Goal: Task Accomplishment & Management: Use online tool/utility

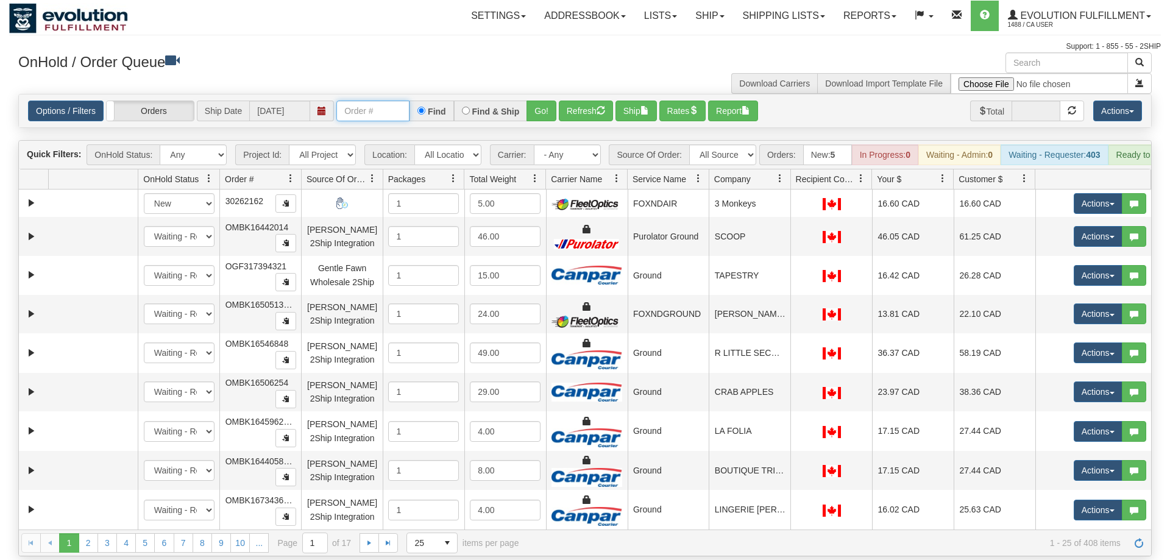
click at [366, 101] on input "text" at bounding box center [372, 111] width 73 height 21
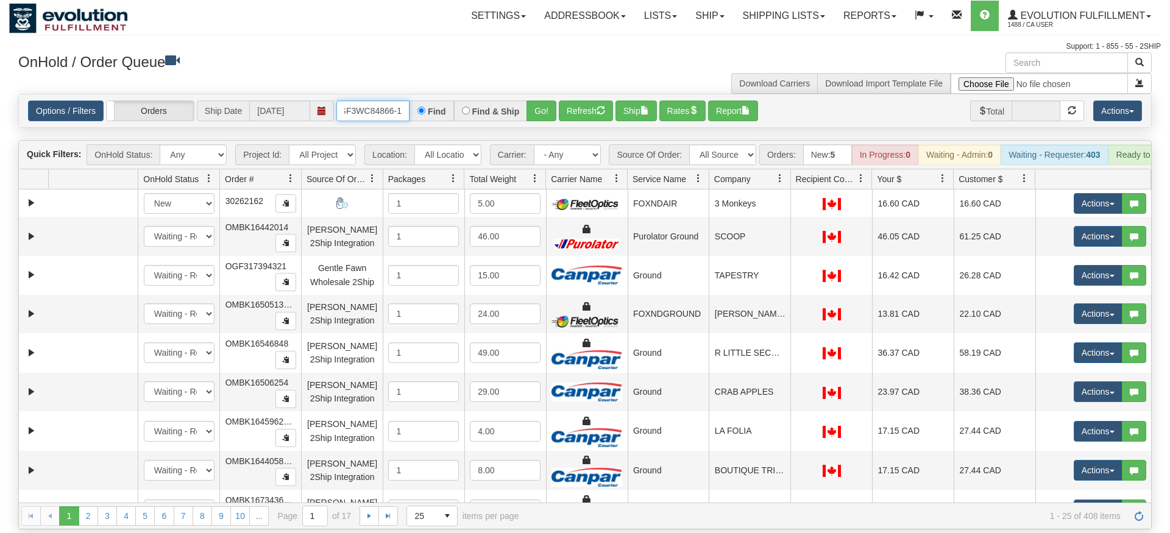
type input "OGF3WC84866-1"
click at [531, 123] on div "Is equal to Is not equal to Contains Does not contains CAD USD EUR ZAR [PERSON_…" at bounding box center [585, 312] width 1152 height 436
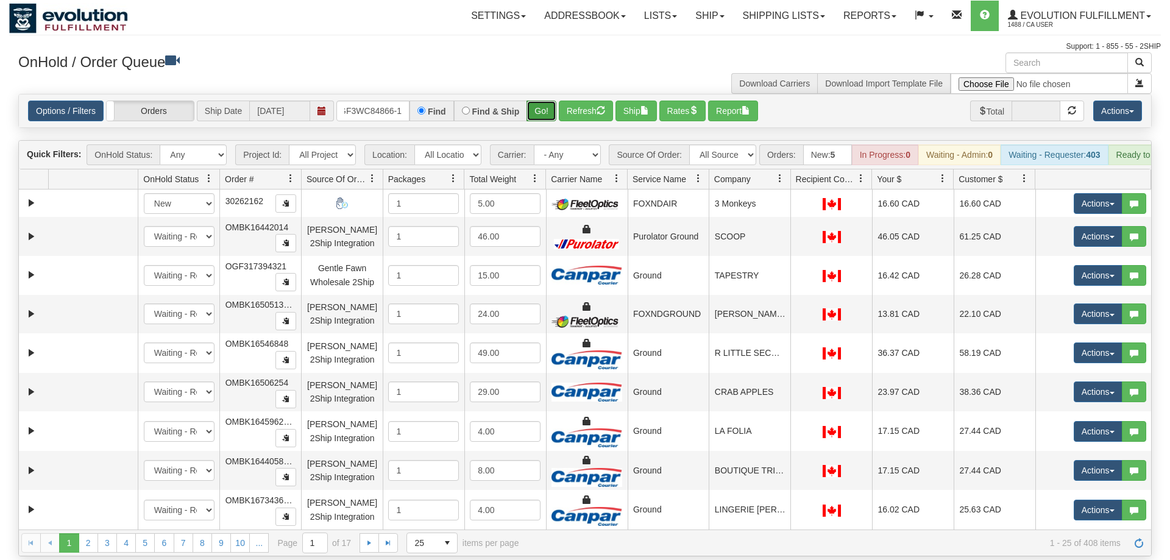
click at [542, 101] on button "Go!" at bounding box center [541, 111] width 30 height 21
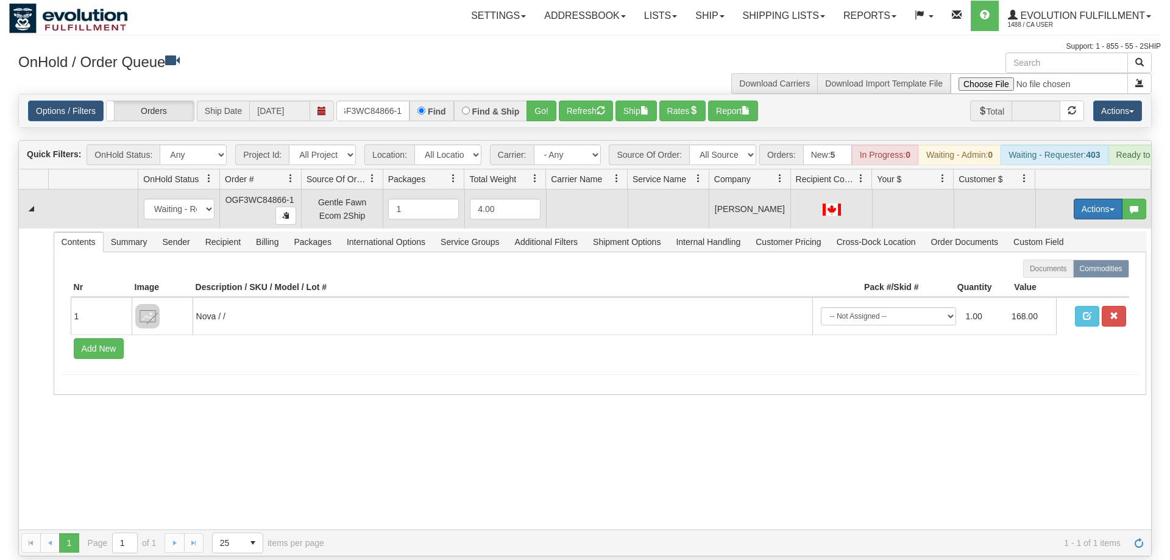
click at [1077, 199] on button "Actions" at bounding box center [1098, 209] width 49 height 21
click at [1055, 259] on span "Rate All Services" at bounding box center [1072, 264] width 73 height 10
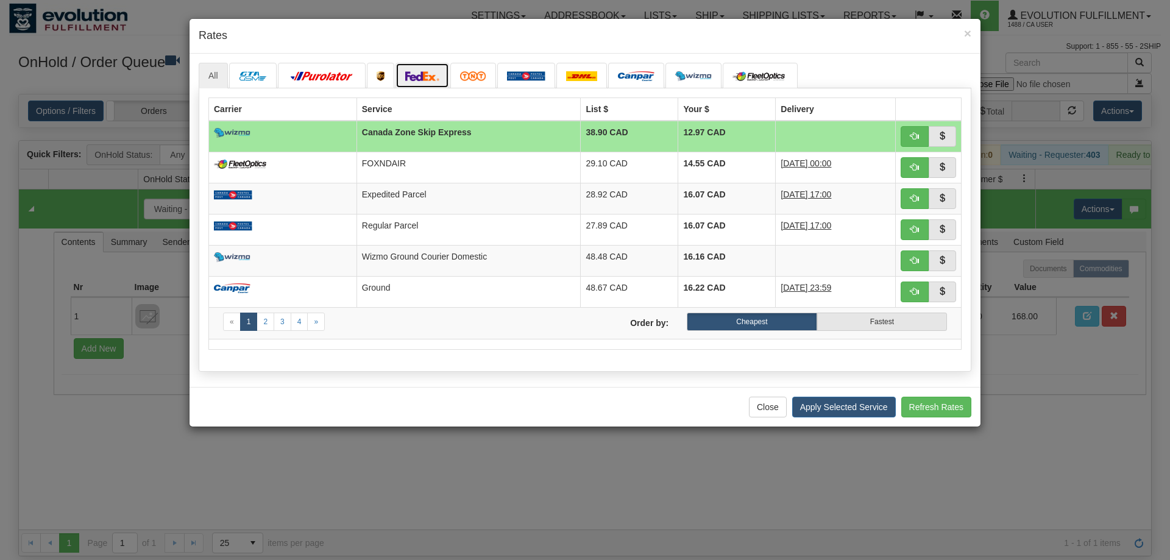
click at [423, 76] on img at bounding box center [422, 76] width 34 height 10
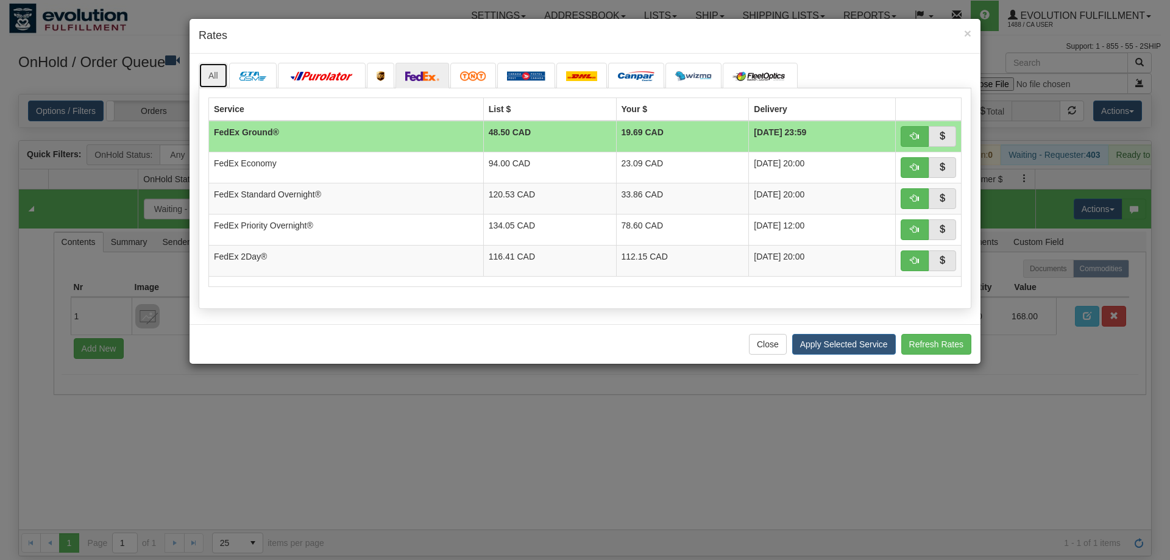
click at [218, 80] on link "All" at bounding box center [213, 76] width 29 height 26
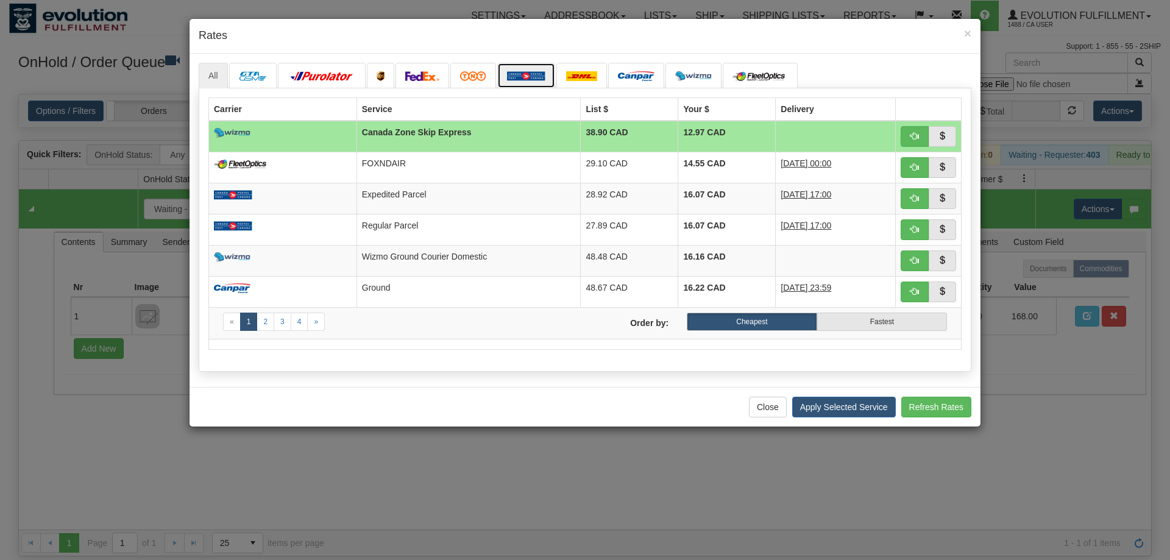
click at [534, 79] on img at bounding box center [526, 76] width 38 height 10
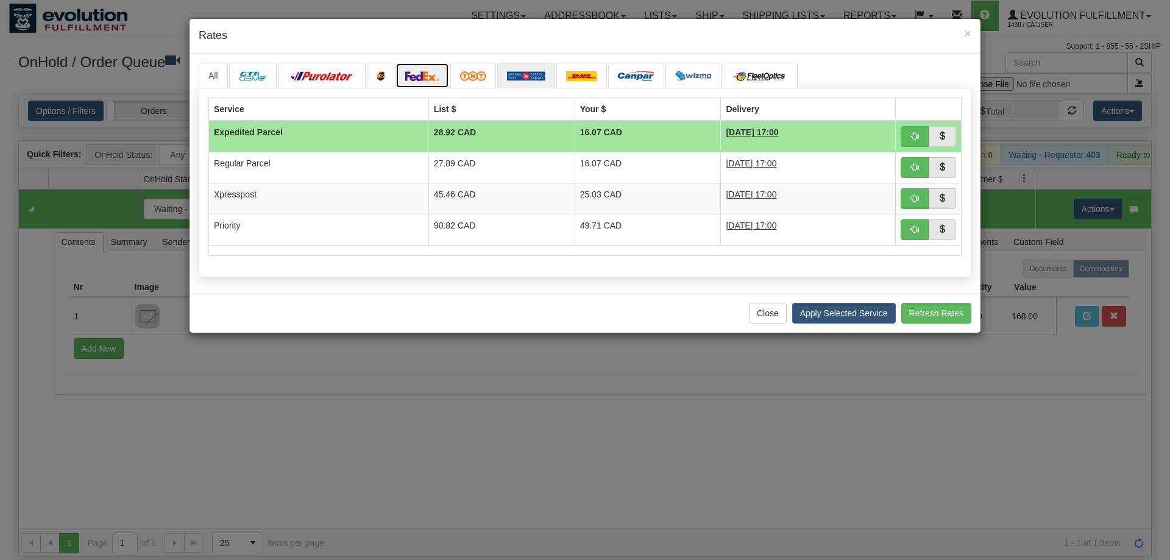
click at [411, 80] on img at bounding box center [422, 76] width 34 height 10
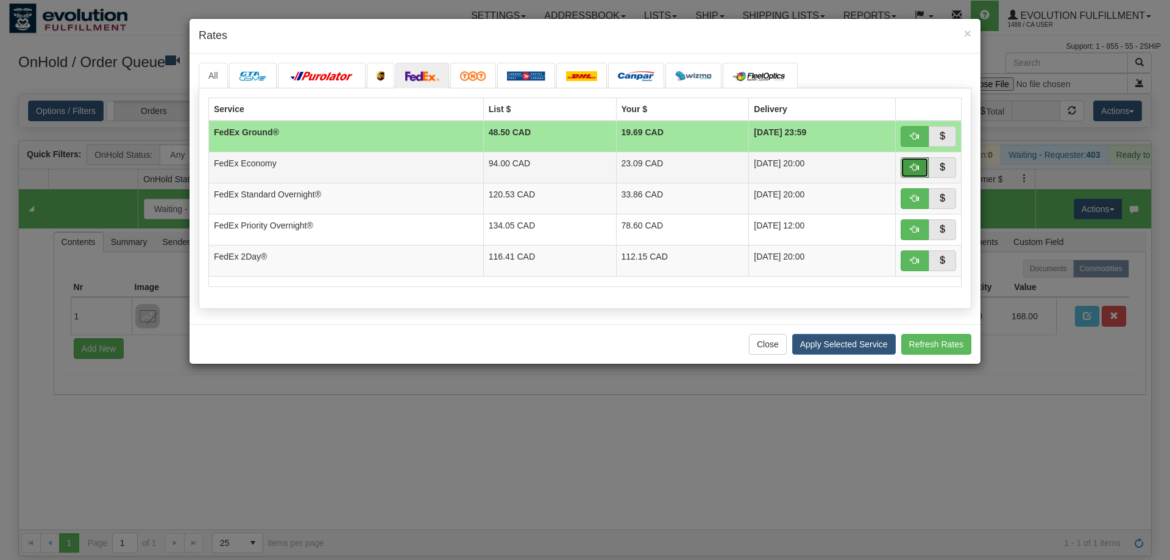
click at [909, 170] on button "button" at bounding box center [915, 167] width 28 height 21
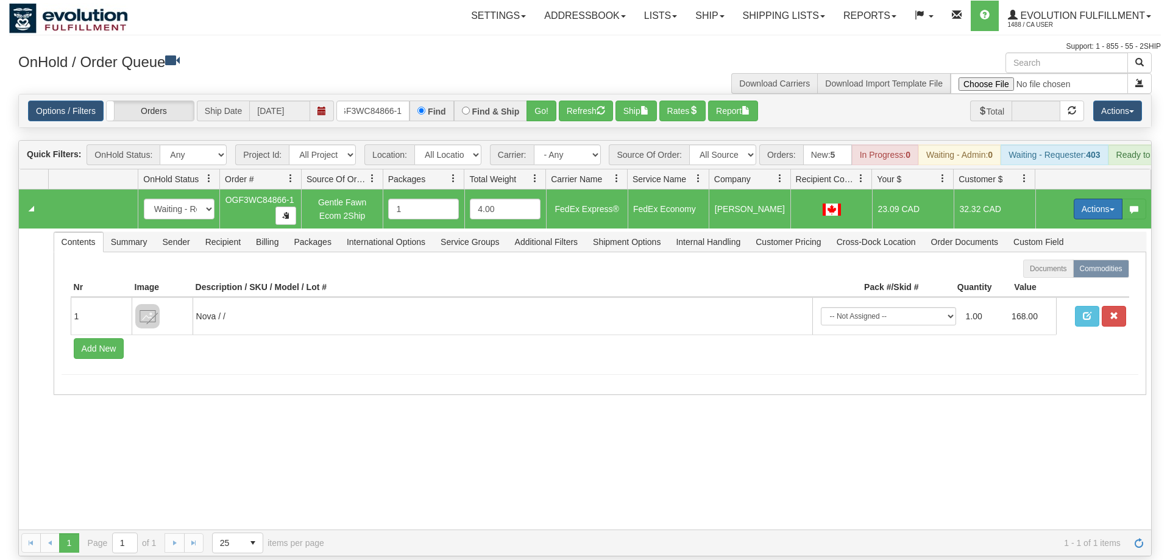
click at [1094, 199] on button "Actions" at bounding box center [1098, 209] width 49 height 21
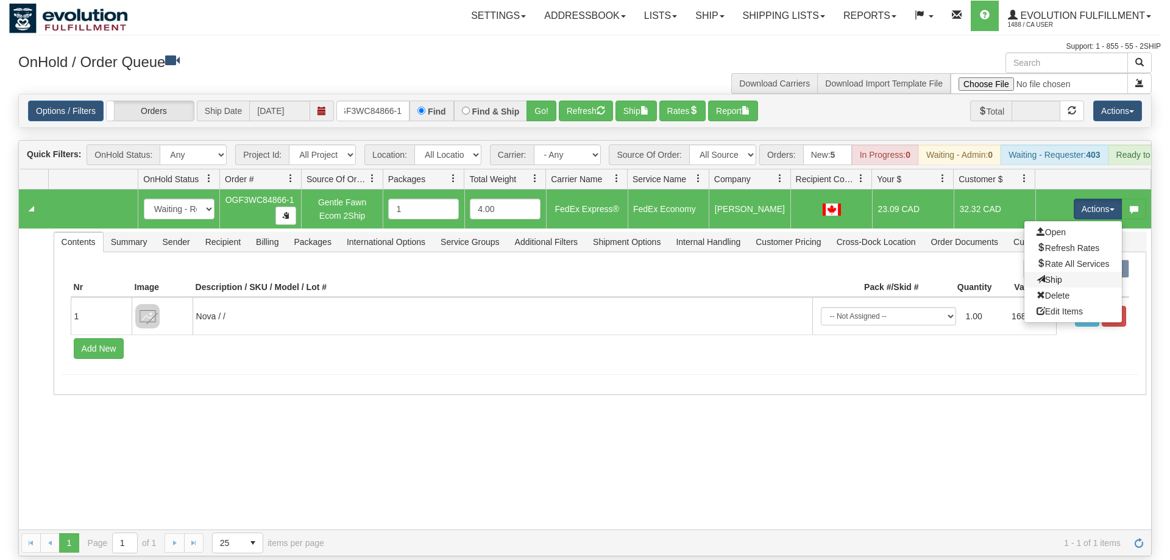
click at [1085, 272] on link "Ship" at bounding box center [1072, 280] width 97 height 16
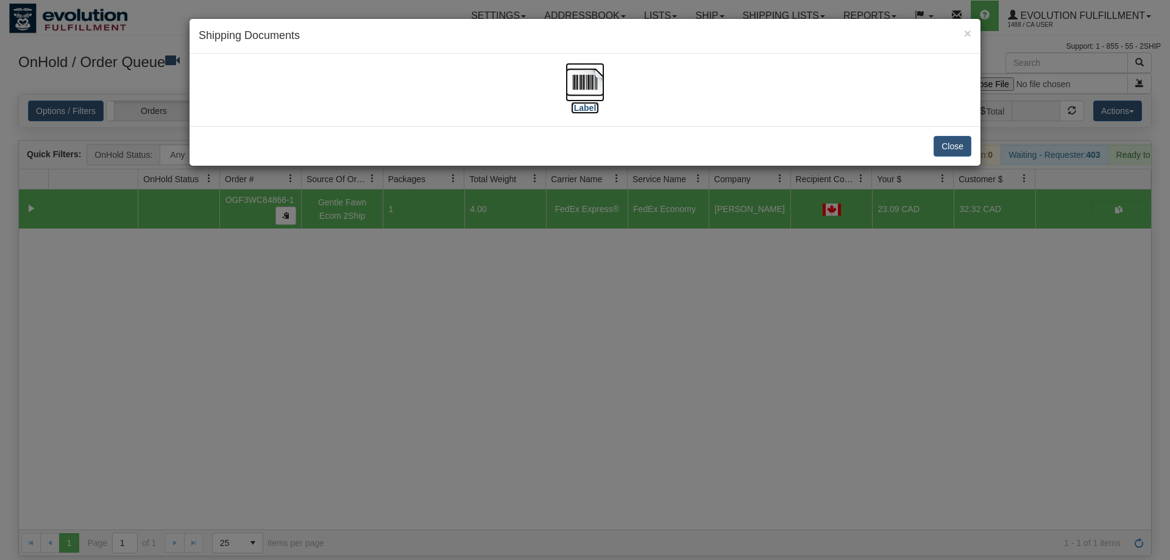
click at [586, 85] on img at bounding box center [584, 82] width 39 height 39
drag, startPoint x: 678, startPoint y: 424, endPoint x: 486, endPoint y: 110, distance: 367.9
click at [679, 424] on div "× Shipping Documents [Label] Close" at bounding box center [585, 280] width 1170 height 560
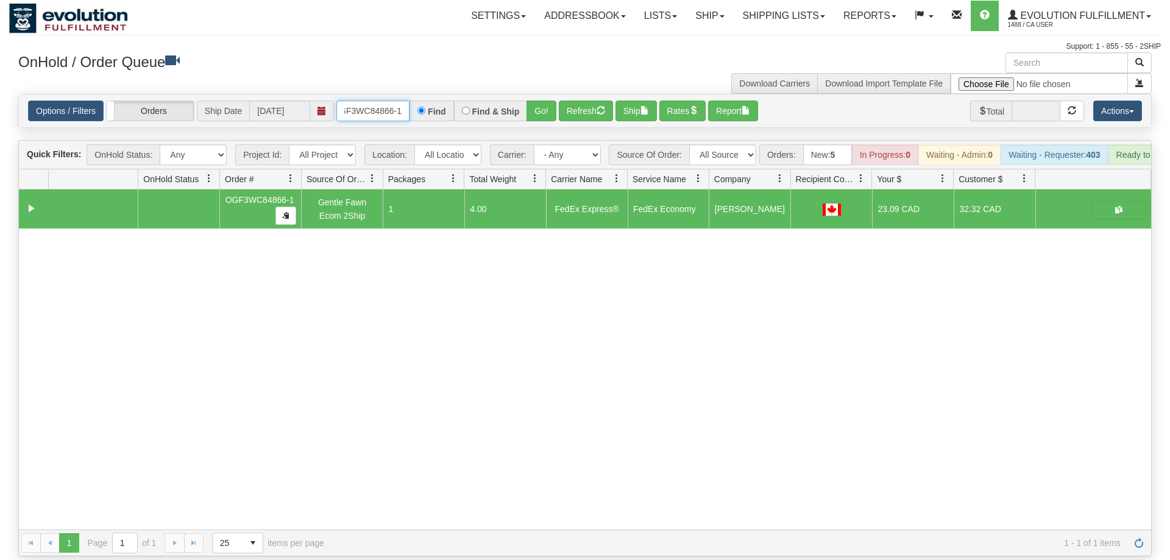
click at [354, 101] on input "OGF3WC84866-1" at bounding box center [372, 111] width 73 height 21
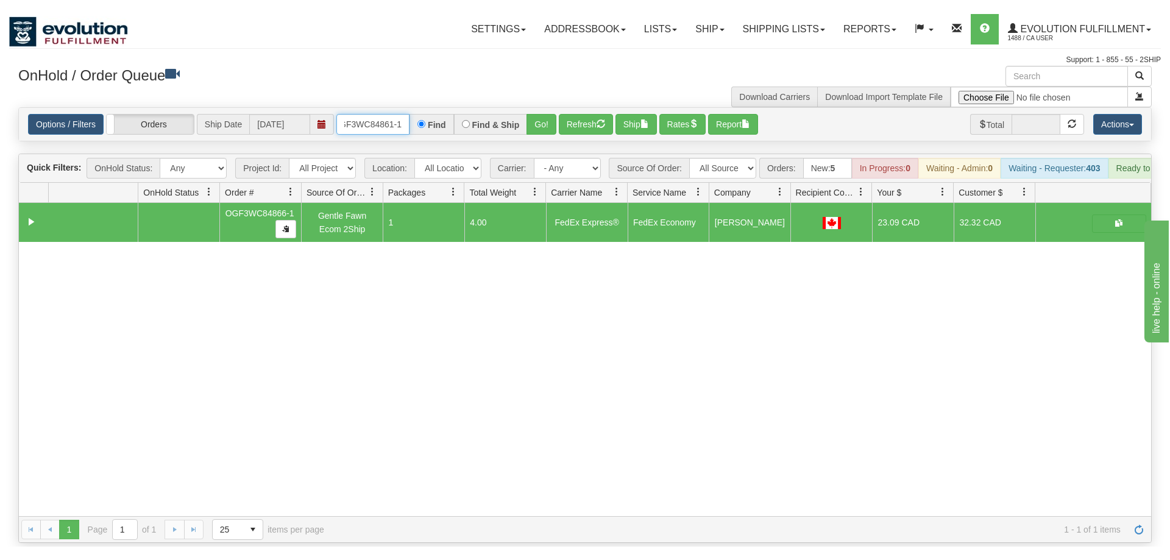
scroll to position [0, 0]
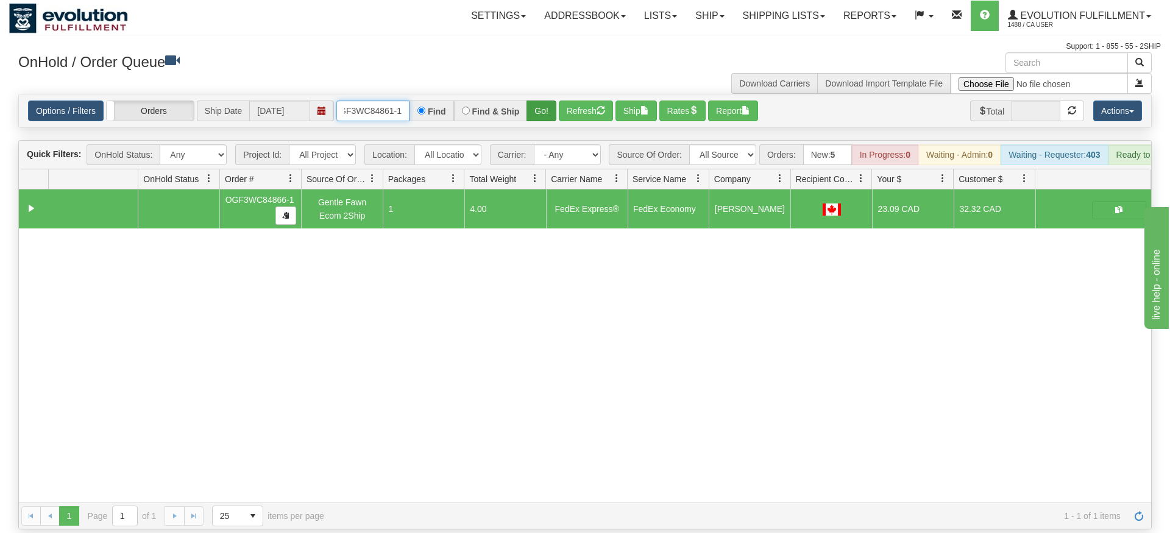
type input "OGF3WC84861-1"
click at [544, 114] on div "Is equal to Is not equal to Contains Does not contains CAD USD EUR ZAR [PERSON_…" at bounding box center [585, 312] width 1152 height 436
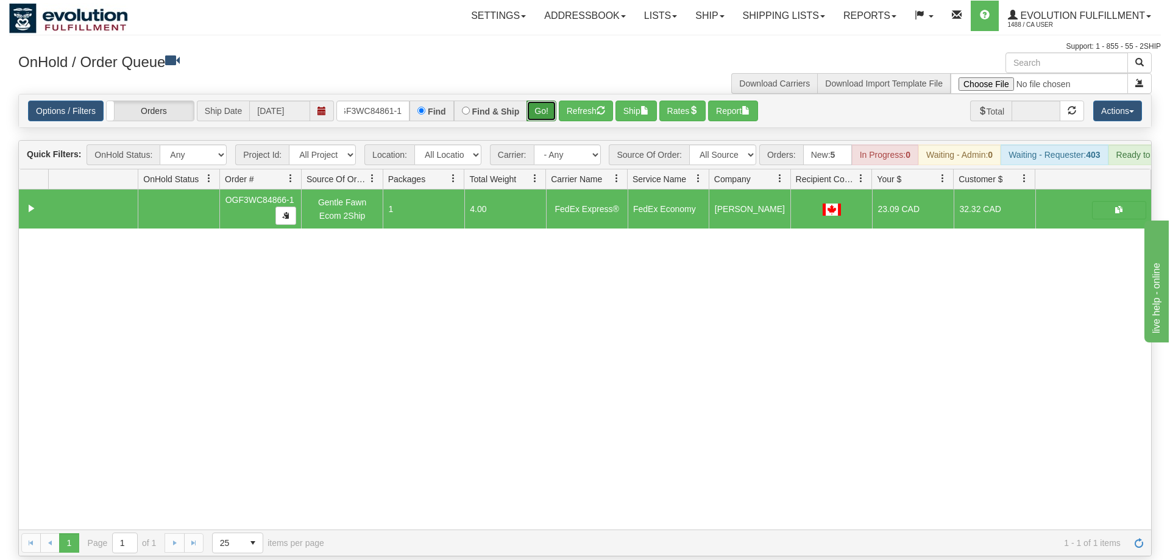
click at [545, 101] on button "Go!" at bounding box center [541, 111] width 30 height 21
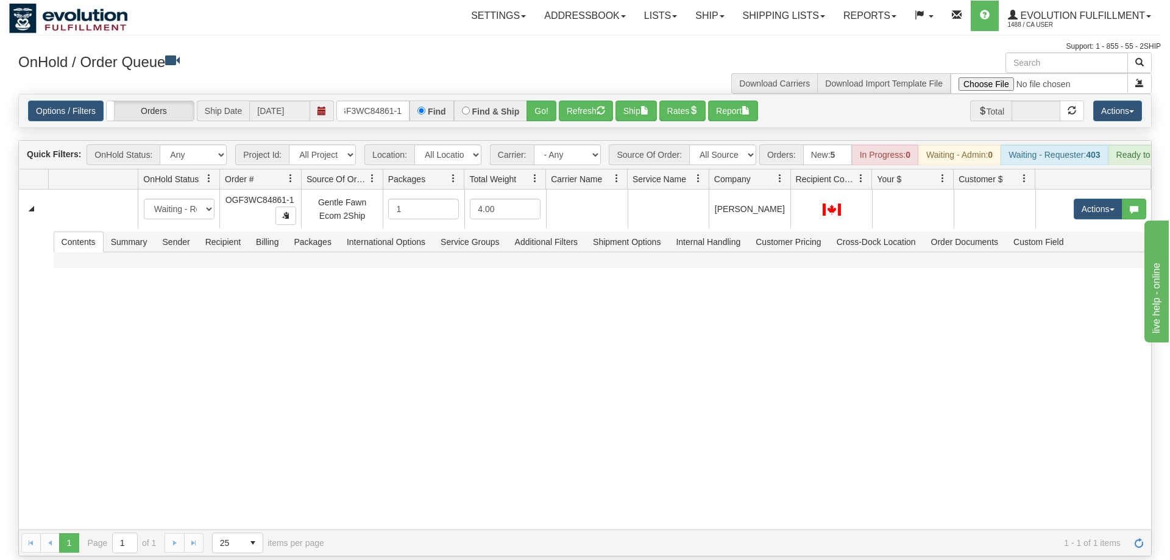
scroll to position [0, 12]
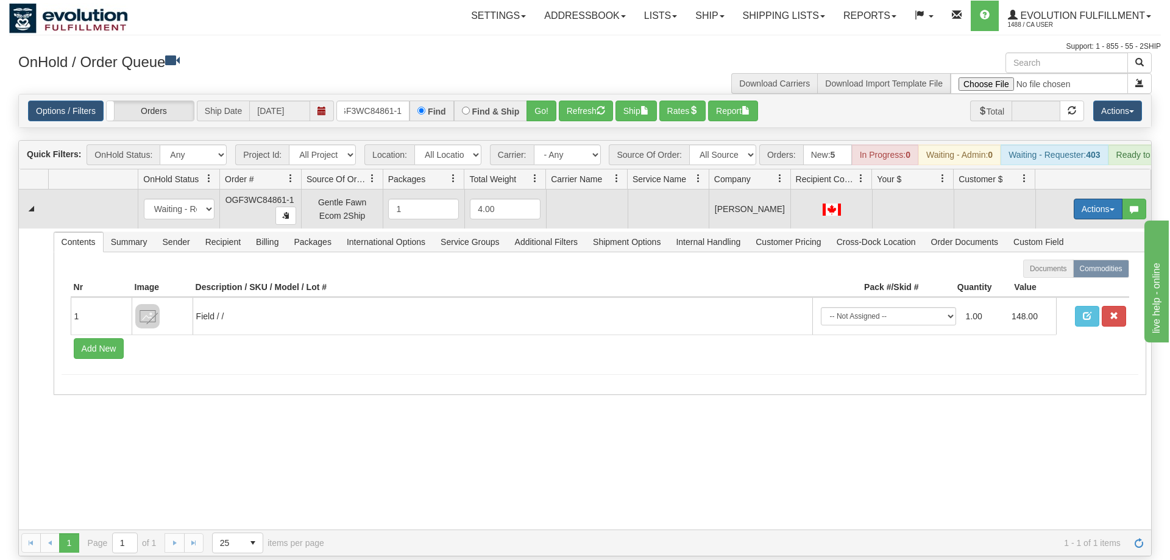
click at [1091, 199] on button "Actions" at bounding box center [1098, 209] width 49 height 21
click at [1074, 259] on span "Rate All Services" at bounding box center [1072, 264] width 73 height 10
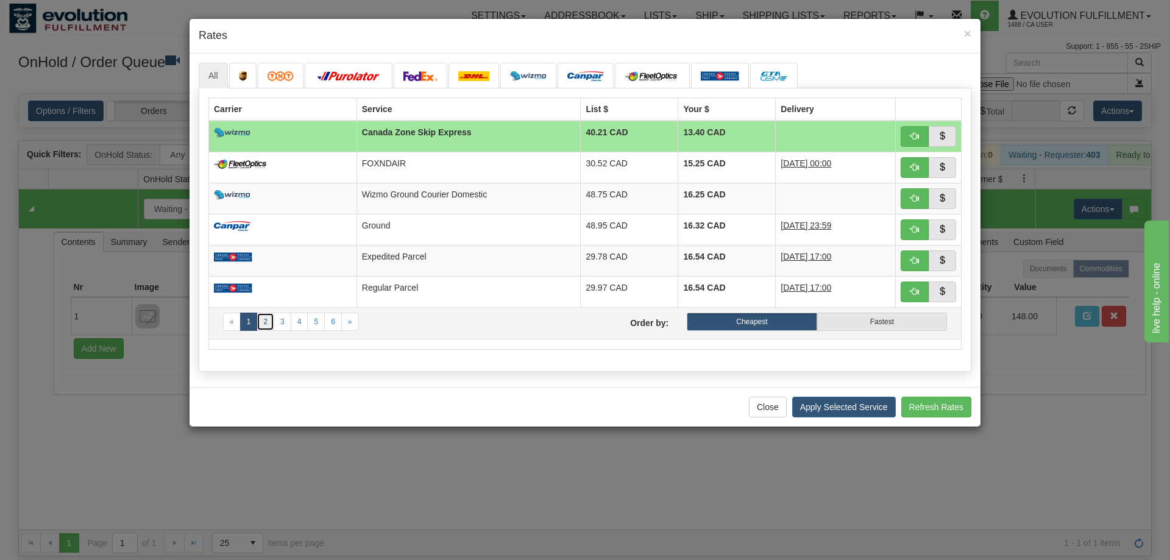
click at [259, 324] on link "2" at bounding box center [266, 322] width 18 height 18
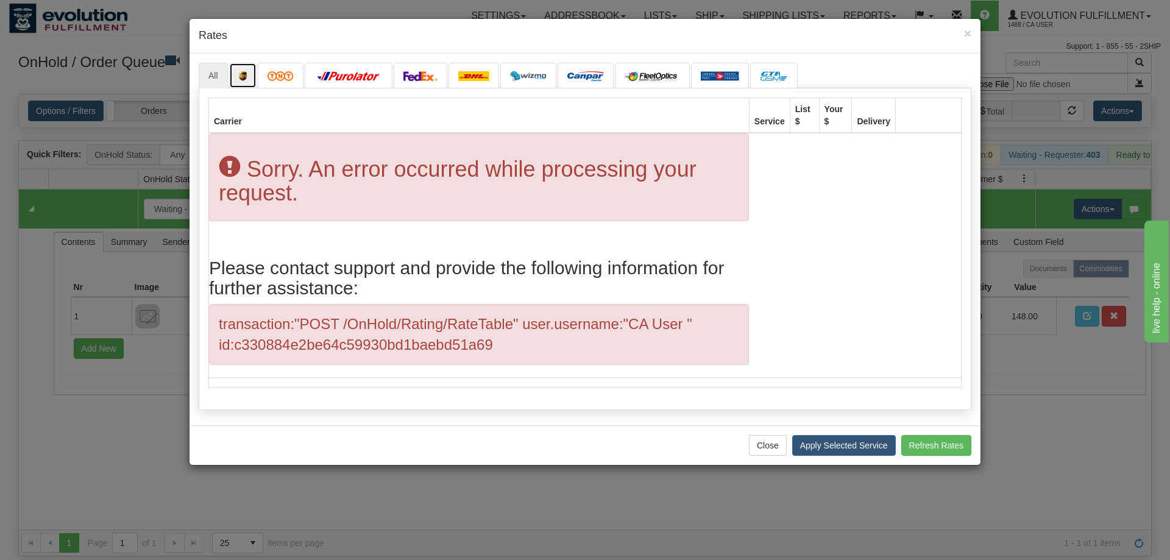
click at [246, 77] on img at bounding box center [243, 76] width 9 height 10
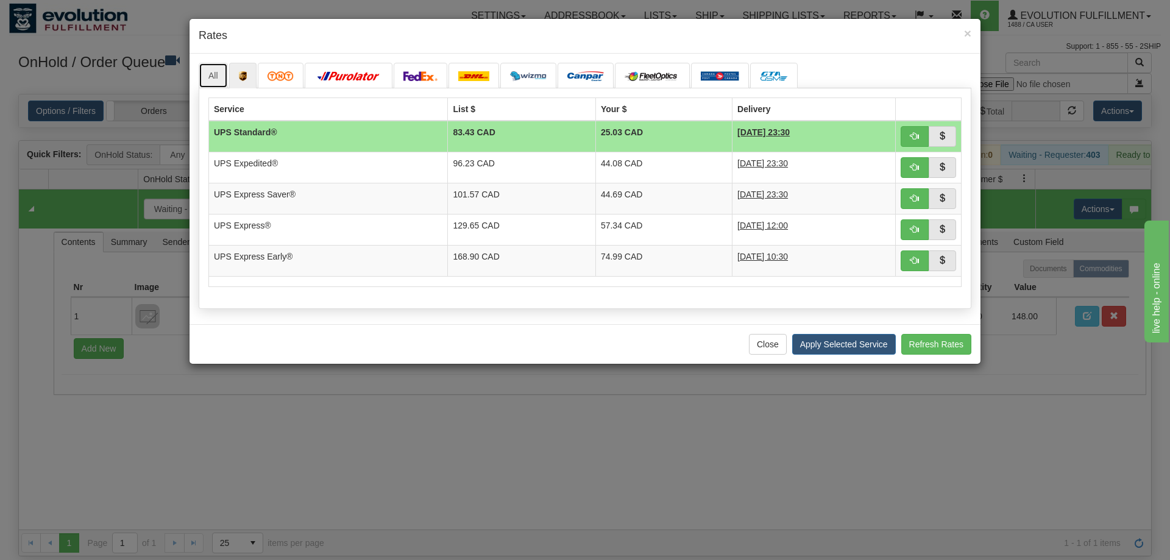
click at [218, 76] on link "All" at bounding box center [213, 76] width 29 height 26
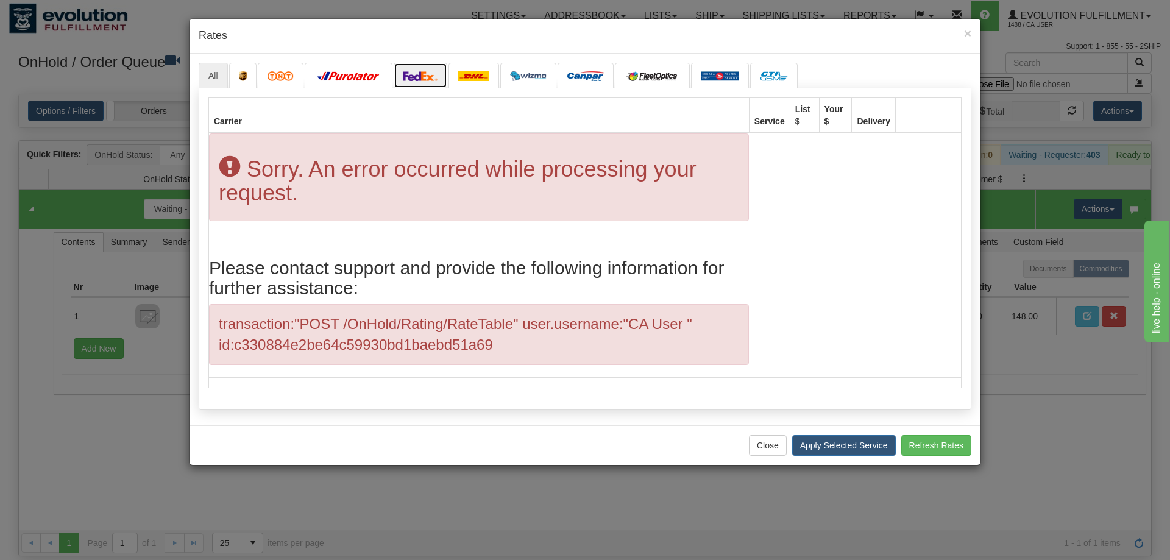
click at [417, 69] on link at bounding box center [421, 76] width 54 height 26
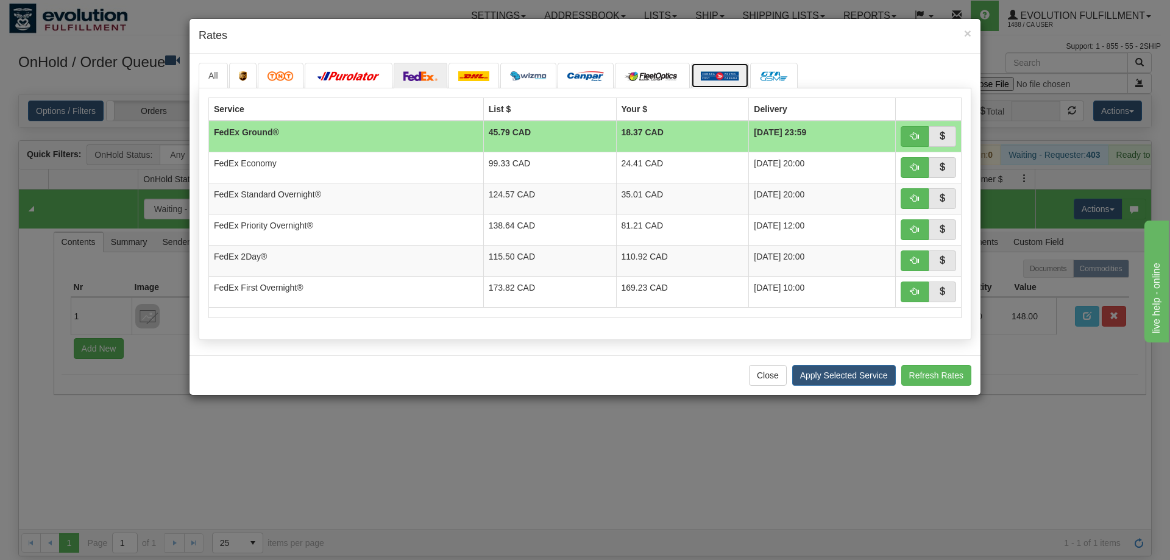
click at [697, 76] on link at bounding box center [720, 76] width 58 height 26
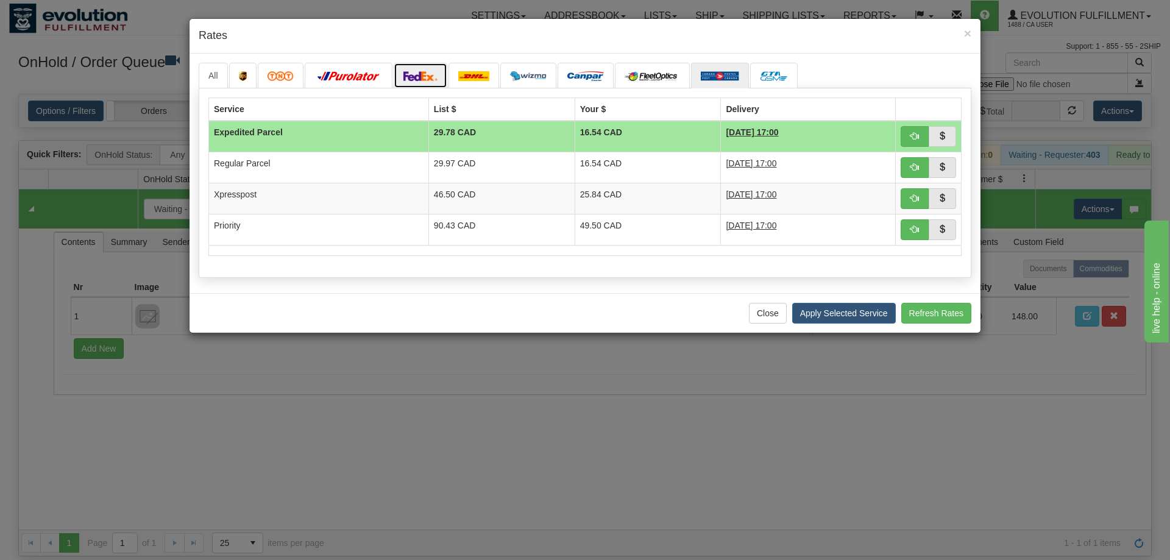
click at [416, 71] on link at bounding box center [421, 76] width 54 height 26
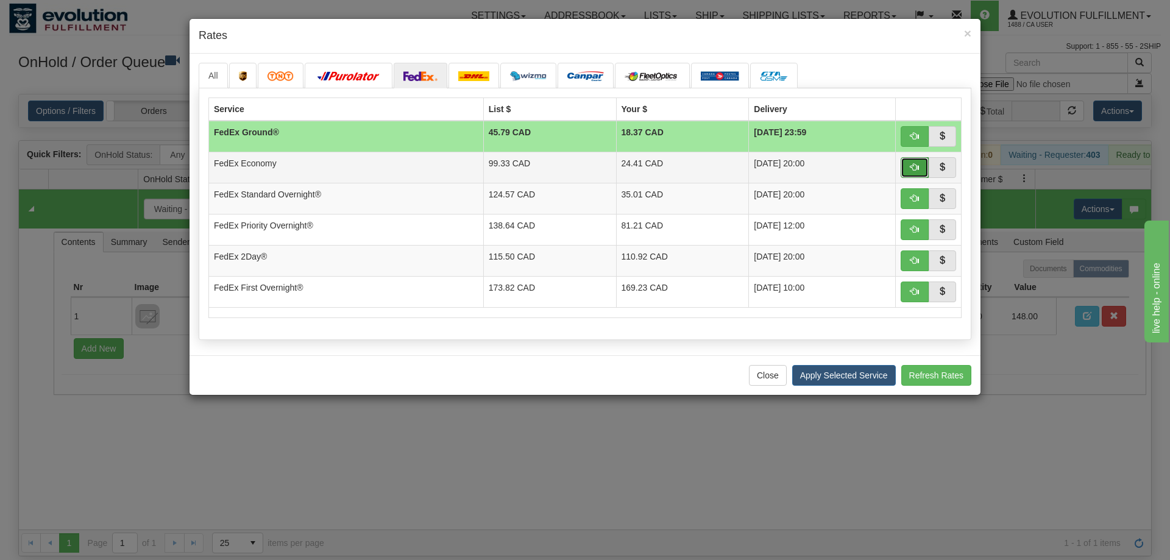
click at [910, 173] on button "button" at bounding box center [915, 167] width 28 height 21
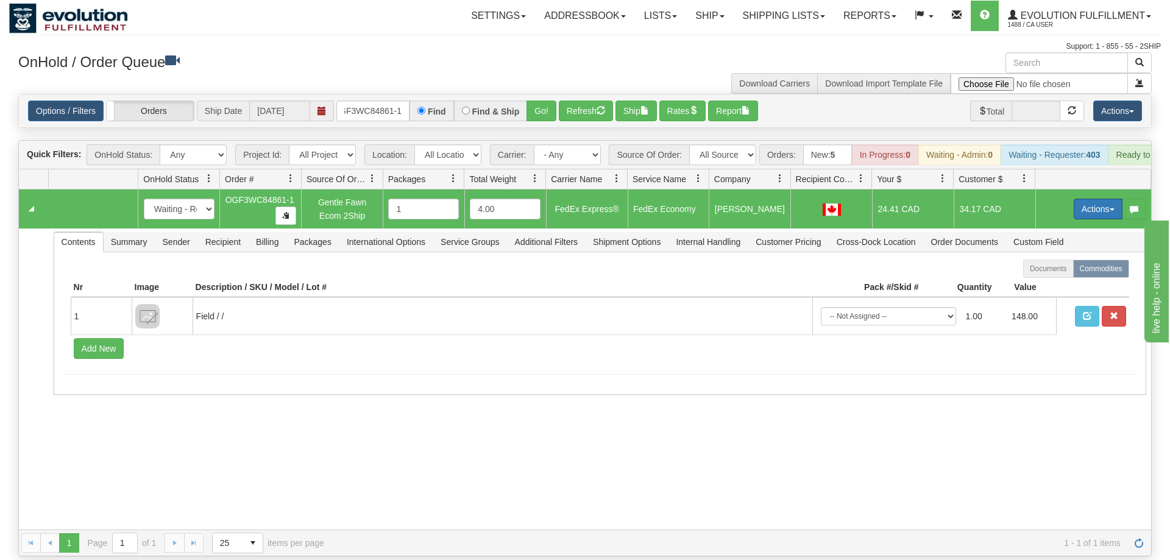
click at [1088, 199] on button "Actions" at bounding box center [1098, 209] width 49 height 21
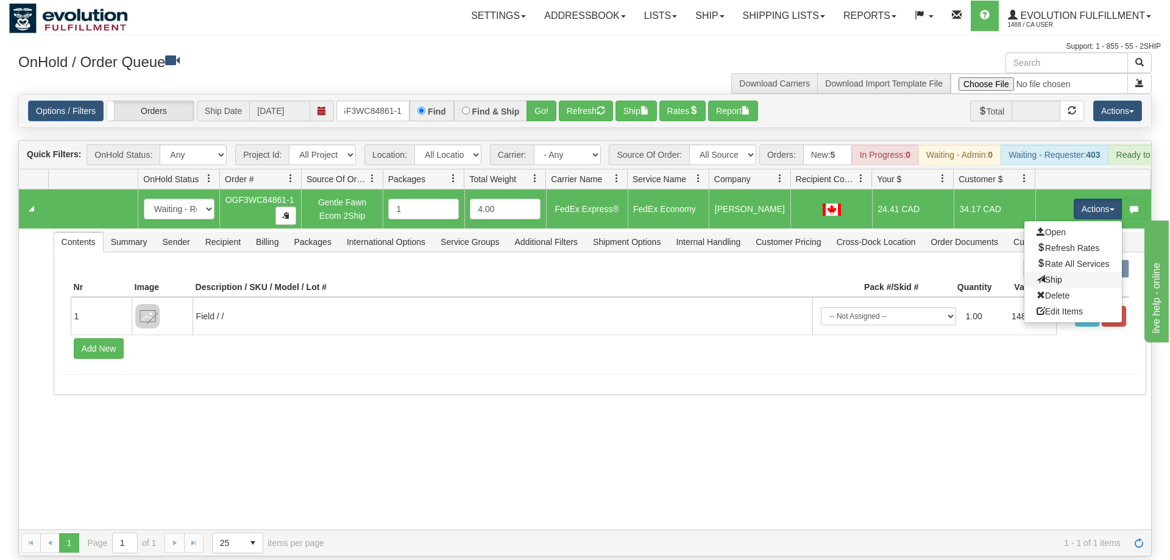
click at [1062, 272] on link "Ship" at bounding box center [1072, 280] width 97 height 16
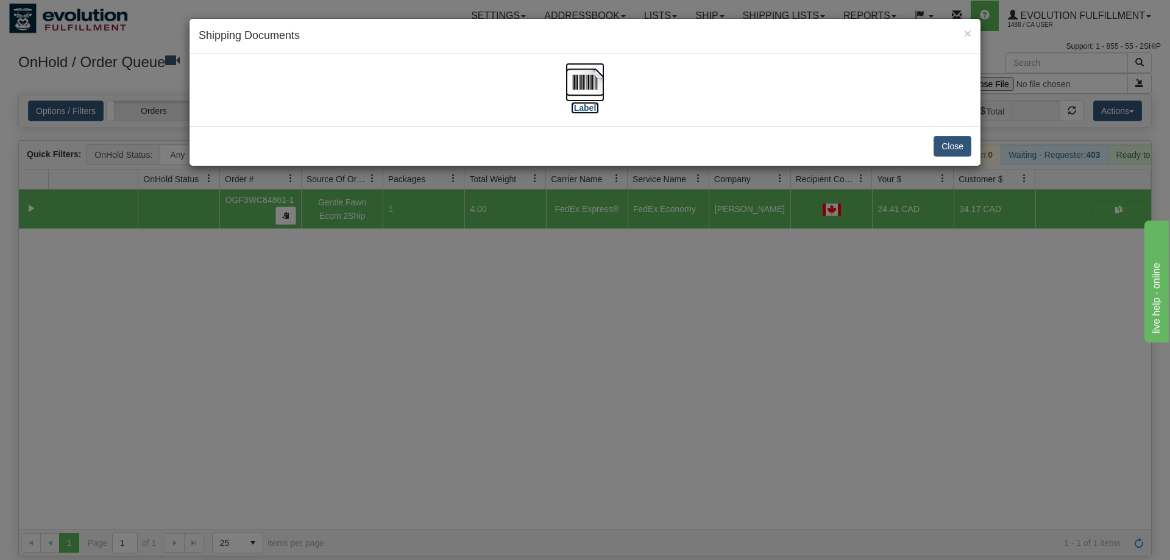
click at [595, 93] on img at bounding box center [584, 82] width 39 height 39
drag, startPoint x: 758, startPoint y: 283, endPoint x: 576, endPoint y: 167, distance: 215.4
click at [758, 288] on div "× Shipping Documents [Label] Close" at bounding box center [585, 280] width 1170 height 560
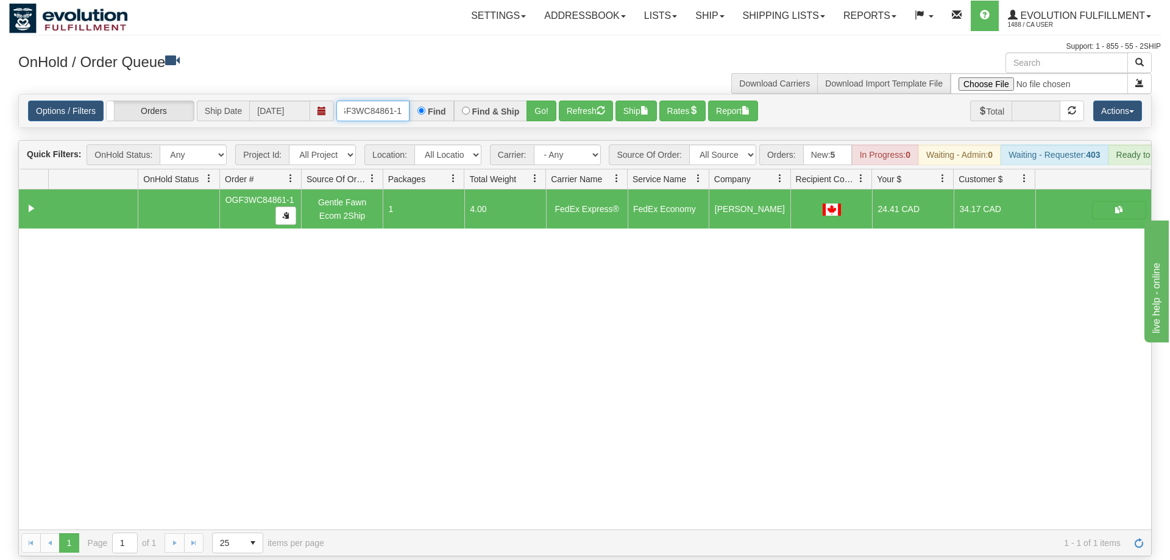
click at [388, 101] on input "OGF3WC84861-1" at bounding box center [372, 111] width 73 height 21
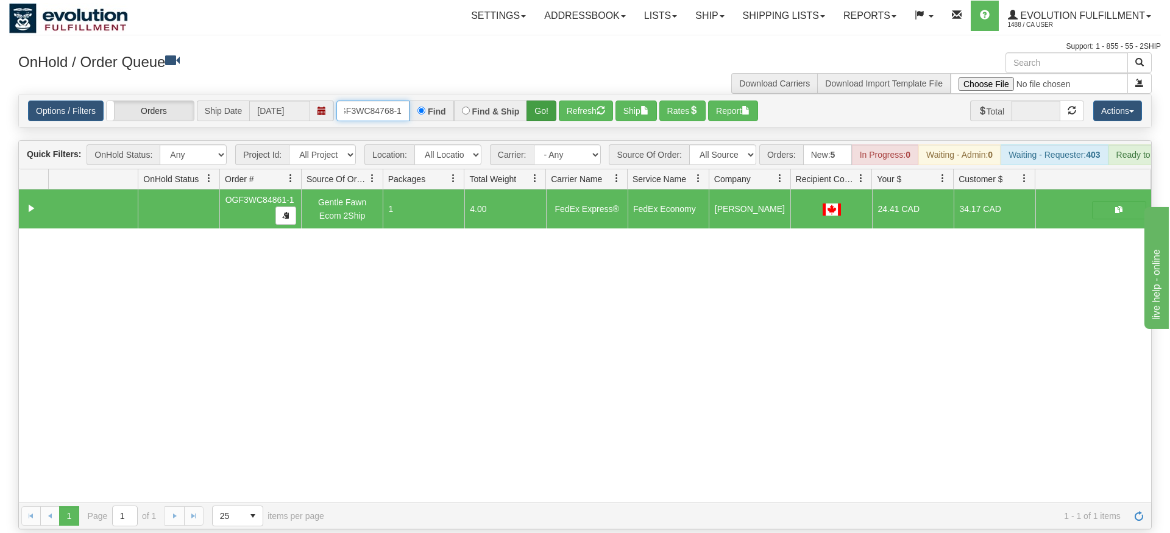
type input "oGF3WC84768-1"
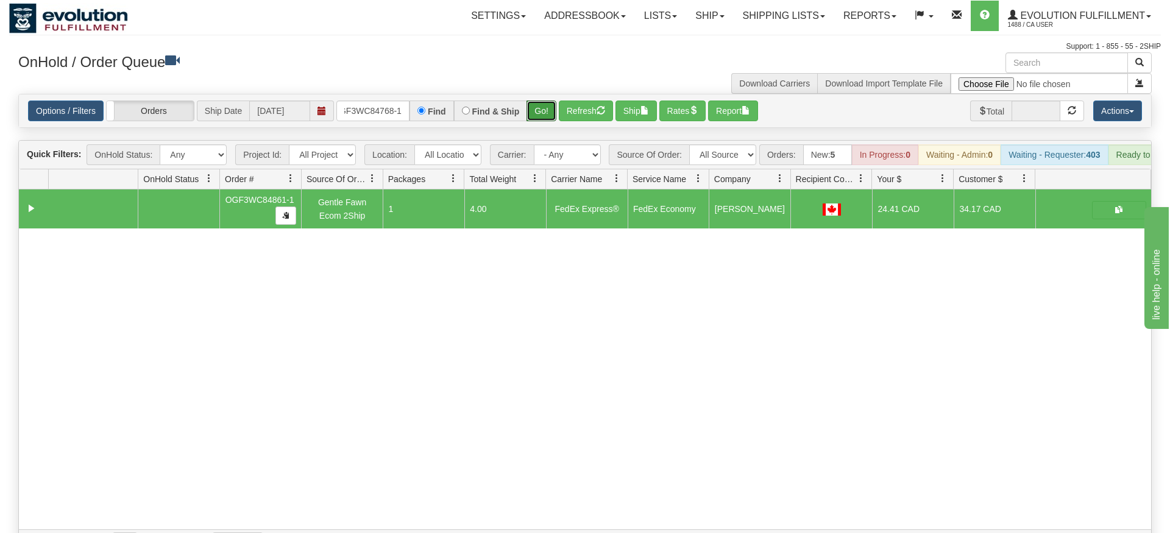
drag, startPoint x: 540, startPoint y: 93, endPoint x: 540, endPoint y: 120, distance: 27.4
click at [540, 120] on div "Is equal to Is not equal to Contains Does not contains CAD USD EUR ZAR [PERSON_…" at bounding box center [585, 325] width 1152 height 462
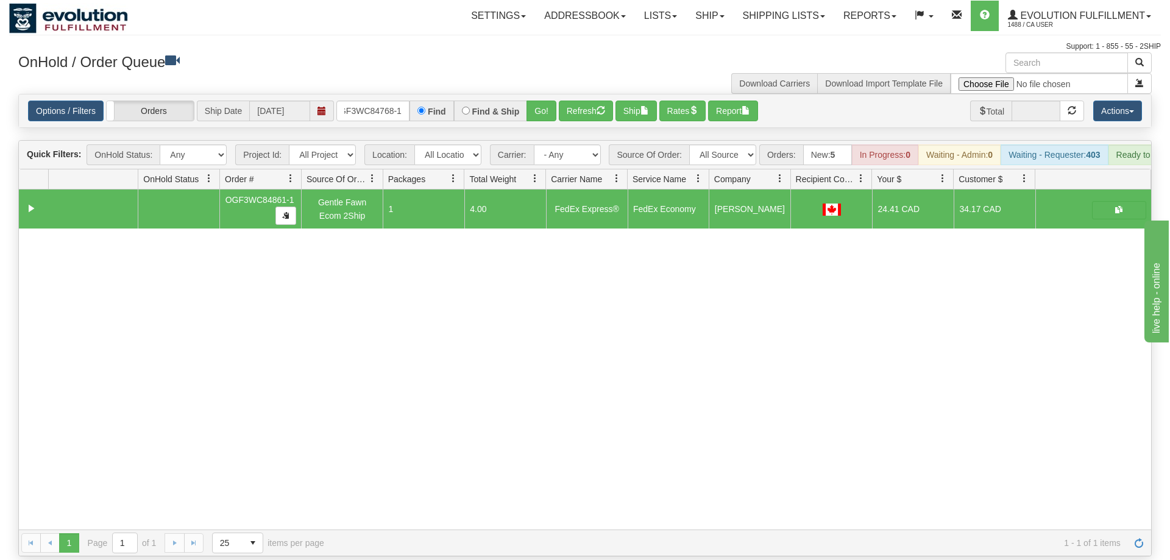
click at [538, 104] on div "Options / Filters Group Shipments Orders Ship Date [DATE] oGF3WC84768-1 Find Fi…" at bounding box center [585, 110] width 1132 height 33
click at [537, 101] on button "Go!" at bounding box center [541, 111] width 30 height 21
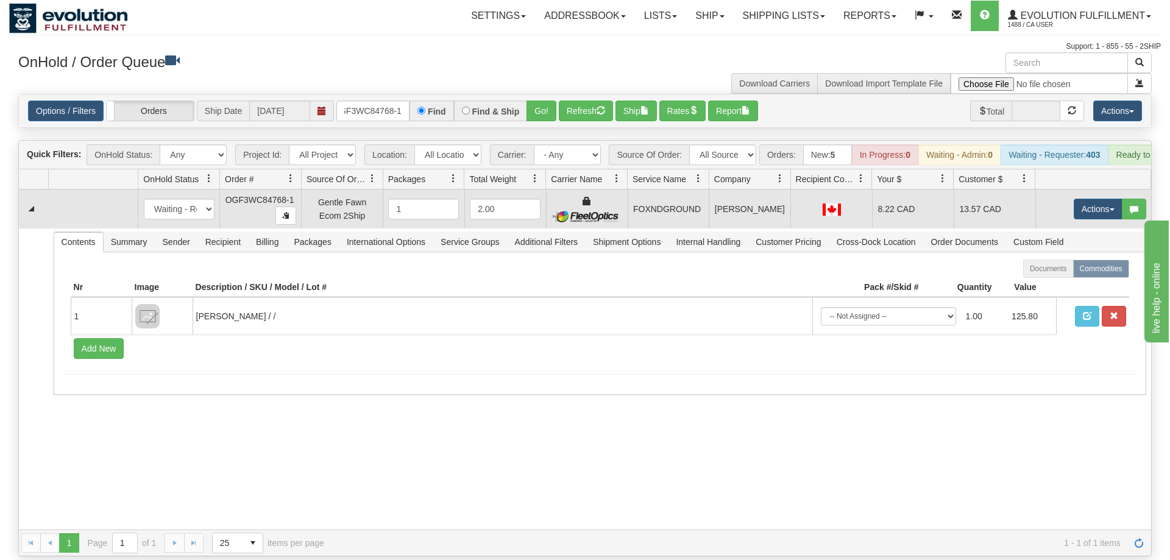
click at [1095, 202] on td "Actions Open Refresh Rates Rate All Services Ship Delete Edit Items" at bounding box center [1093, 209] width 116 height 39
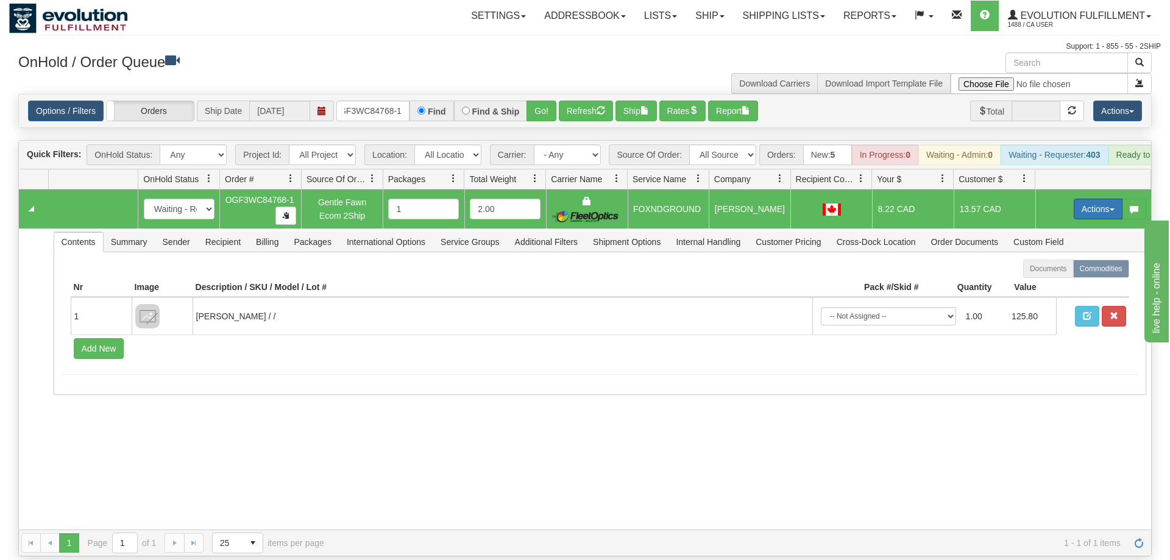
click at [1094, 199] on button "Actions" at bounding box center [1098, 209] width 49 height 21
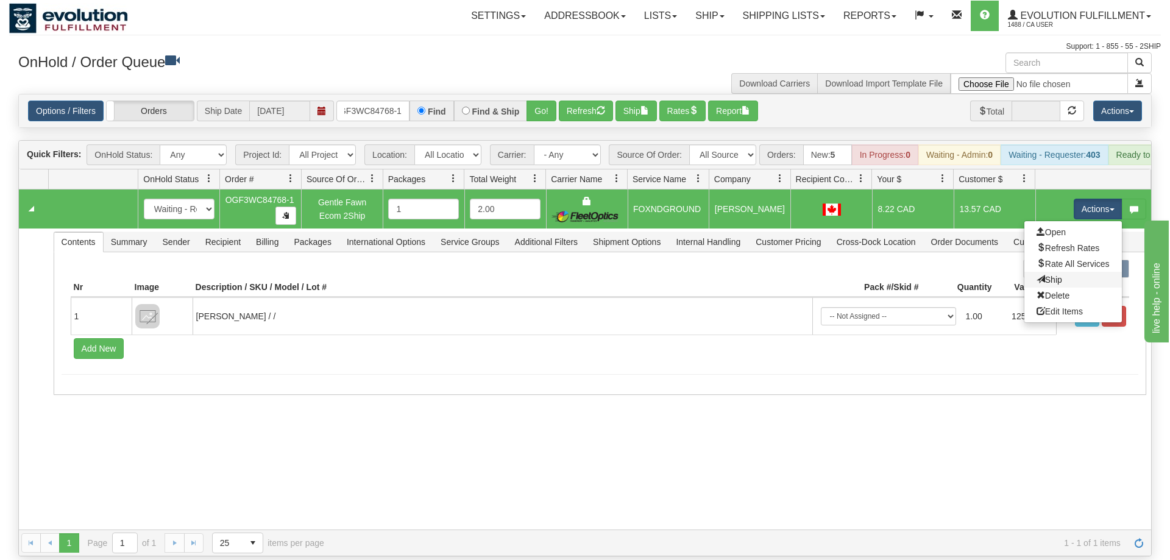
click at [1066, 272] on link "Ship" at bounding box center [1072, 280] width 97 height 16
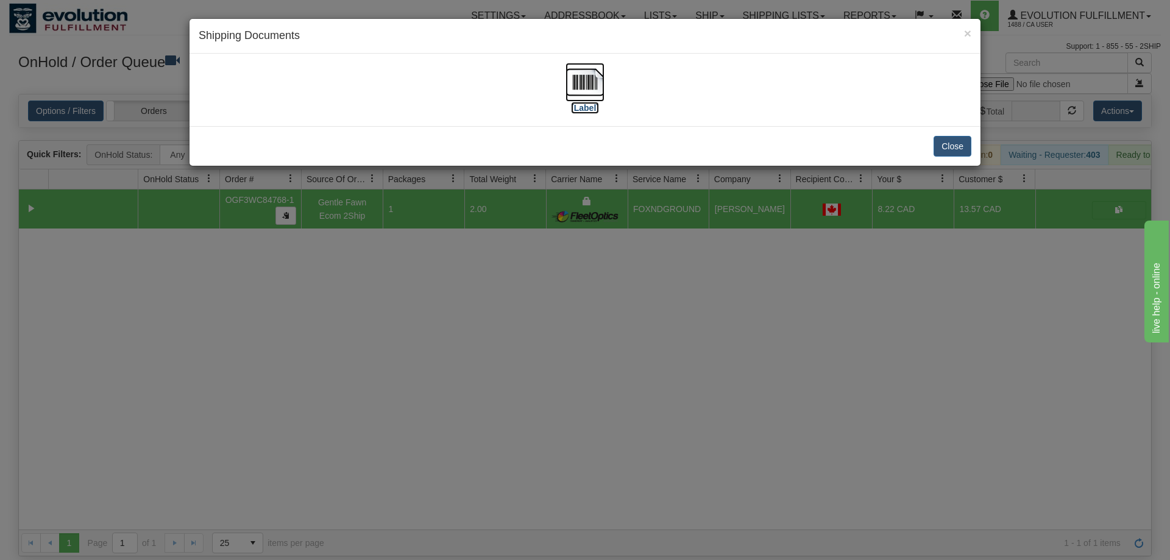
click at [572, 107] on label "[Label]" at bounding box center [585, 108] width 28 height 12
drag, startPoint x: 542, startPoint y: 459, endPoint x: 417, endPoint y: 70, distance: 408.9
click at [542, 456] on div "× Shipping Documents [Label] Close" at bounding box center [585, 280] width 1170 height 560
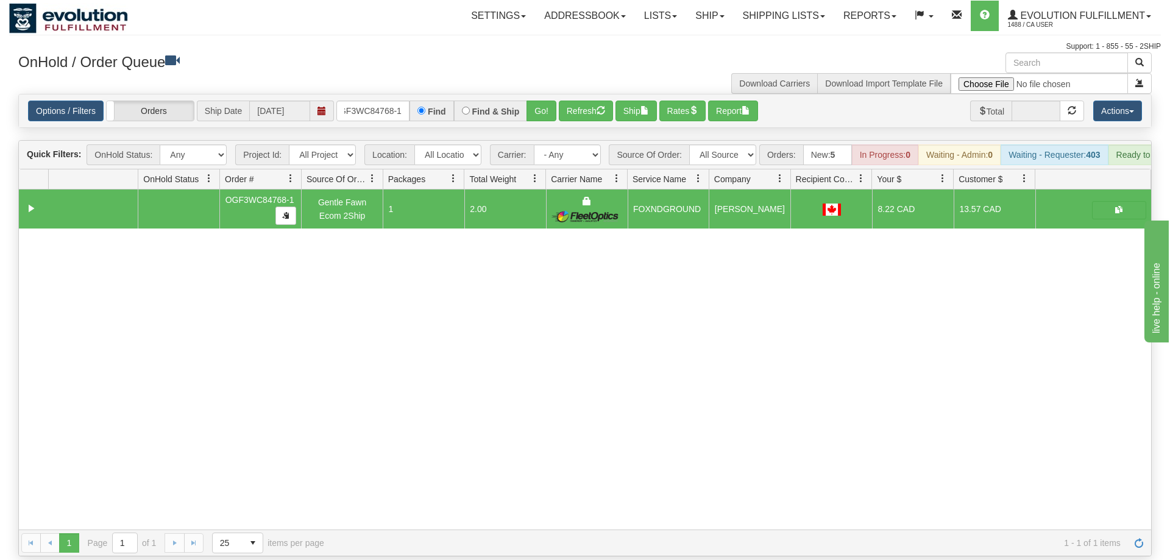
click at [361, 94] on div "Options / Filters Group Shipments Orders Ship Date [DATE] oGF3WC84768-1 Find Fi…" at bounding box center [585, 110] width 1132 height 33
click at [369, 101] on input "oGF3WC84768-1" at bounding box center [372, 111] width 73 height 21
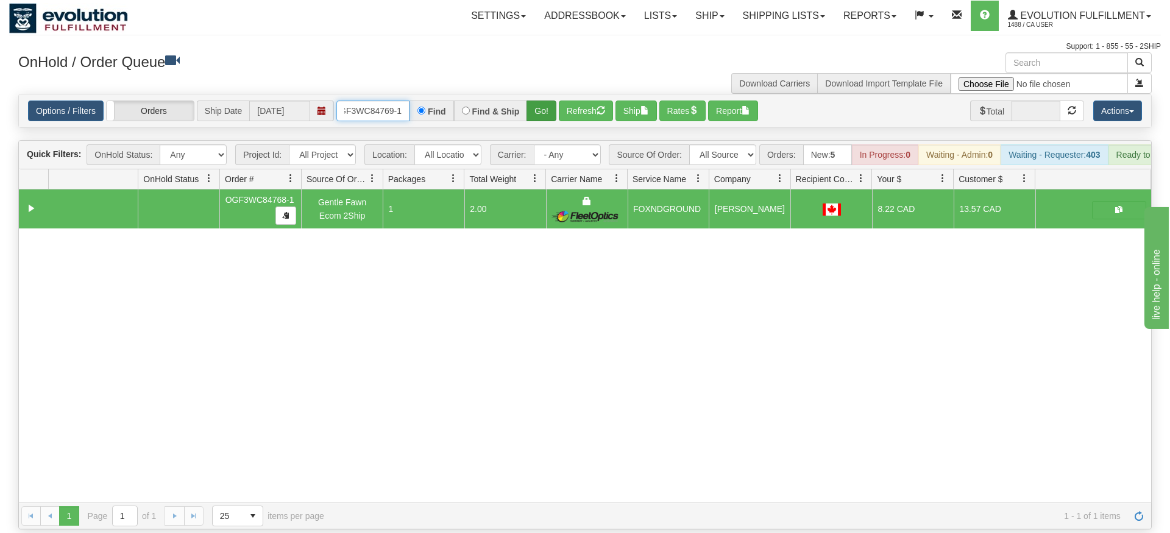
type input "OGF3WC84769-1"
click at [545, 111] on div "Is equal to Is not equal to Contains Does not contains CAD USD EUR ZAR [PERSON_…" at bounding box center [585, 312] width 1152 height 436
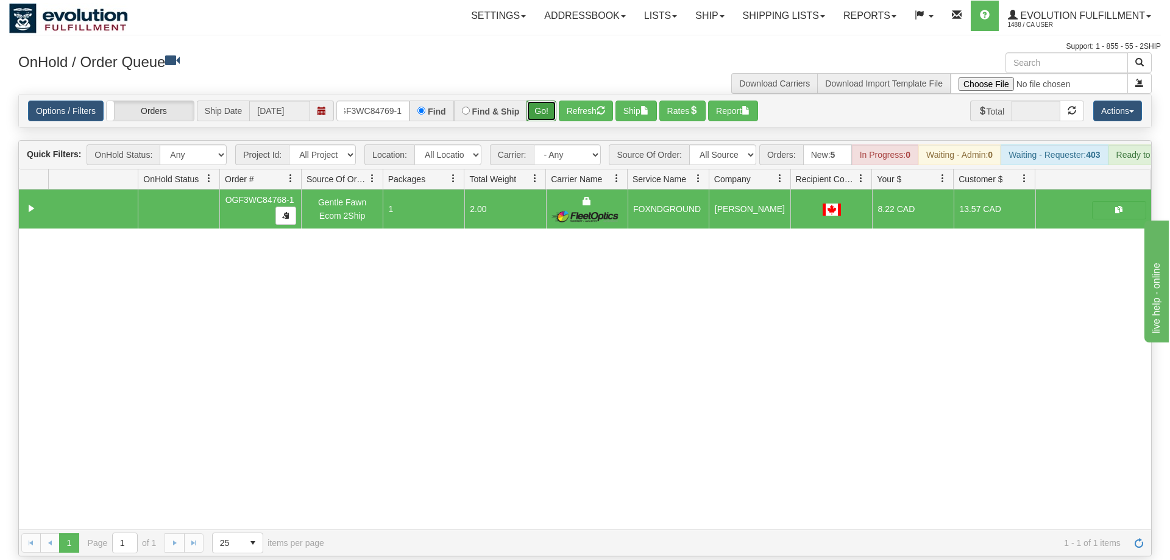
click at [545, 101] on button "Go!" at bounding box center [541, 111] width 30 height 21
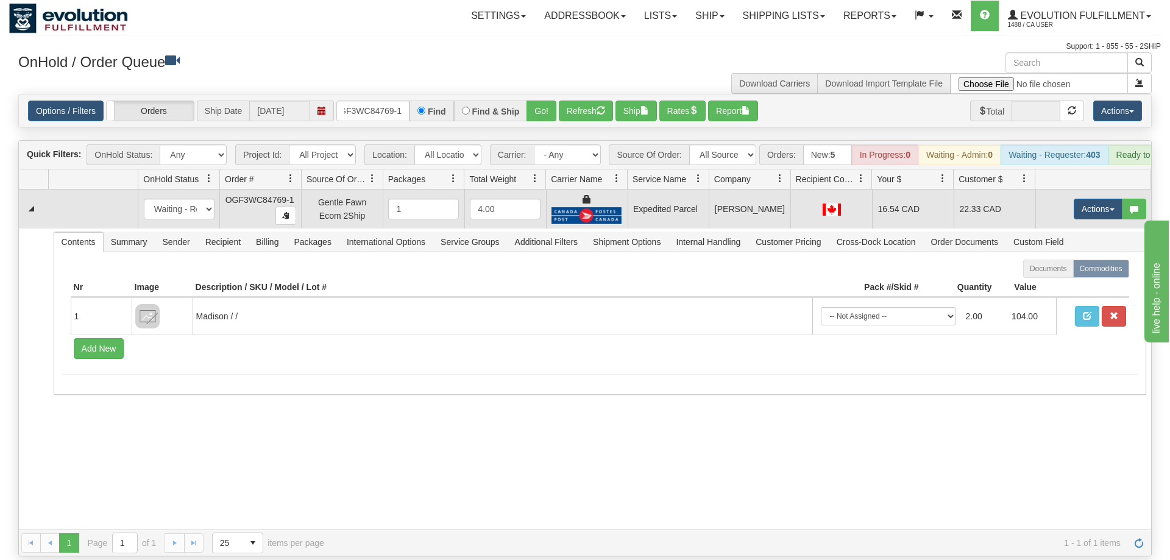
click at [1107, 205] on td "Actions Open Refresh Rates Rate All Services Ship Delete Edit Items" at bounding box center [1093, 209] width 116 height 39
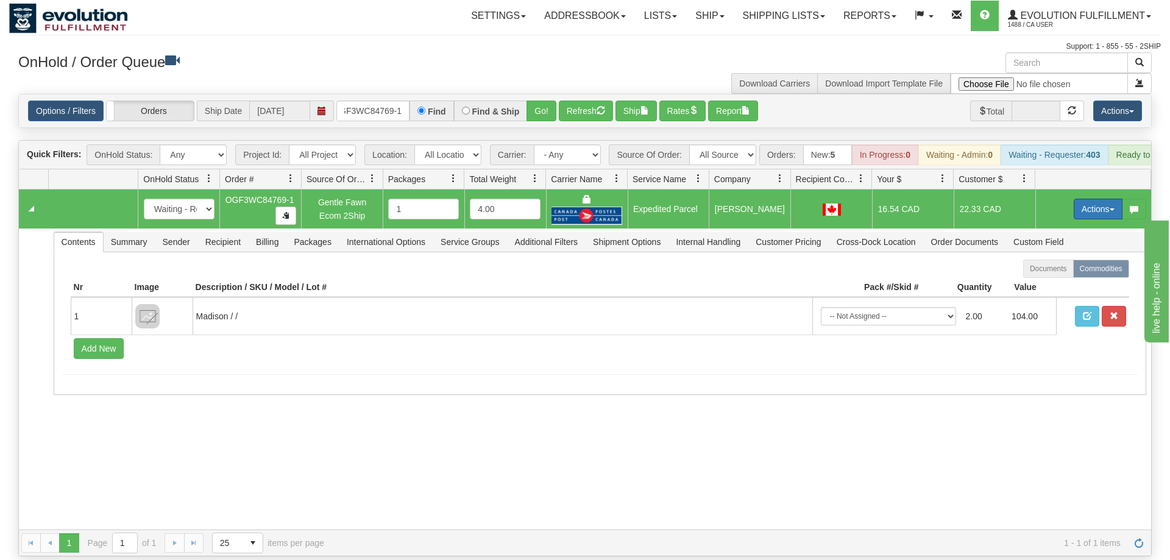
click at [1104, 199] on button "Actions" at bounding box center [1098, 209] width 49 height 21
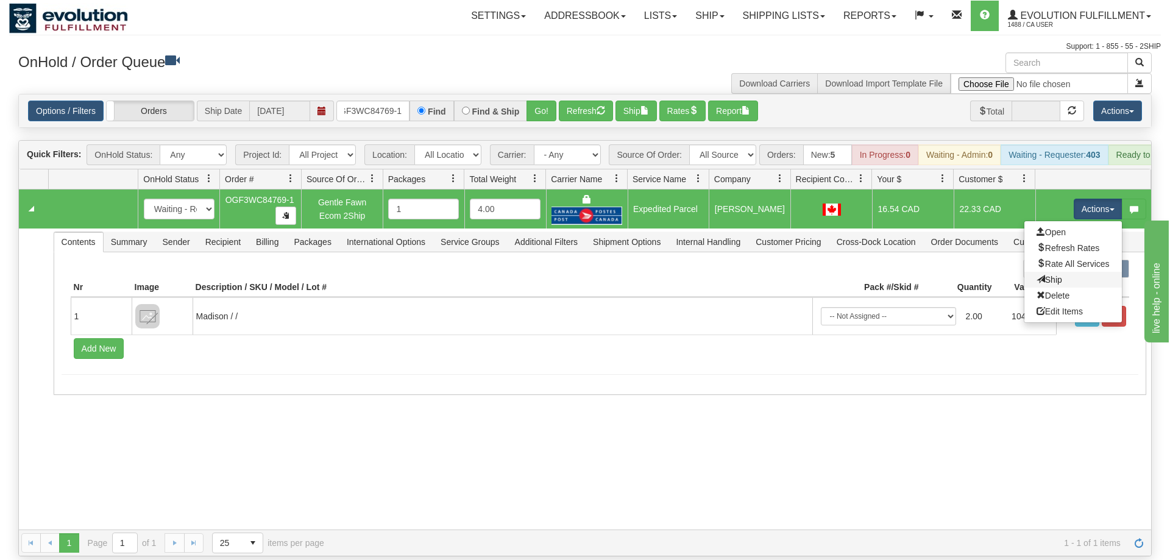
click at [1071, 272] on link "Ship" at bounding box center [1072, 280] width 97 height 16
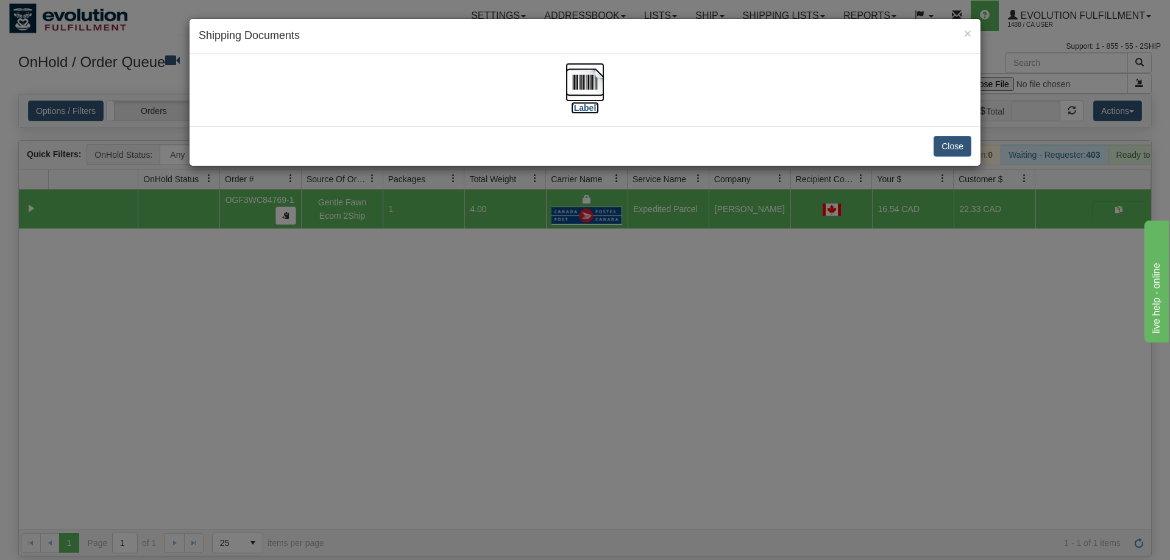
click at [594, 81] on img at bounding box center [584, 82] width 39 height 39
drag, startPoint x: 544, startPoint y: 353, endPoint x: 257, endPoint y: 93, distance: 386.9
click at [536, 349] on div "× Shipping Documents [Label] Close" at bounding box center [585, 280] width 1170 height 560
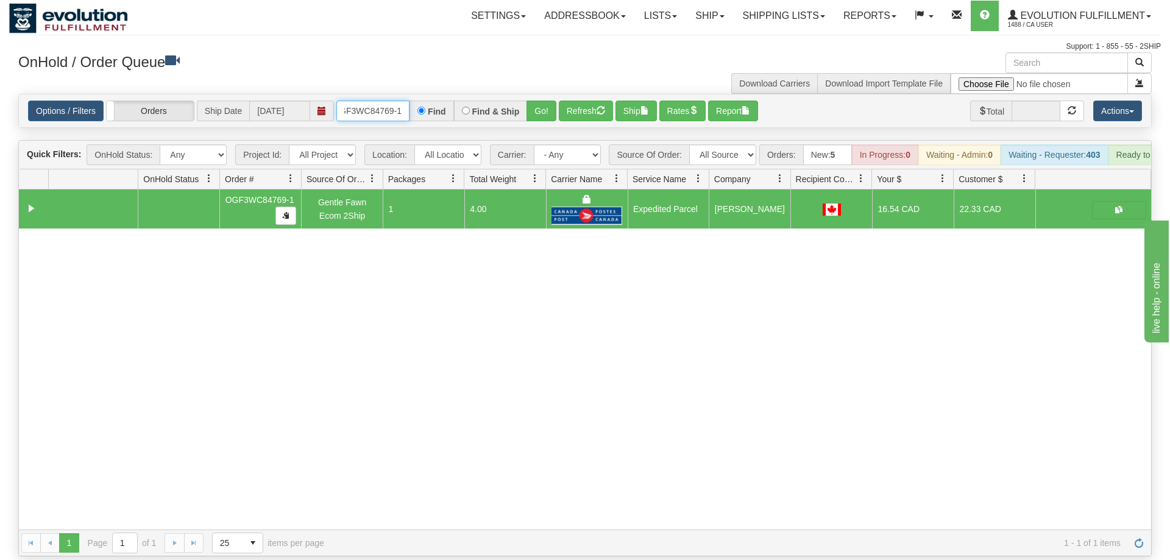
click at [366, 101] on input "OGF3WC84769-1" at bounding box center [372, 111] width 73 height 21
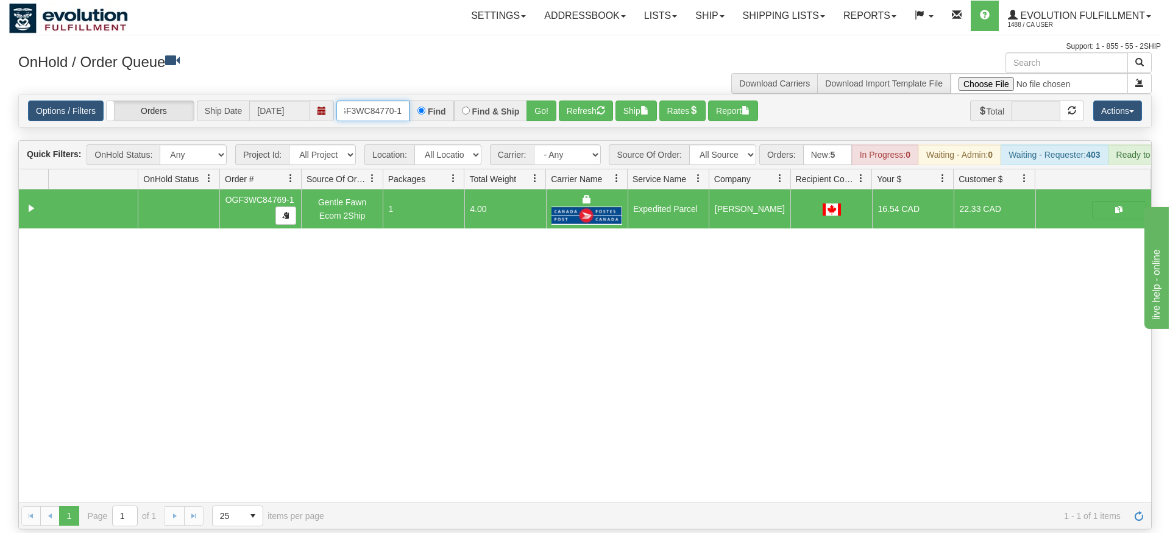
type input "OGF3WC84770-1"
click at [539, 105] on div "Options / Filters Group Shipments Orders Ship Date [DATE] OGF3WC84770-1 Find Fi…" at bounding box center [585, 110] width 1132 height 33
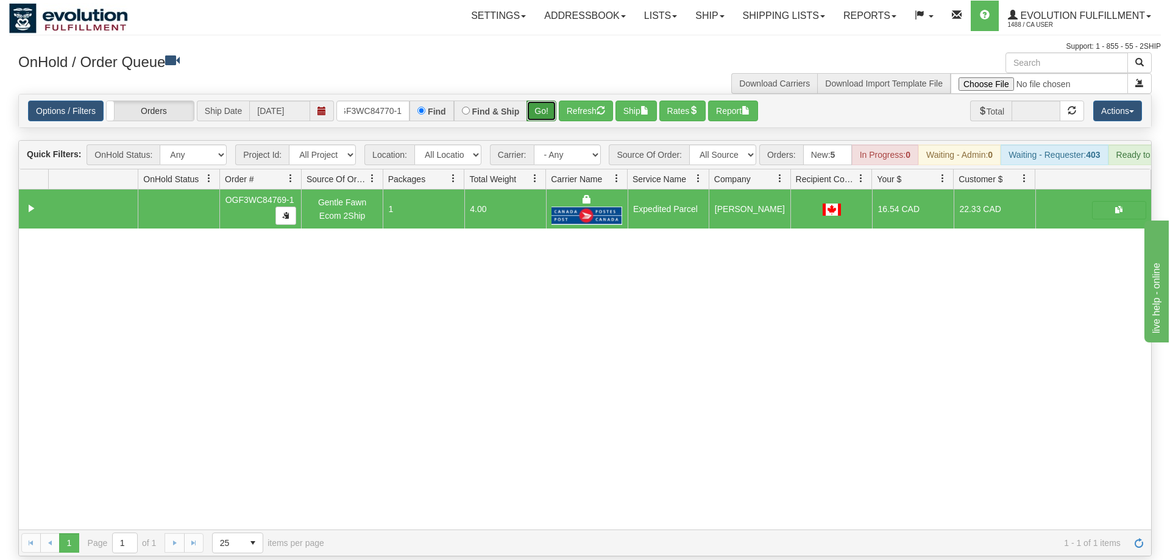
click at [546, 101] on button "Go!" at bounding box center [541, 111] width 30 height 21
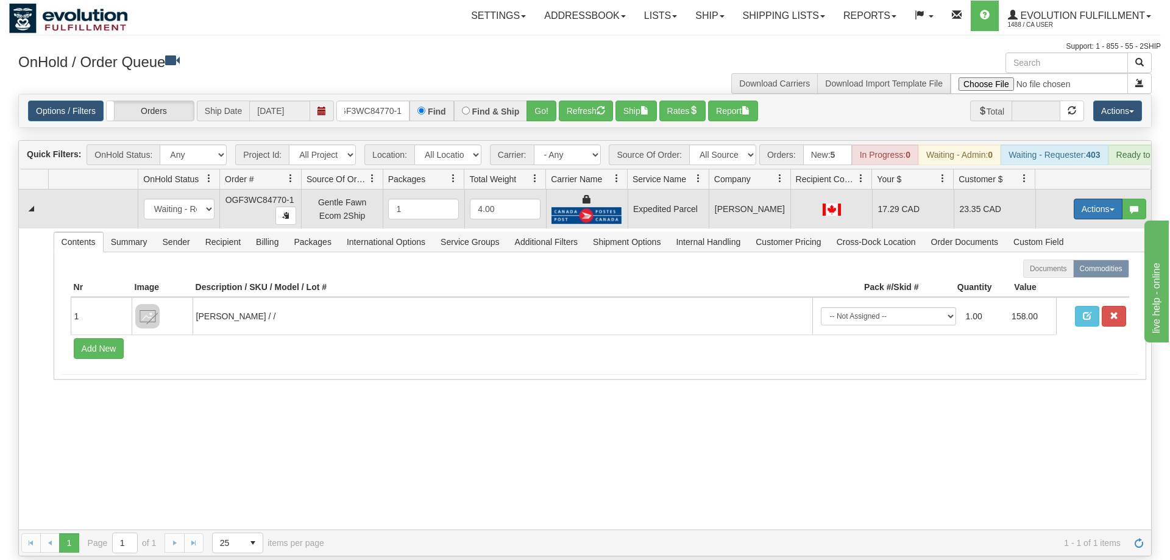
click at [1113, 199] on button "Actions" at bounding box center [1098, 209] width 49 height 21
click at [1067, 272] on link "Ship" at bounding box center [1072, 280] width 97 height 16
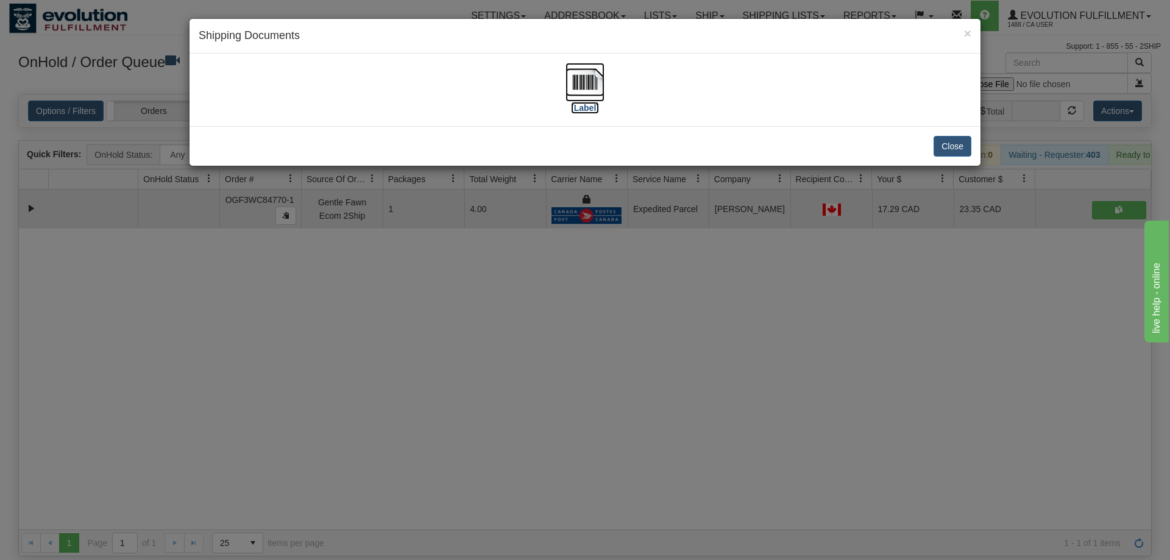
click at [590, 91] on img at bounding box center [584, 82] width 39 height 39
click at [639, 280] on div "× Shipping Documents [Label] Close" at bounding box center [585, 280] width 1170 height 560
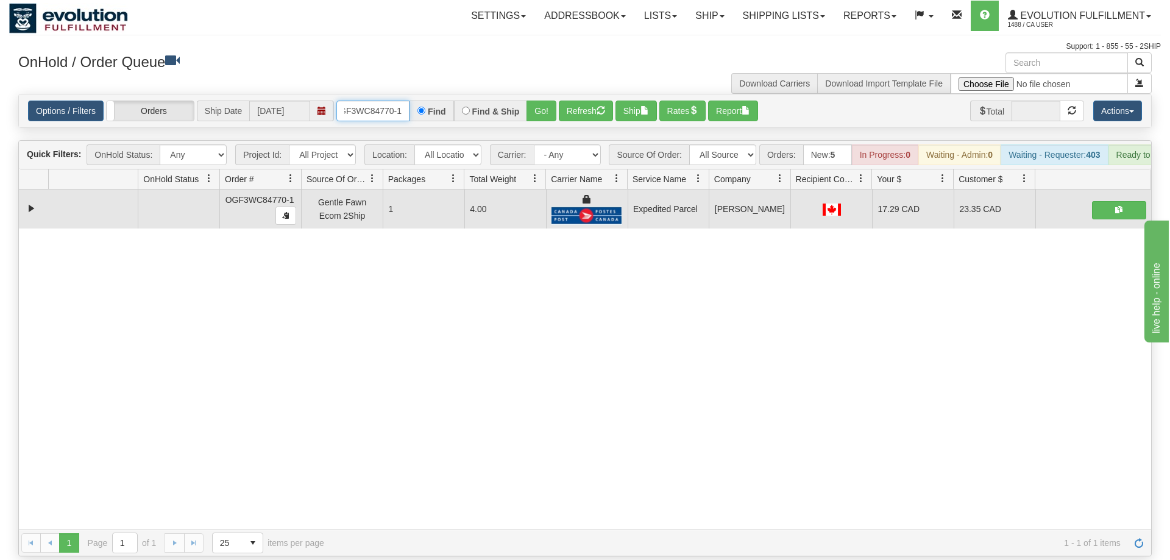
click at [381, 102] on input "OGF3WC84770-1" at bounding box center [372, 111] width 73 height 21
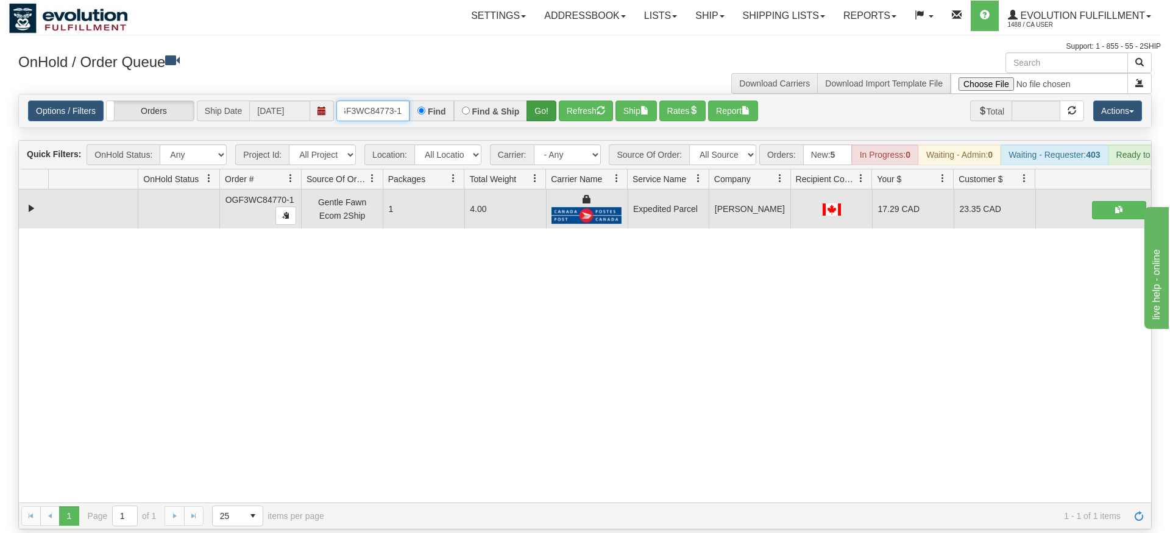
type input "OGF3WC84773-1"
drag, startPoint x: 547, startPoint y: 93, endPoint x: 548, endPoint y: 107, distance: 14.6
click at [547, 118] on div "Is equal to Is not equal to Contains Does not contains CAD USD EUR ZAR [PERSON_…" at bounding box center [585, 312] width 1152 height 436
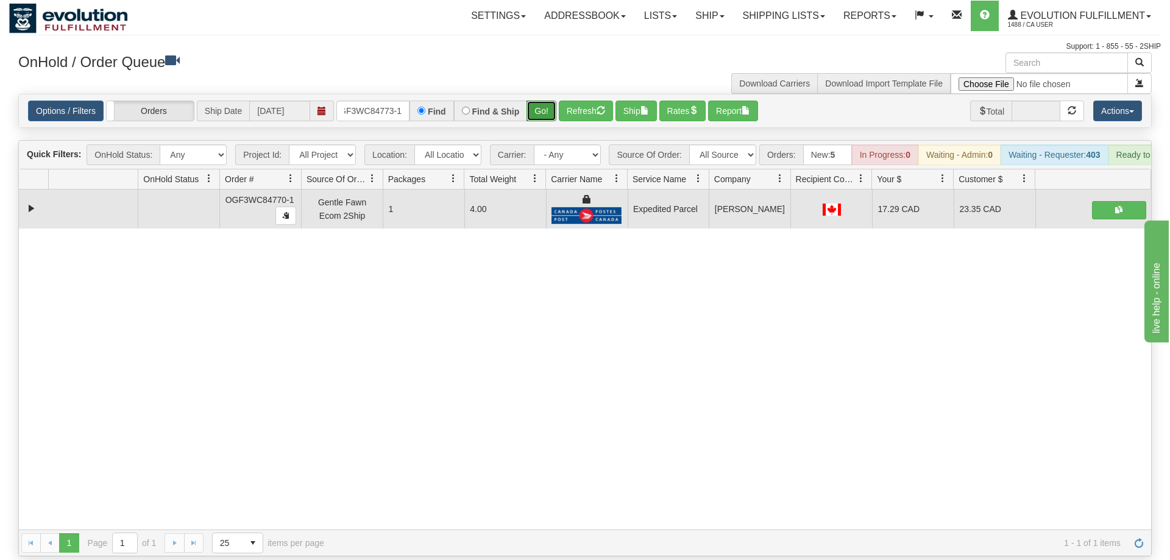
click at [547, 101] on button "Go!" at bounding box center [541, 111] width 30 height 21
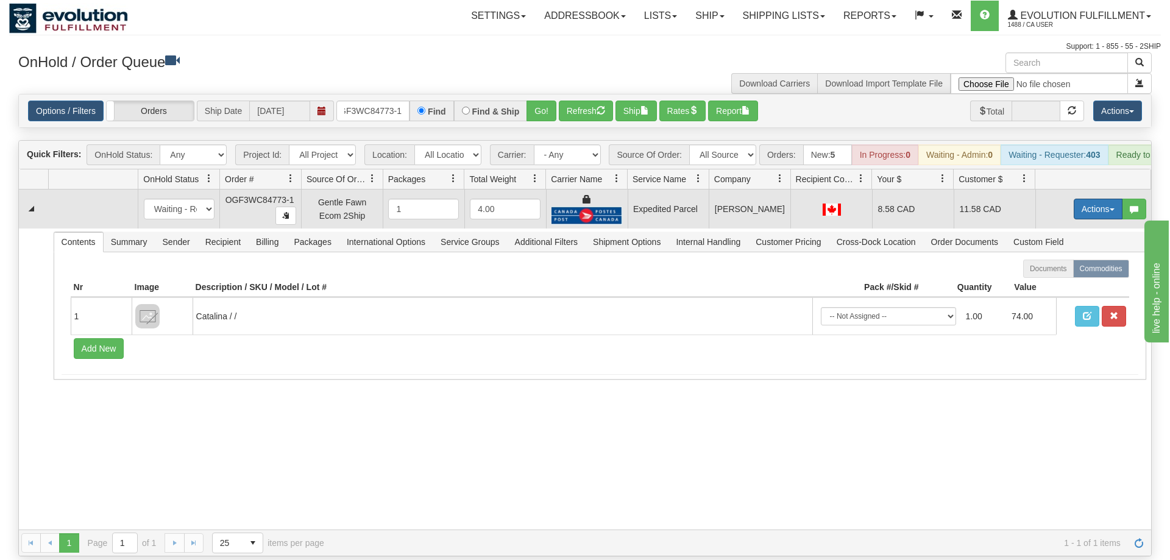
click at [1111, 199] on button "Actions" at bounding box center [1098, 209] width 49 height 21
click at [1090, 272] on link "Ship" at bounding box center [1072, 280] width 97 height 16
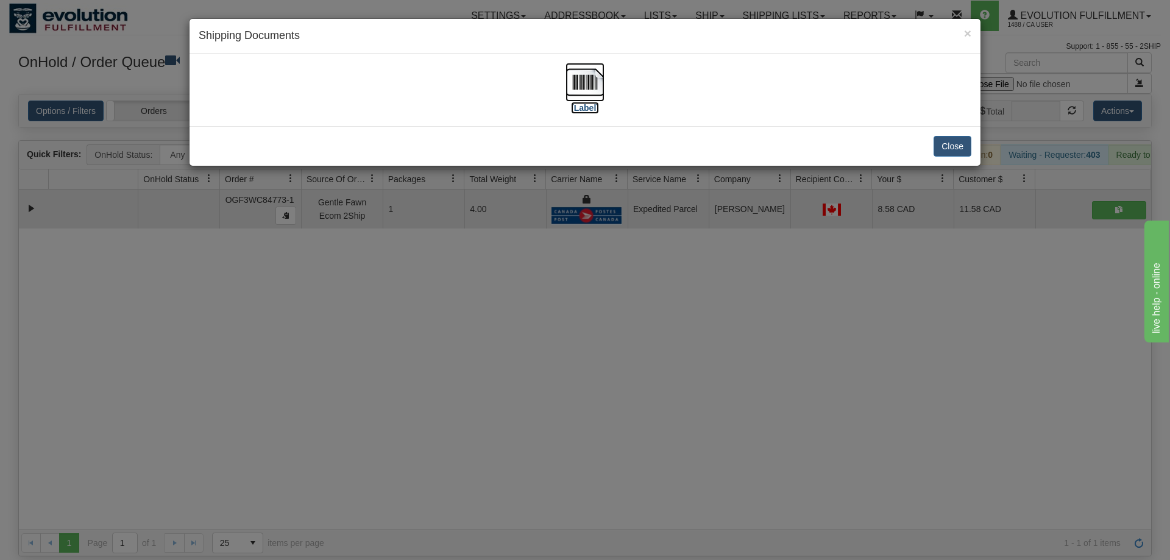
click at [575, 76] on img at bounding box center [584, 82] width 39 height 39
click at [423, 333] on div "× Shipping Documents [Label] Close" at bounding box center [585, 280] width 1170 height 560
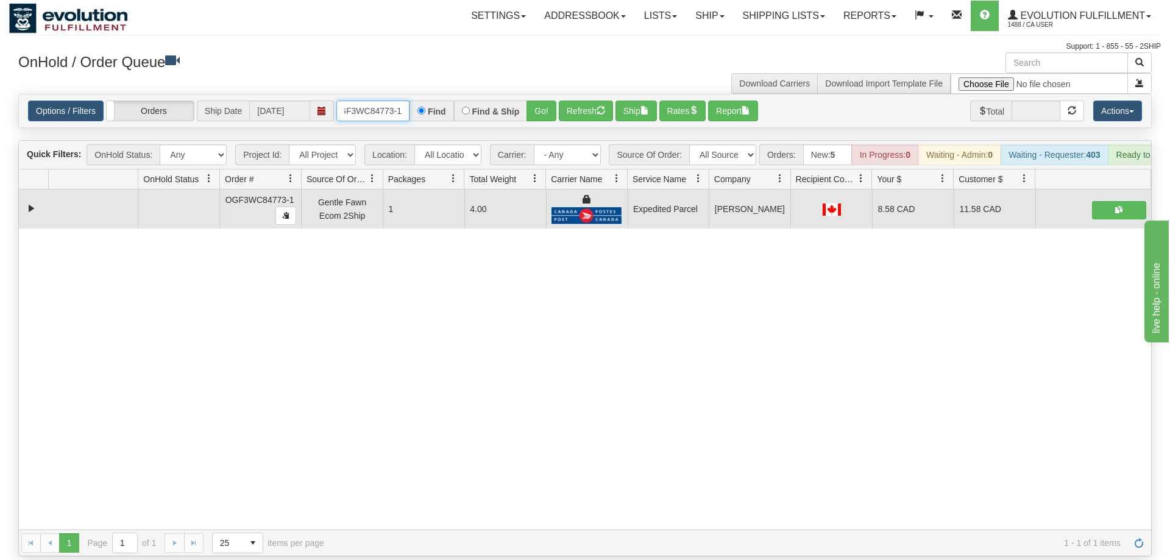
click at [366, 101] on input "OGF3WC84773-1" at bounding box center [372, 111] width 73 height 21
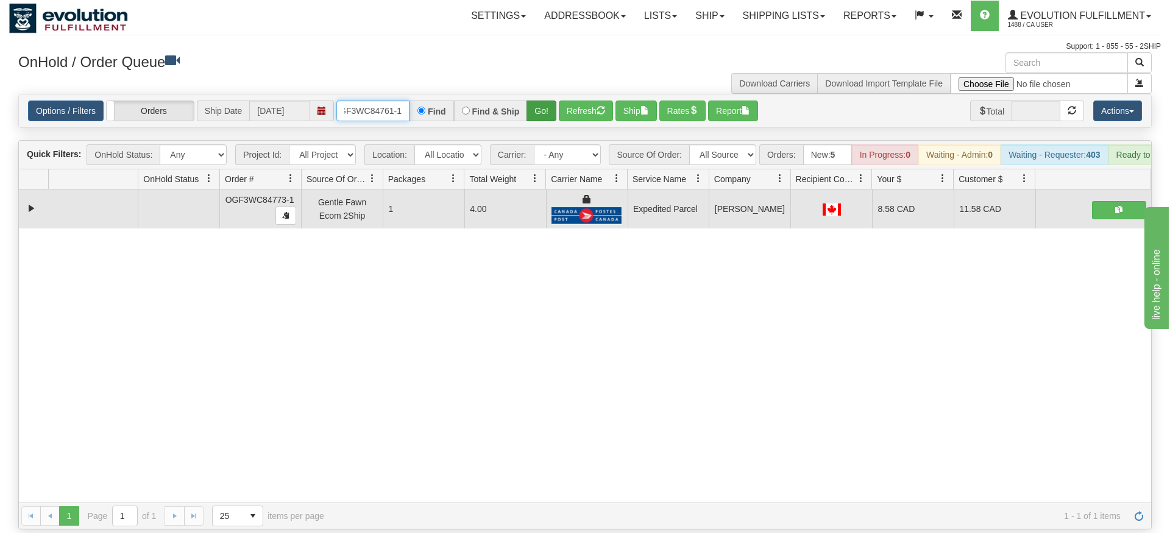
type input "OGF3WC84761-1"
click at [540, 121] on div "Is equal to Is not equal to Contains Does not contains CAD USD EUR ZAR [PERSON_…" at bounding box center [585, 312] width 1152 height 436
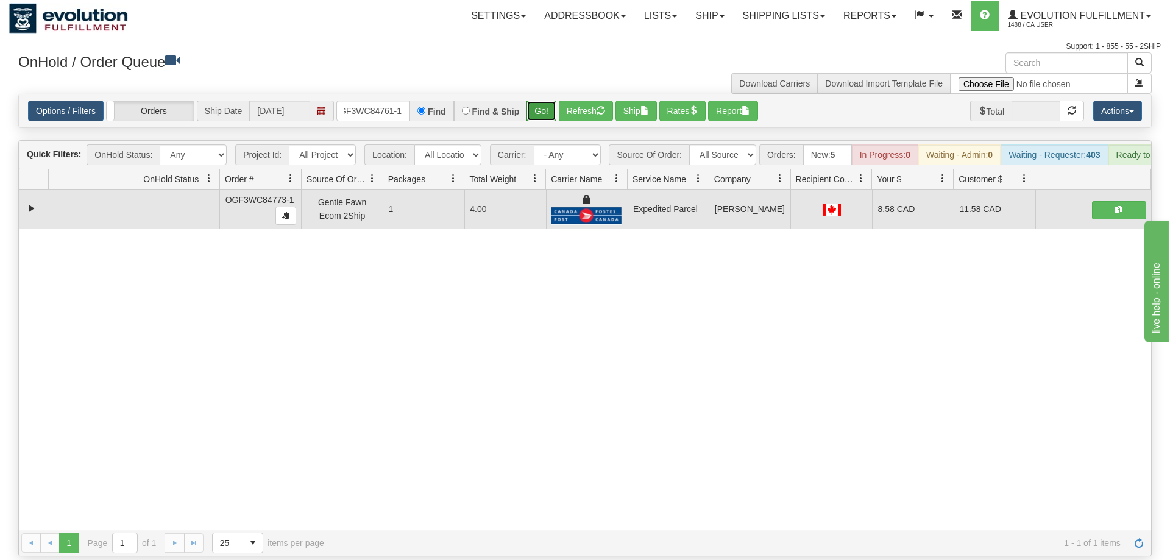
click at [542, 101] on button "Go!" at bounding box center [541, 111] width 30 height 21
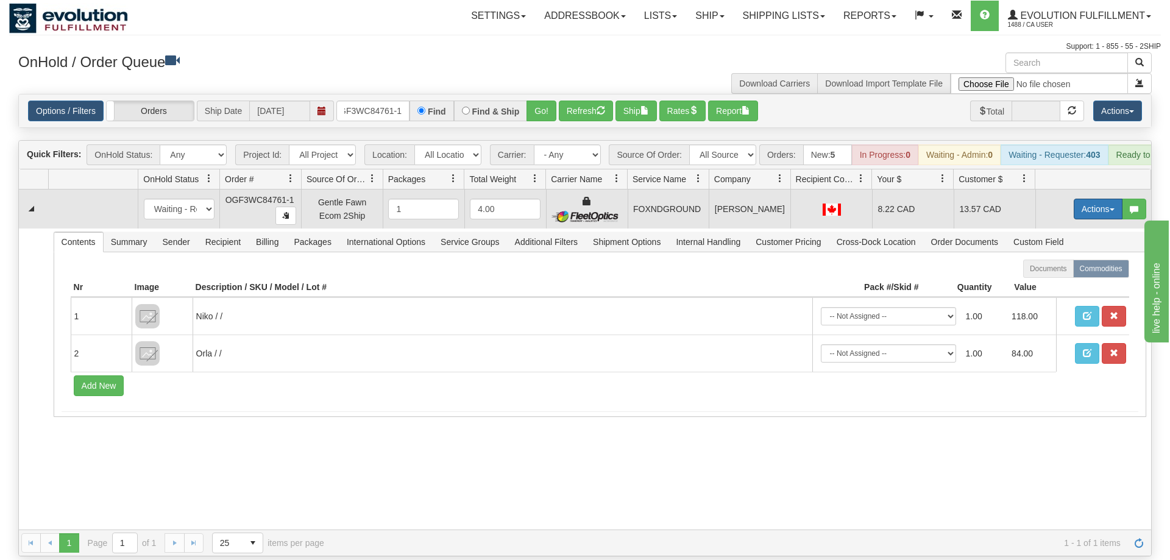
click at [1089, 199] on button "Actions" at bounding box center [1098, 209] width 49 height 21
click at [1082, 272] on link "Ship" at bounding box center [1072, 280] width 97 height 16
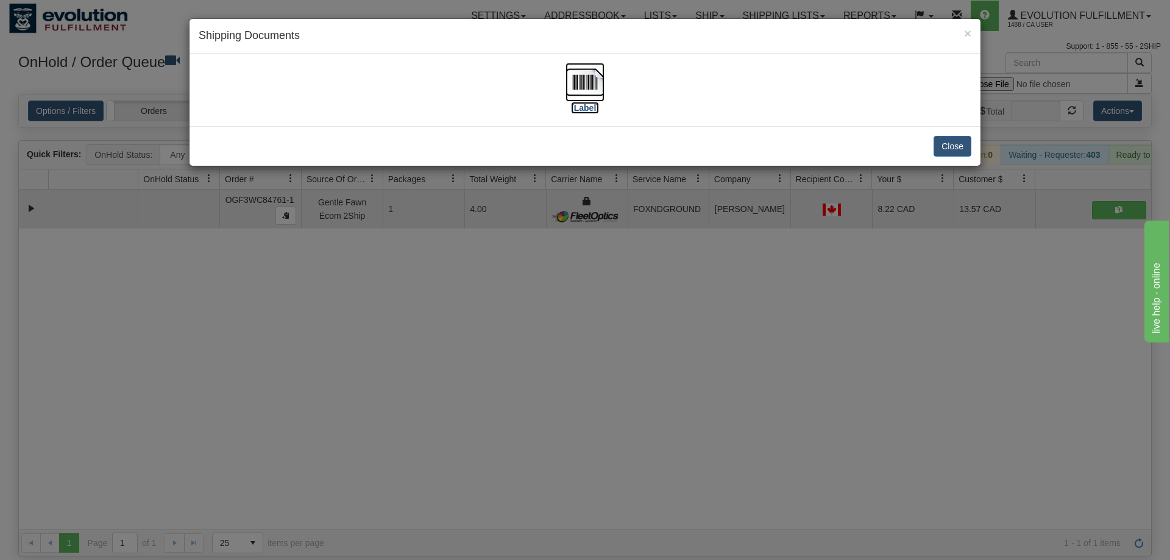
click at [575, 79] on img at bounding box center [584, 82] width 39 height 39
drag, startPoint x: 441, startPoint y: 355, endPoint x: 368, endPoint y: 137, distance: 229.9
click at [440, 352] on div "× Shipping Documents [Label] Close" at bounding box center [585, 280] width 1170 height 560
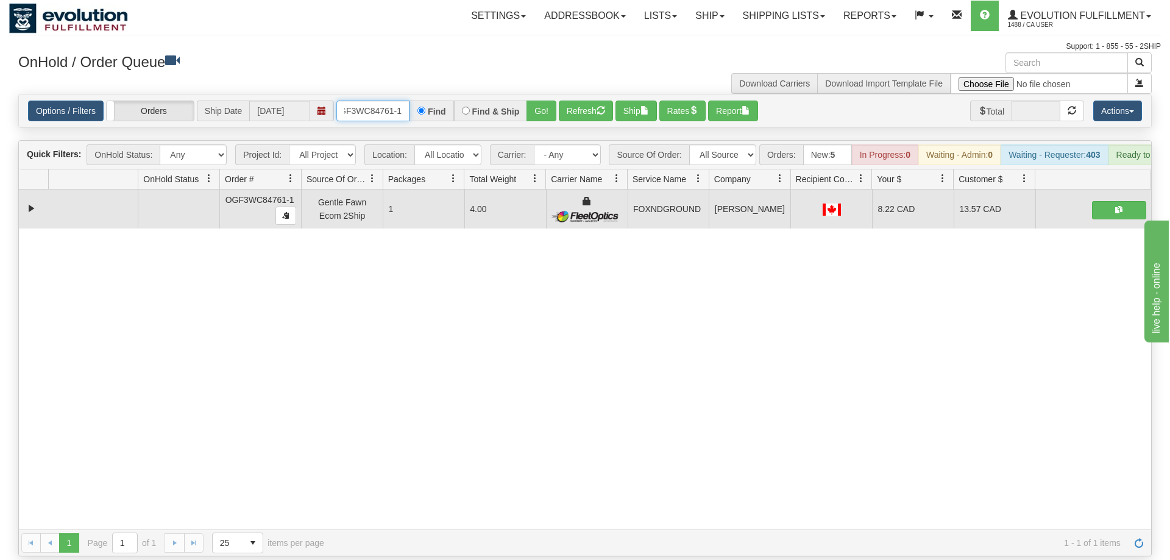
click at [374, 101] on input "OGF3WC84761-1" at bounding box center [372, 111] width 73 height 21
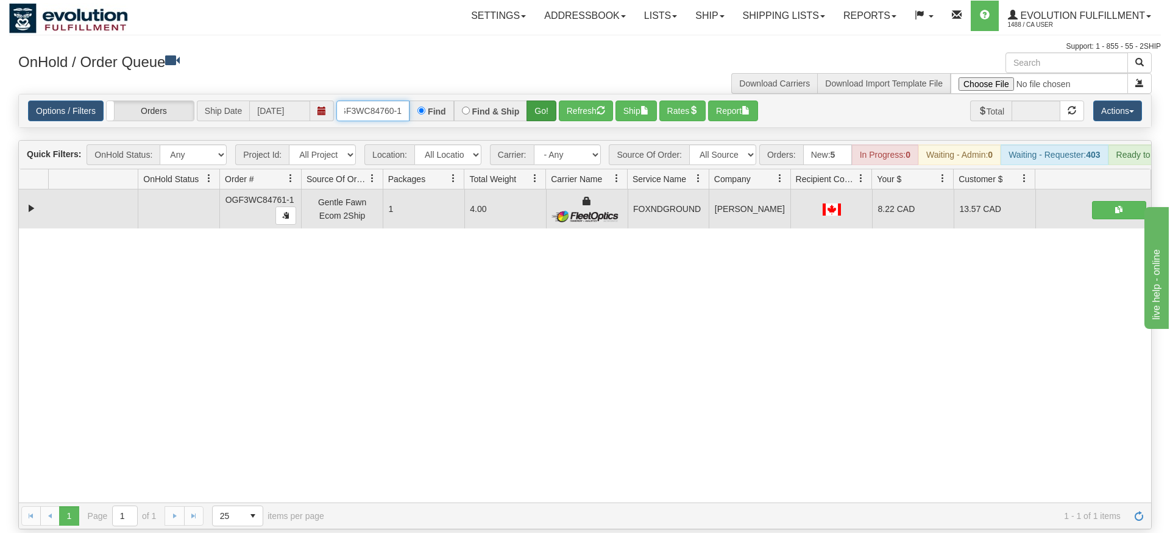
type input "OGF3WC84760-1"
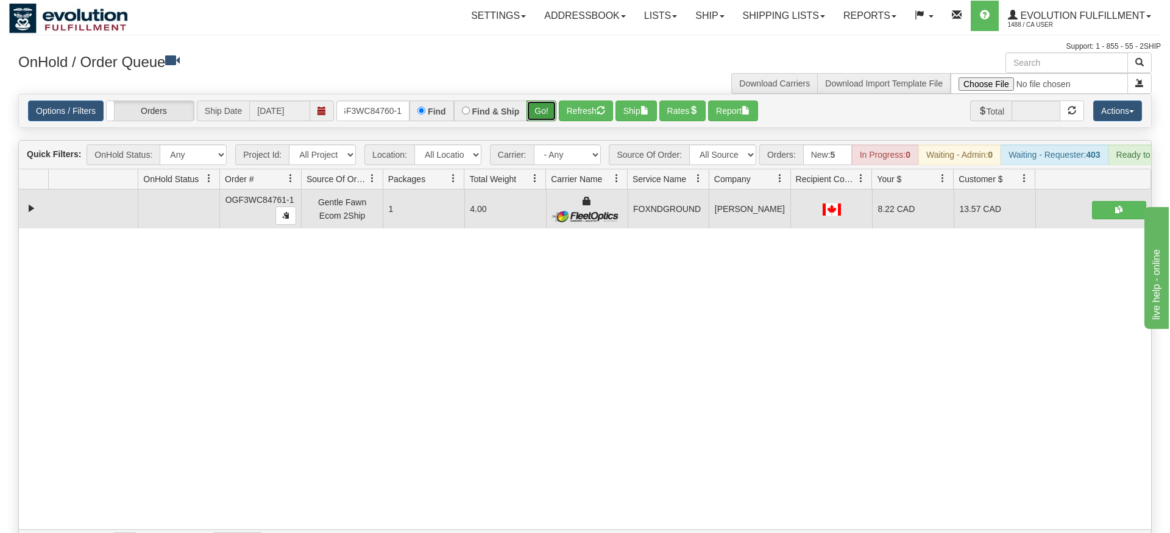
click at [532, 129] on div "Is equal to Is not equal to Contains Does not contains CAD USD EUR ZAR [PERSON_…" at bounding box center [585, 325] width 1152 height 462
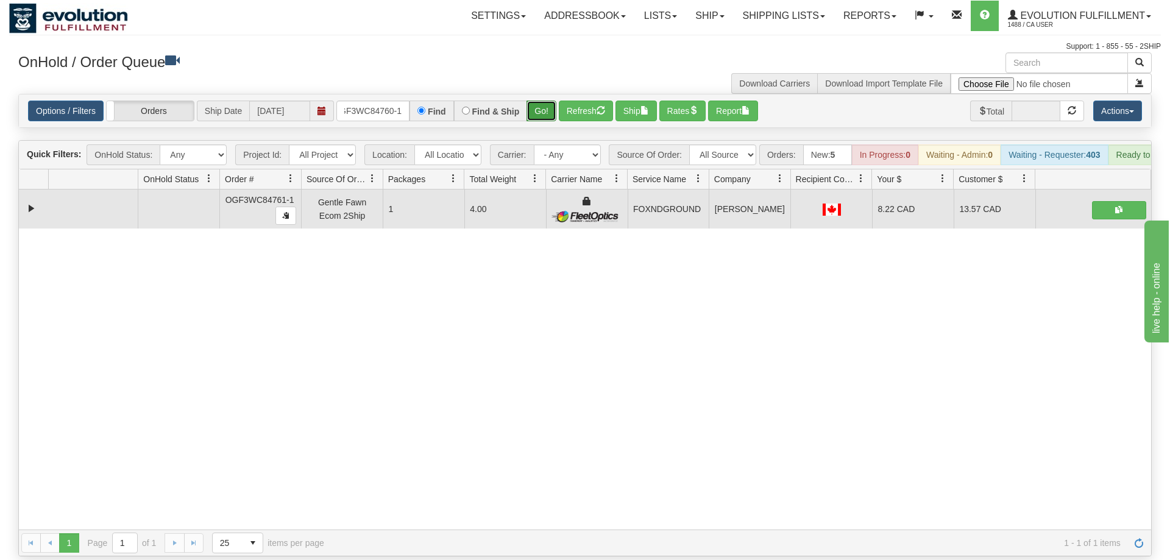
click at [540, 101] on button "Go!" at bounding box center [541, 111] width 30 height 21
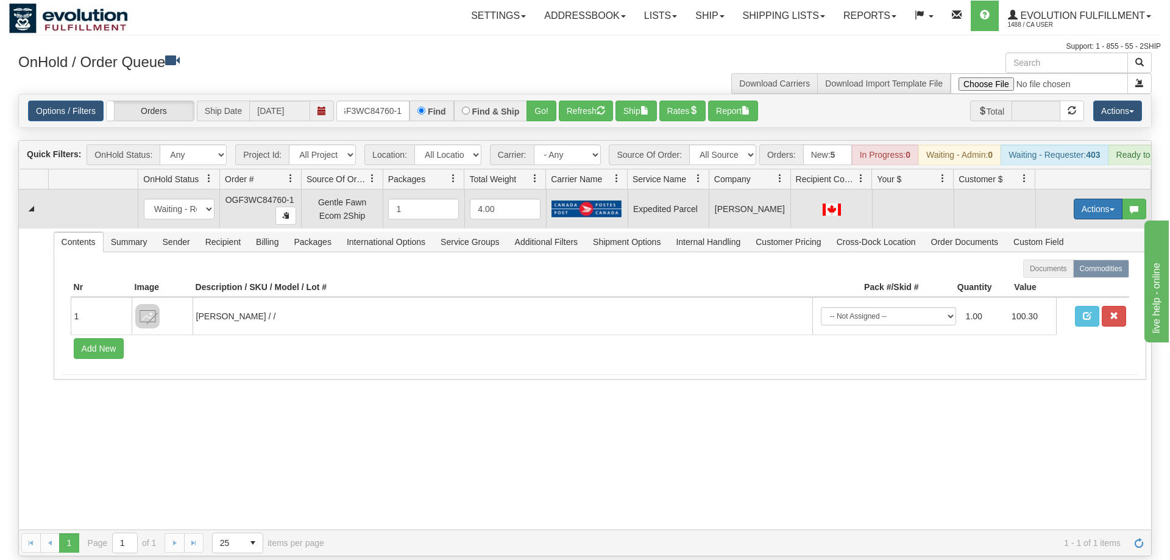
click at [1103, 199] on button "Actions" at bounding box center [1098, 209] width 49 height 21
click at [1097, 259] on span "Rate All Services" at bounding box center [1072, 264] width 73 height 10
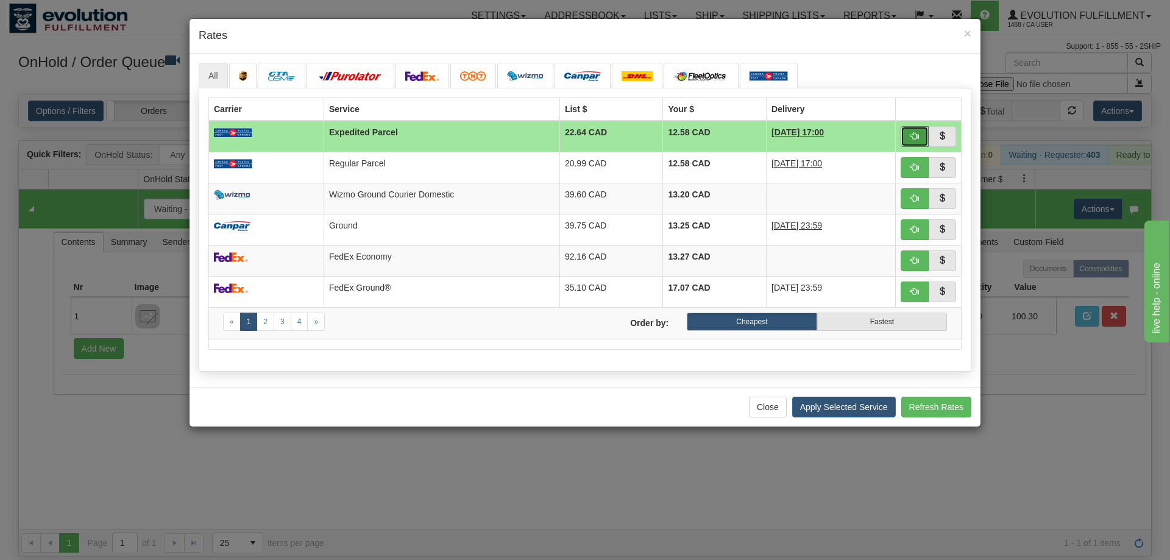
click at [923, 136] on button "button" at bounding box center [915, 136] width 28 height 21
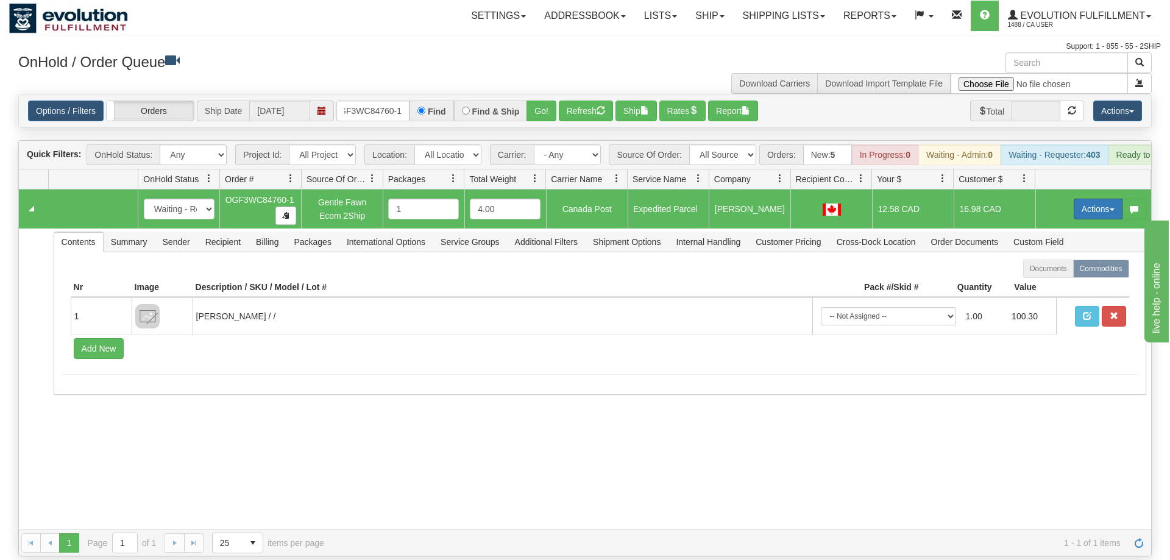
click at [1099, 199] on button "Actions" at bounding box center [1098, 209] width 49 height 21
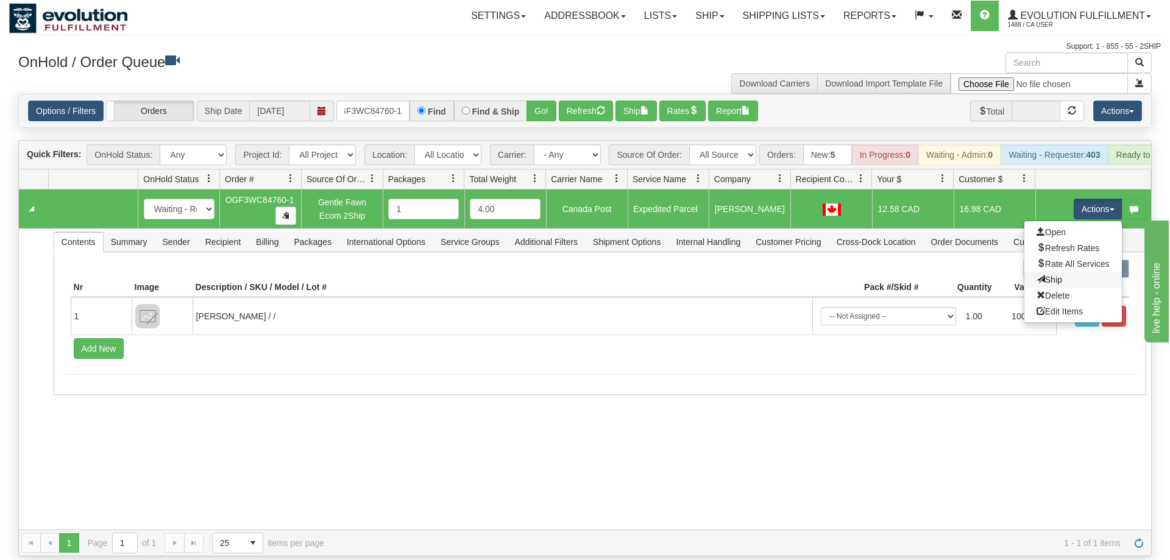
click at [1062, 272] on link "Ship" at bounding box center [1072, 280] width 97 height 16
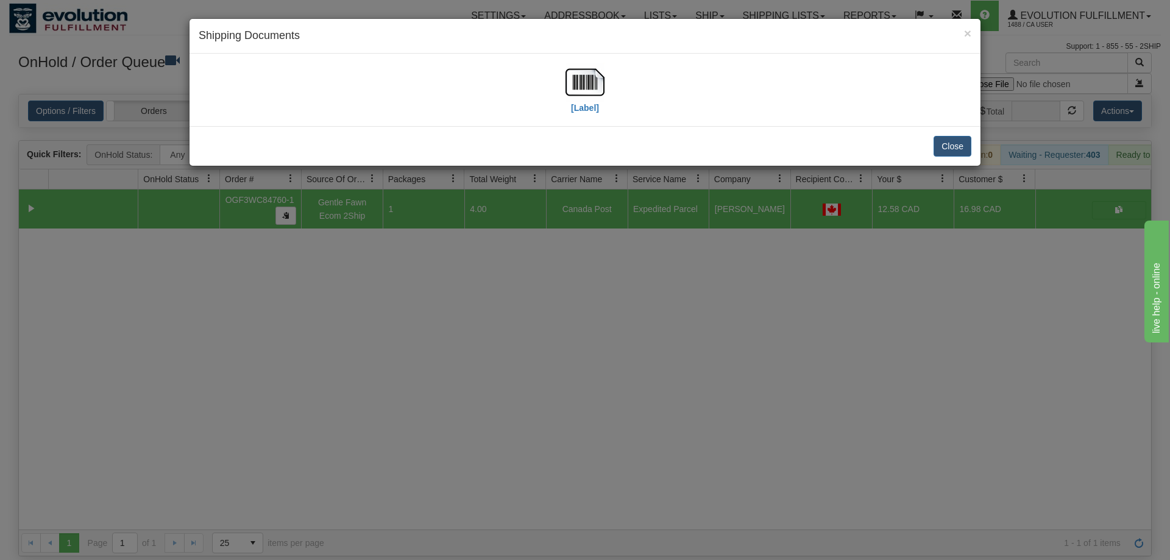
click at [606, 102] on div "[Label]" at bounding box center [585, 90] width 773 height 54
click at [596, 90] on img at bounding box center [584, 82] width 39 height 39
drag, startPoint x: 658, startPoint y: 231, endPoint x: 456, endPoint y: 46, distance: 273.9
click at [658, 229] on div "× Shipping Documents [Label] Close" at bounding box center [585, 280] width 1170 height 560
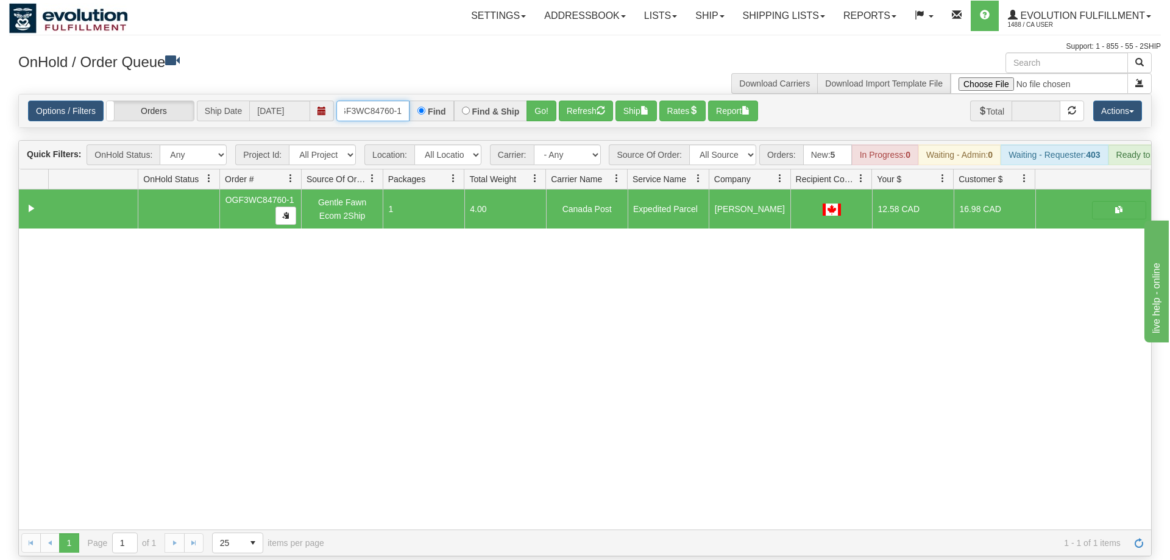
click at [388, 101] on input "OGF3WC84760-1" at bounding box center [372, 111] width 73 height 21
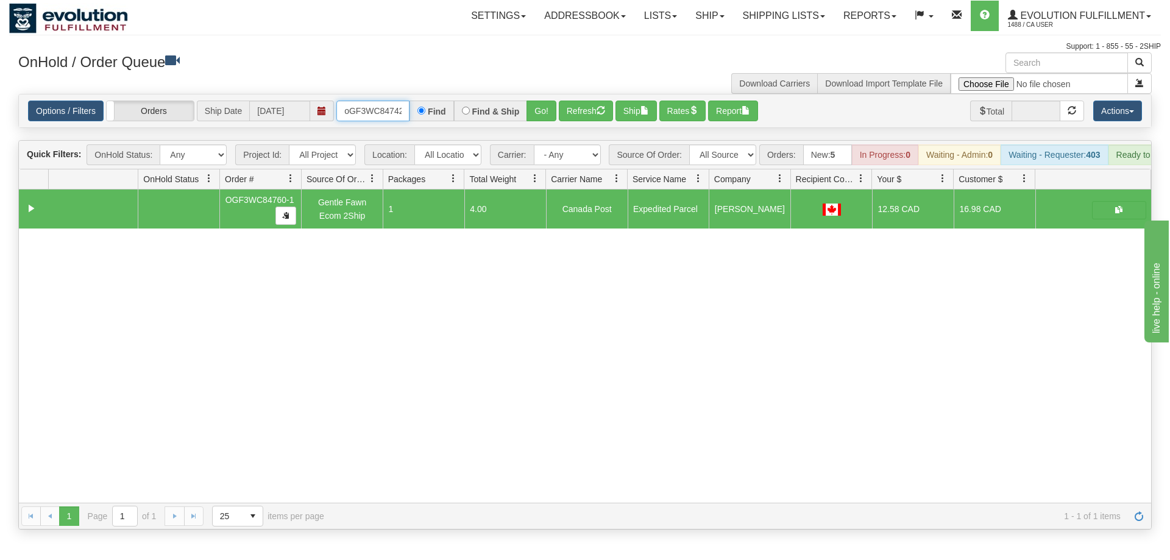
scroll to position [0, 10]
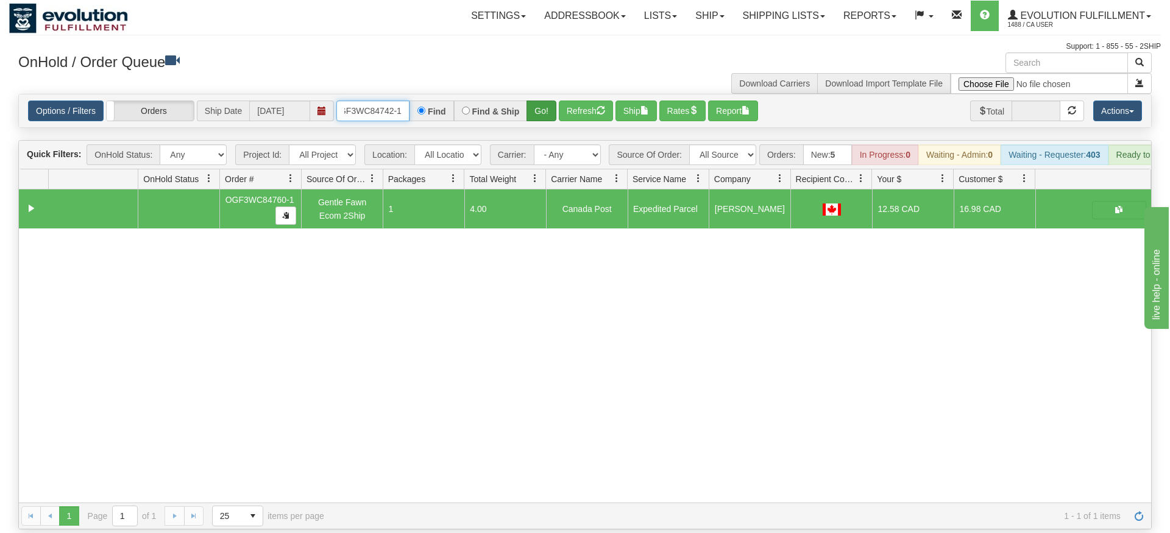
type input "oGF3WC84742-1"
click at [549, 122] on div "Is equal to Is not equal to Contains Does not contains CAD USD EUR ZAR [PERSON_…" at bounding box center [585, 312] width 1152 height 436
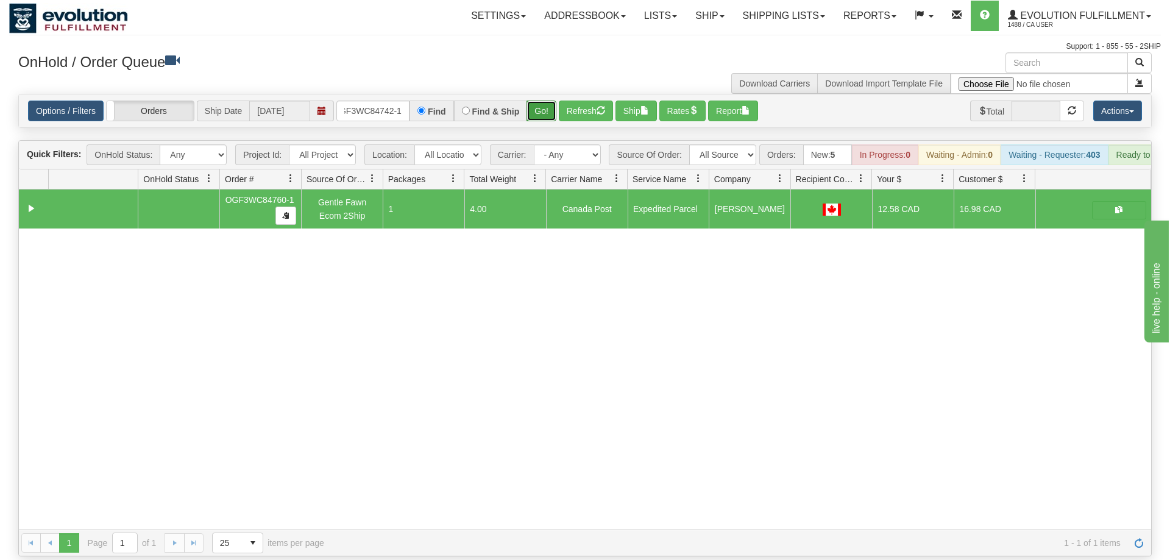
click at [548, 101] on button "Go!" at bounding box center [541, 111] width 30 height 21
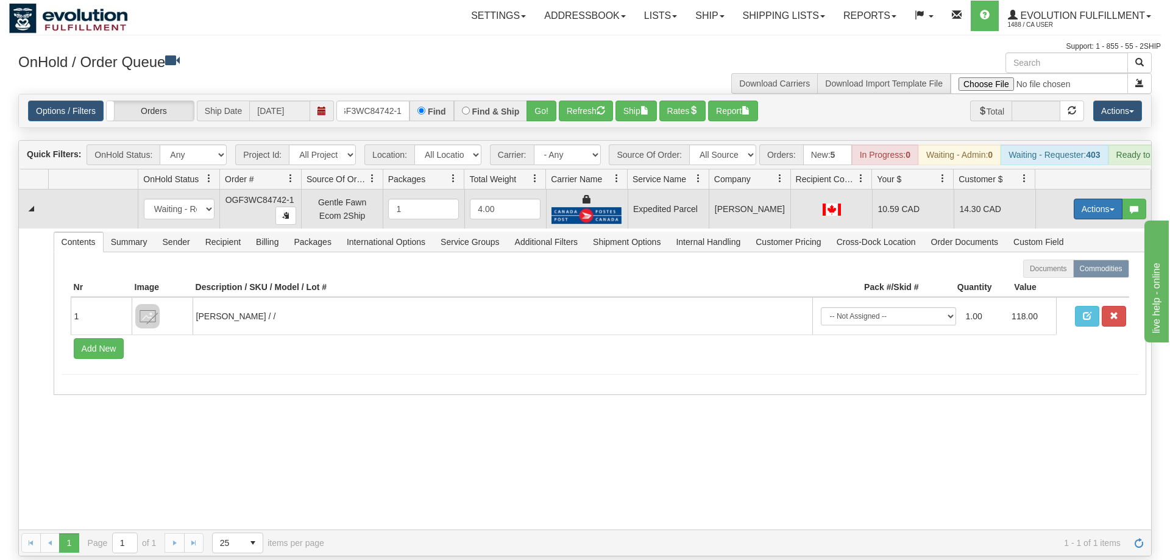
click at [1076, 199] on button "Actions" at bounding box center [1098, 209] width 49 height 21
click at [1057, 275] on span "Ship" at bounding box center [1049, 280] width 26 height 10
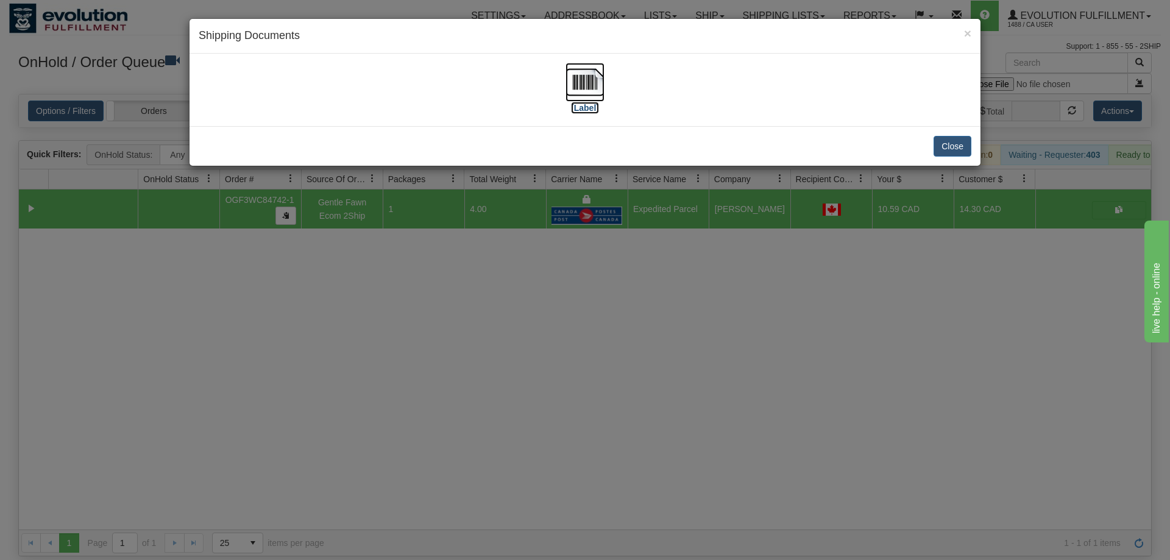
click at [581, 89] on img at bounding box center [584, 82] width 39 height 39
click at [787, 8] on div "× Shipping Documents [Label] Close" at bounding box center [585, 280] width 1170 height 560
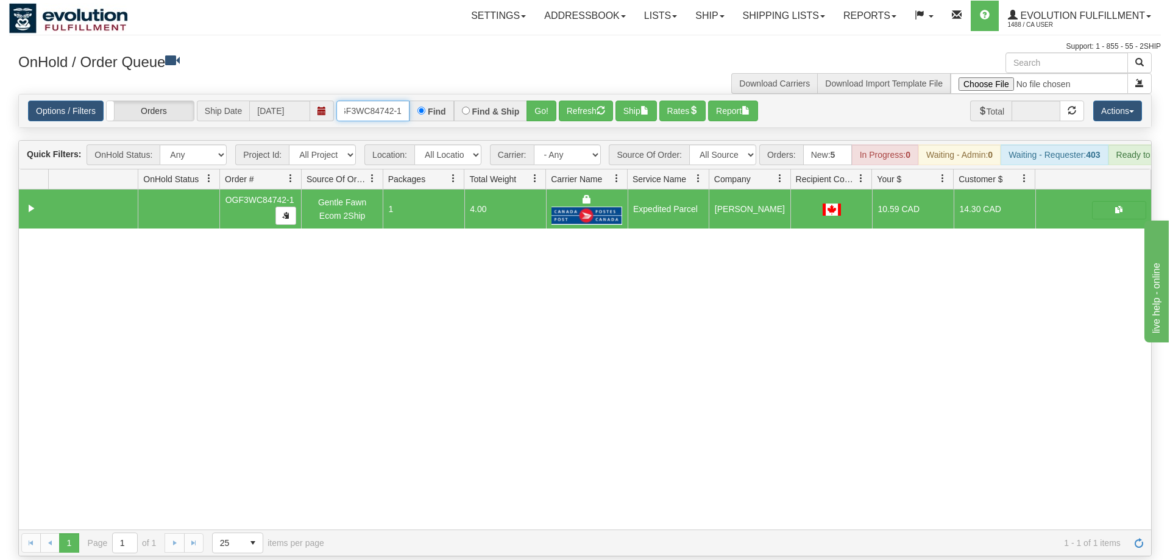
click at [368, 101] on input "oGF3WC84742-1" at bounding box center [372, 111] width 73 height 21
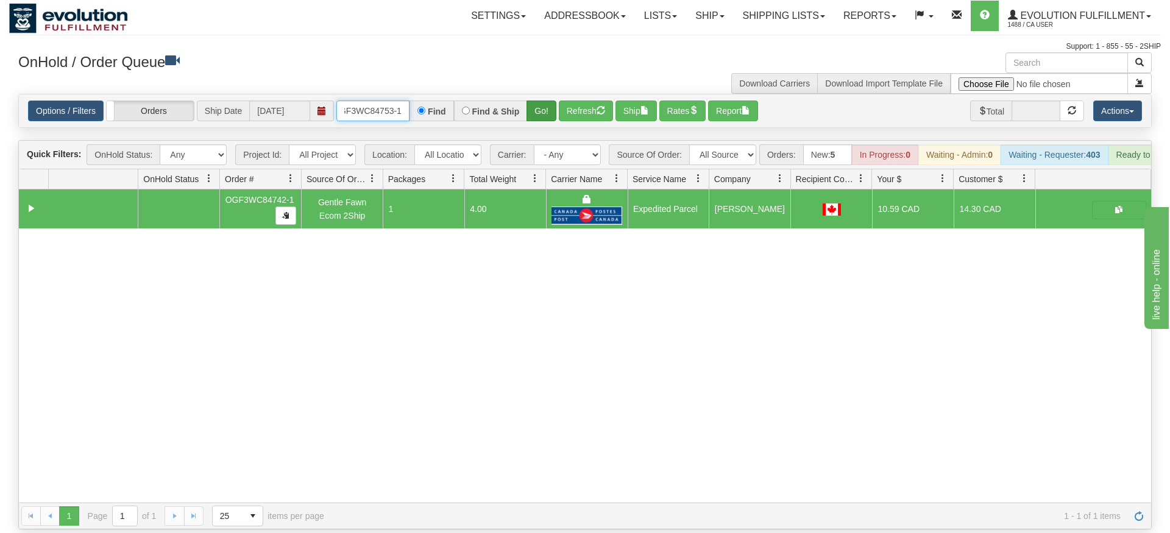
type input "oGF3WC84753-1"
drag, startPoint x: 534, startPoint y: 89, endPoint x: 539, endPoint y: 110, distance: 21.3
click at [535, 116] on div "Is equal to Is not equal to Contains Does not contains CAD USD EUR ZAR [PERSON_…" at bounding box center [585, 312] width 1152 height 436
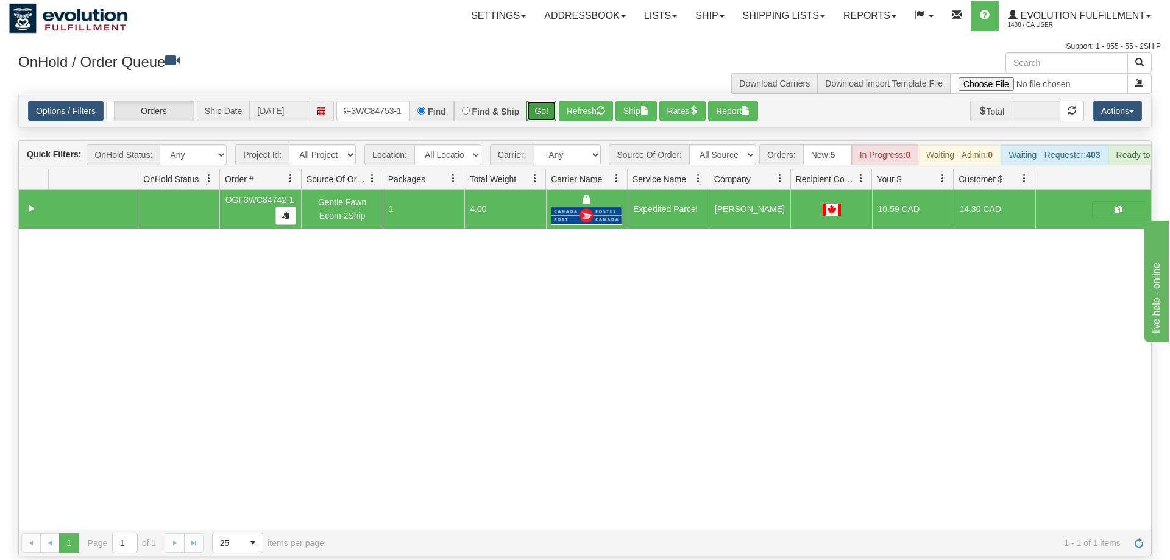
click at [542, 102] on button "Go!" at bounding box center [541, 111] width 30 height 21
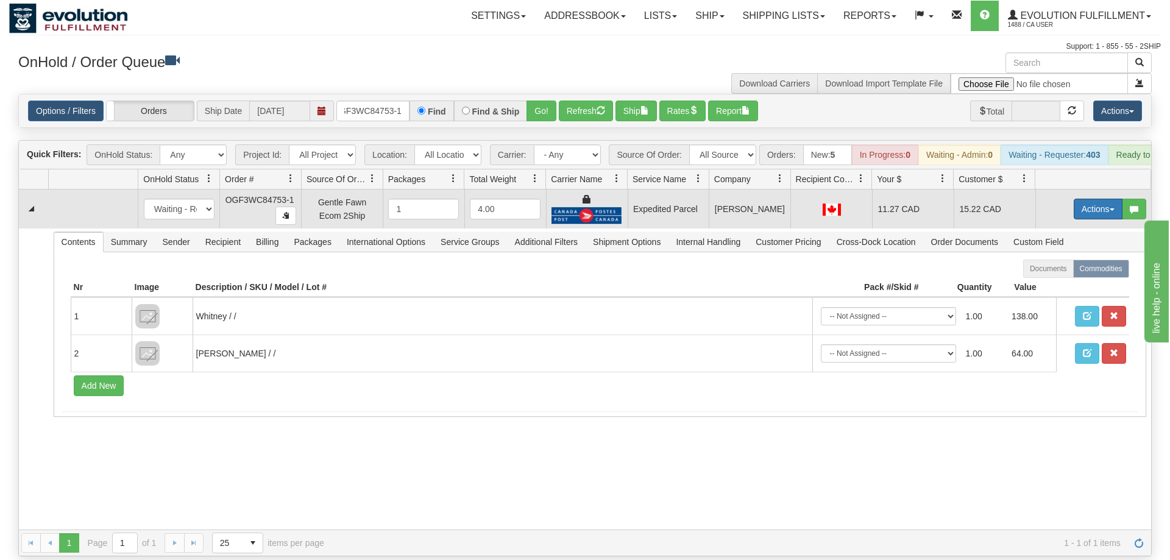
click at [1082, 199] on button "Actions" at bounding box center [1098, 209] width 49 height 21
click at [1050, 275] on span "Ship" at bounding box center [1049, 280] width 26 height 10
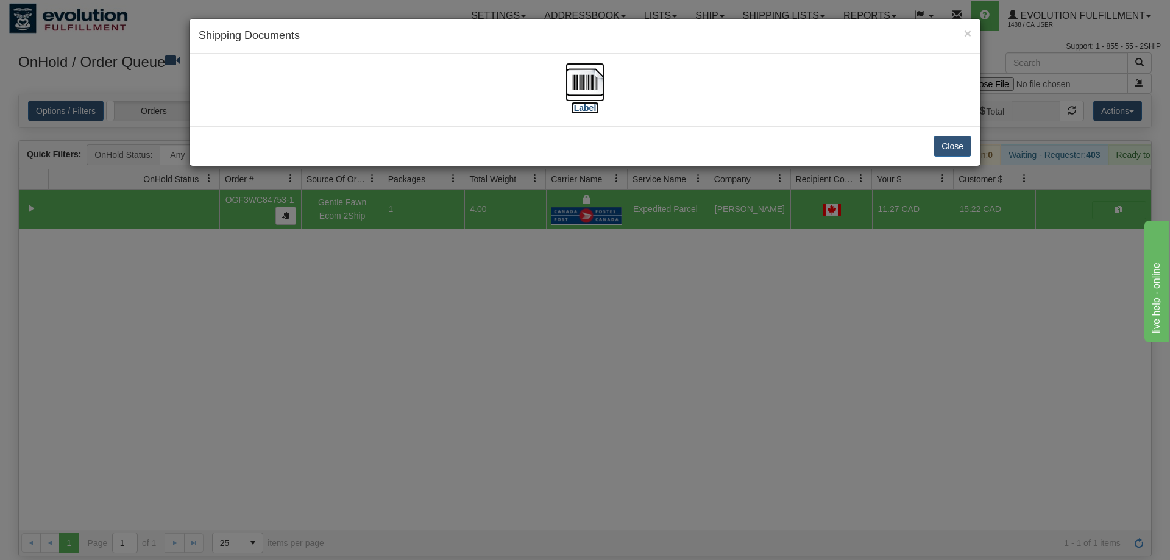
click at [589, 104] on label "[Label]" at bounding box center [585, 108] width 28 height 12
click at [628, 303] on div "× Shipping Documents [Label] Close" at bounding box center [585, 280] width 1170 height 560
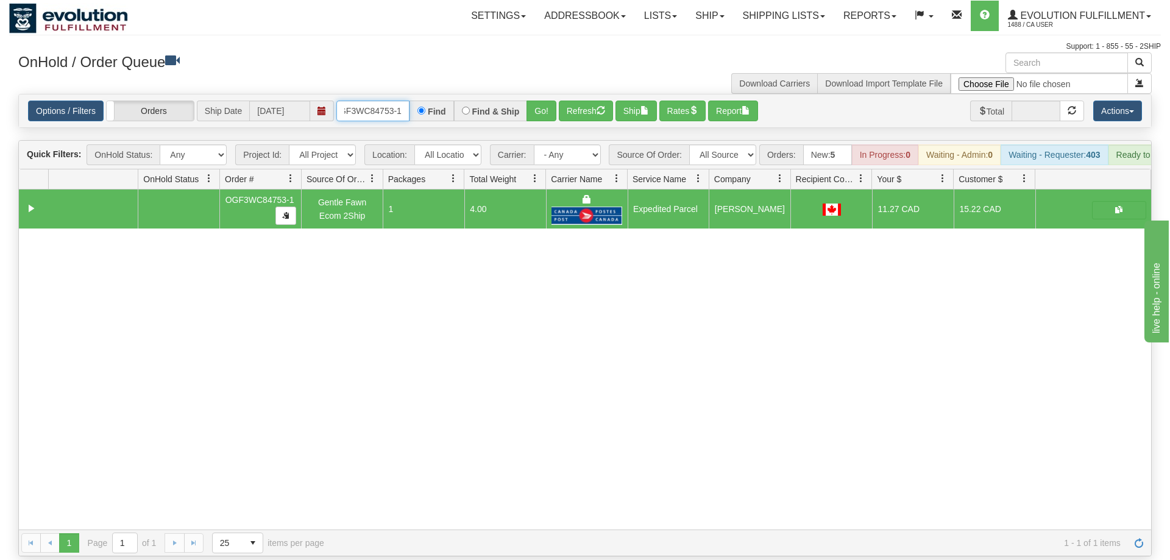
click at [360, 101] on input "oGF3WC84753-1" at bounding box center [372, 111] width 73 height 21
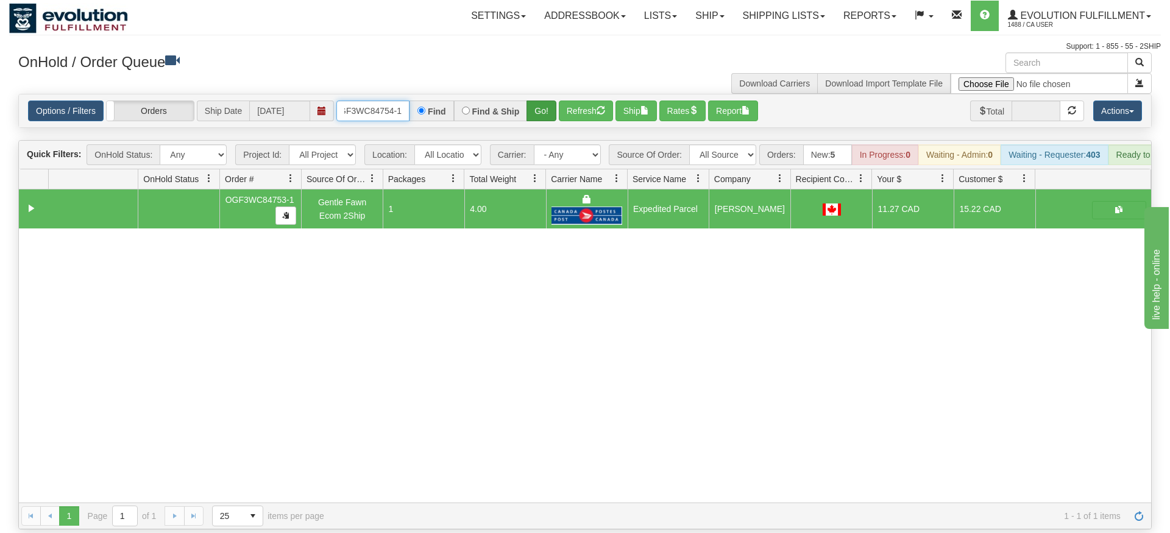
type input "OGF3WC84754-1"
click at [536, 113] on div "Is equal to Is not equal to Contains Does not contains CAD USD EUR ZAR [PERSON_…" at bounding box center [585, 312] width 1152 height 436
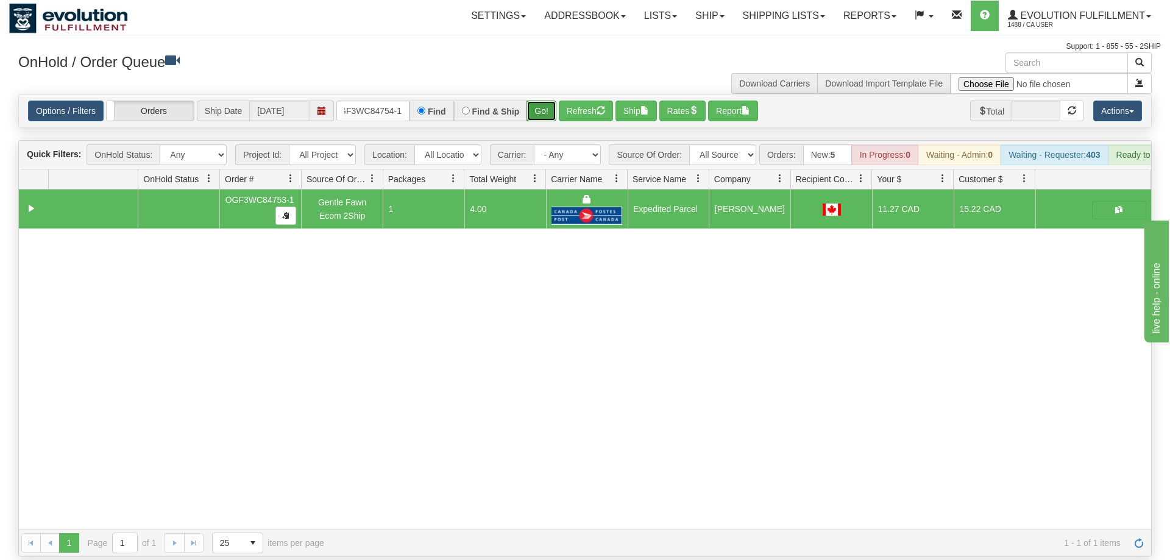
click at [536, 101] on button "Go!" at bounding box center [541, 111] width 30 height 21
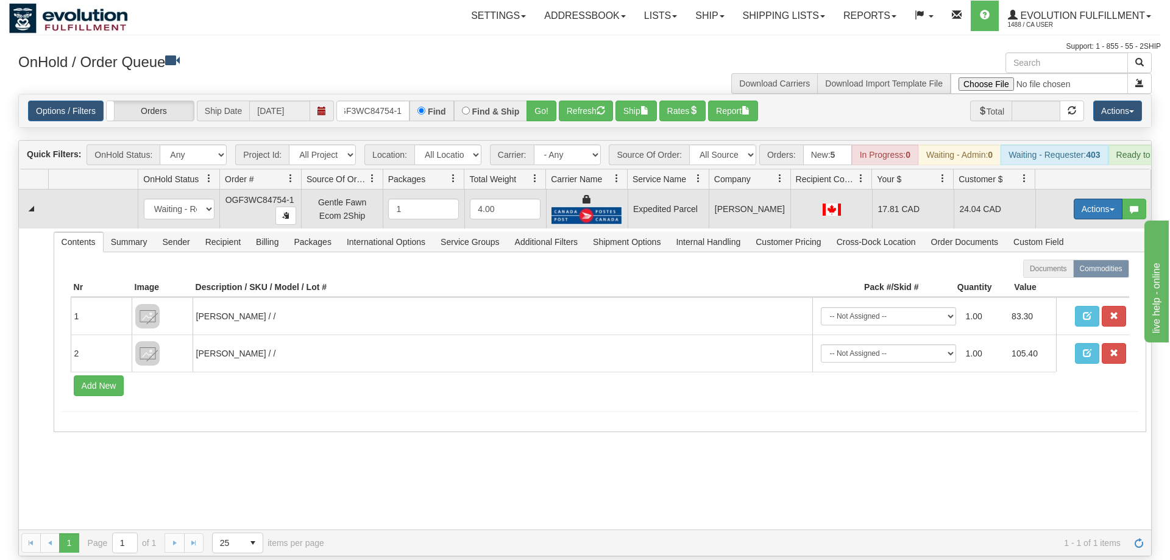
click at [1088, 199] on button "Actions" at bounding box center [1098, 209] width 49 height 21
click at [1078, 272] on link "Ship" at bounding box center [1072, 280] width 97 height 16
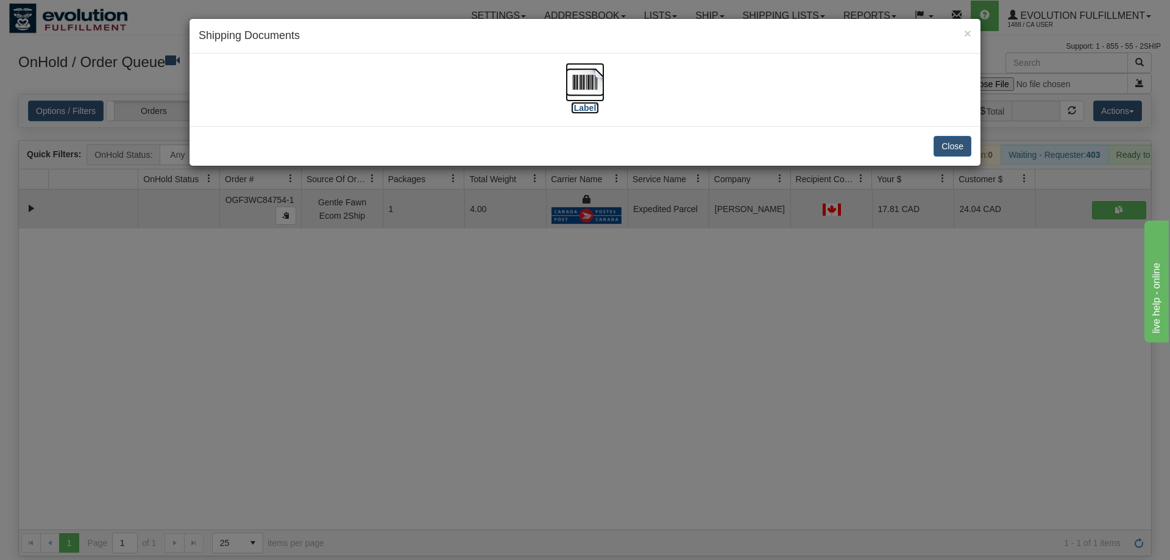
click at [591, 95] on img at bounding box center [584, 82] width 39 height 39
click at [578, 219] on div "× Shipping Documents [Label] Close" at bounding box center [585, 280] width 1170 height 560
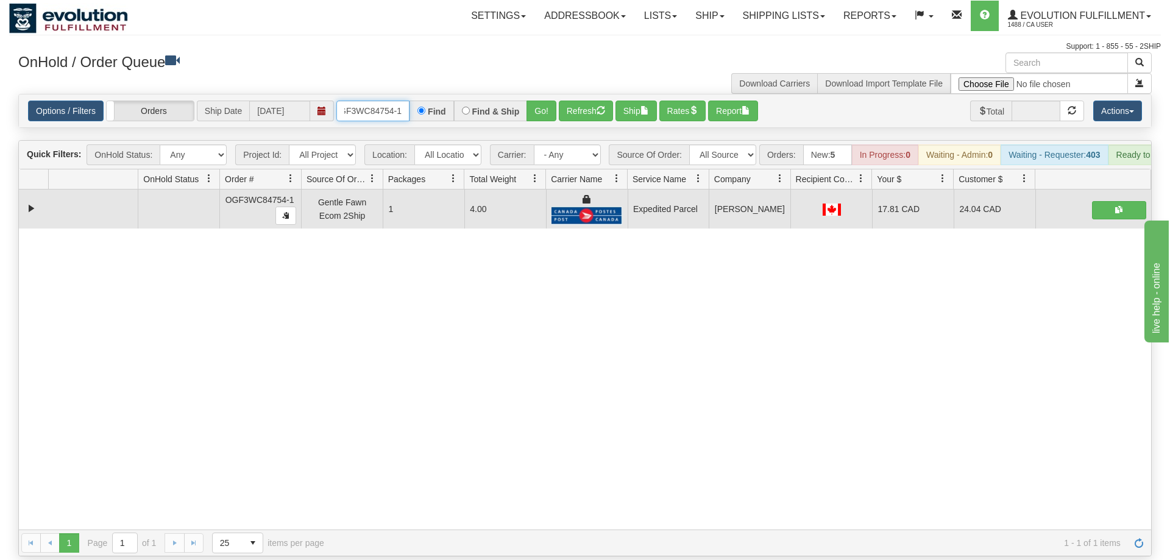
click at [378, 101] on input "OGF3WC84754-1" at bounding box center [372, 111] width 73 height 21
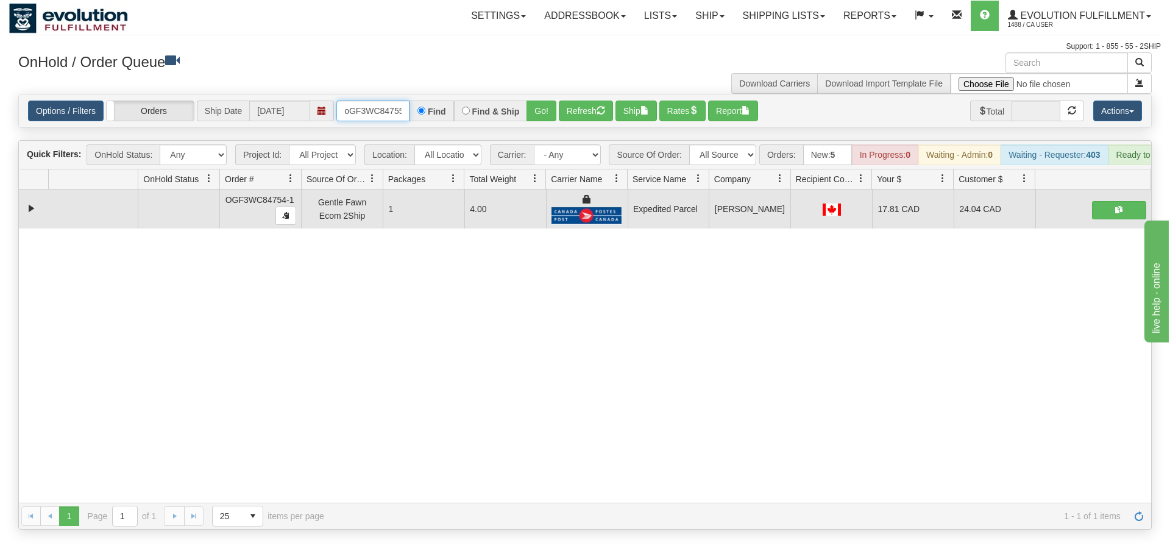
scroll to position [0, 10]
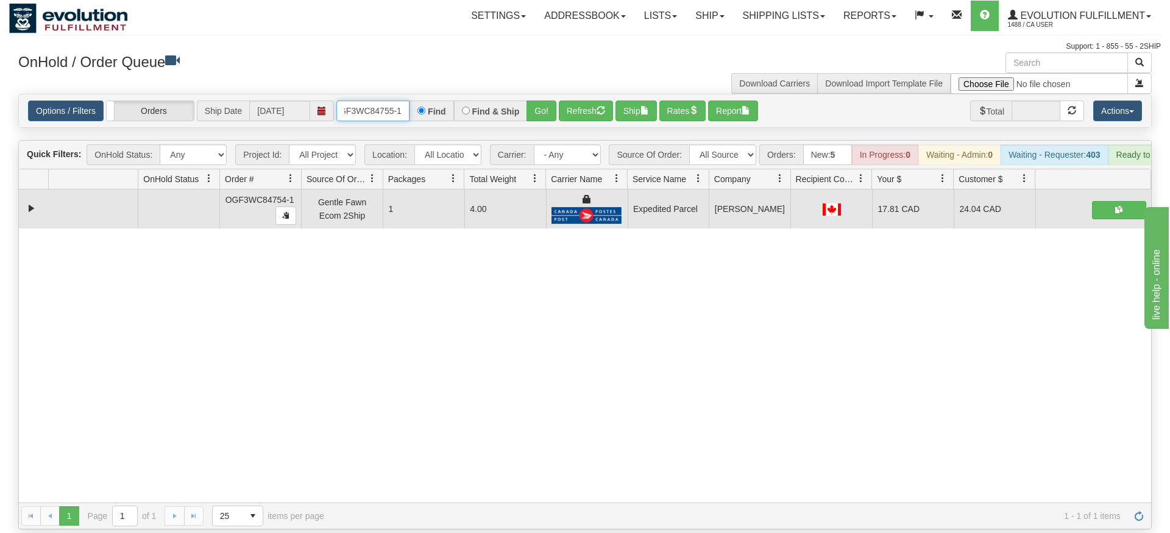
type input "oGF3WC84755-1"
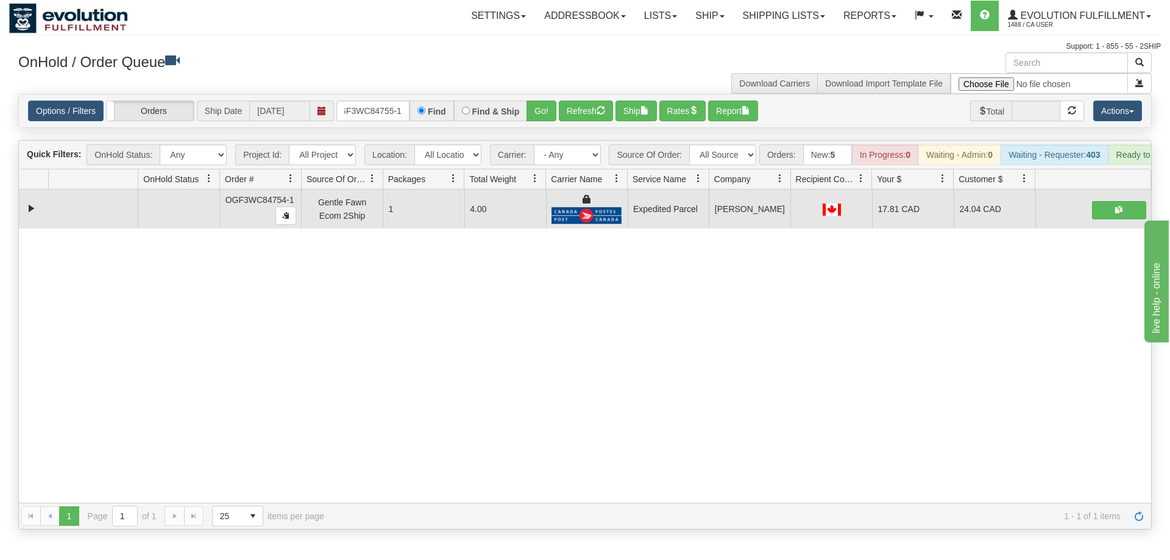
click at [531, 107] on div "Options / Filters Group Shipments Orders Ship Date [DATE] oGF3WC84755-1 Find Fi…" at bounding box center [585, 110] width 1132 height 33
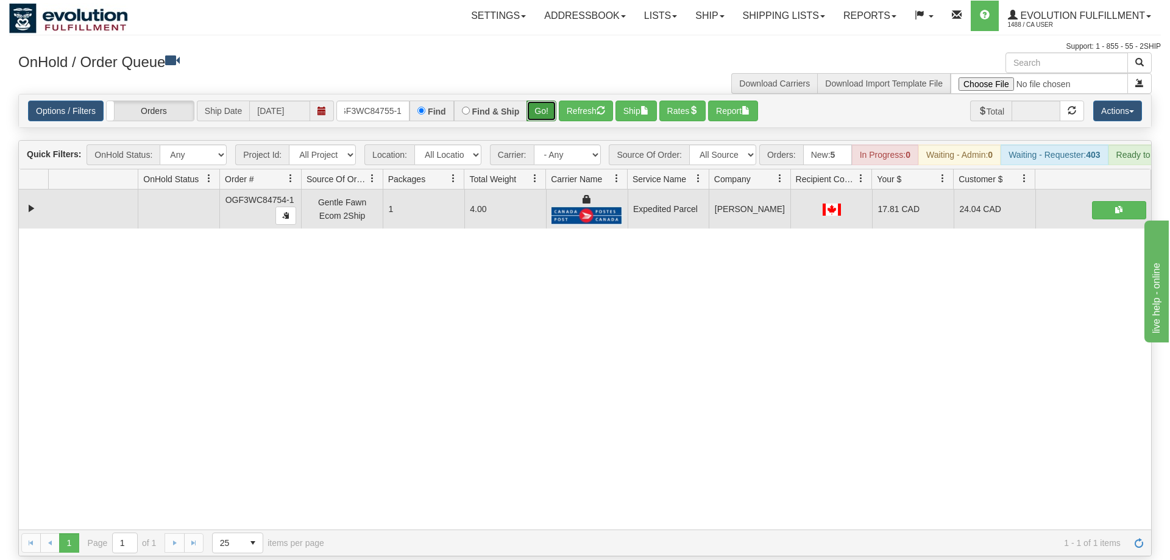
click at [545, 101] on button "Go!" at bounding box center [541, 111] width 30 height 21
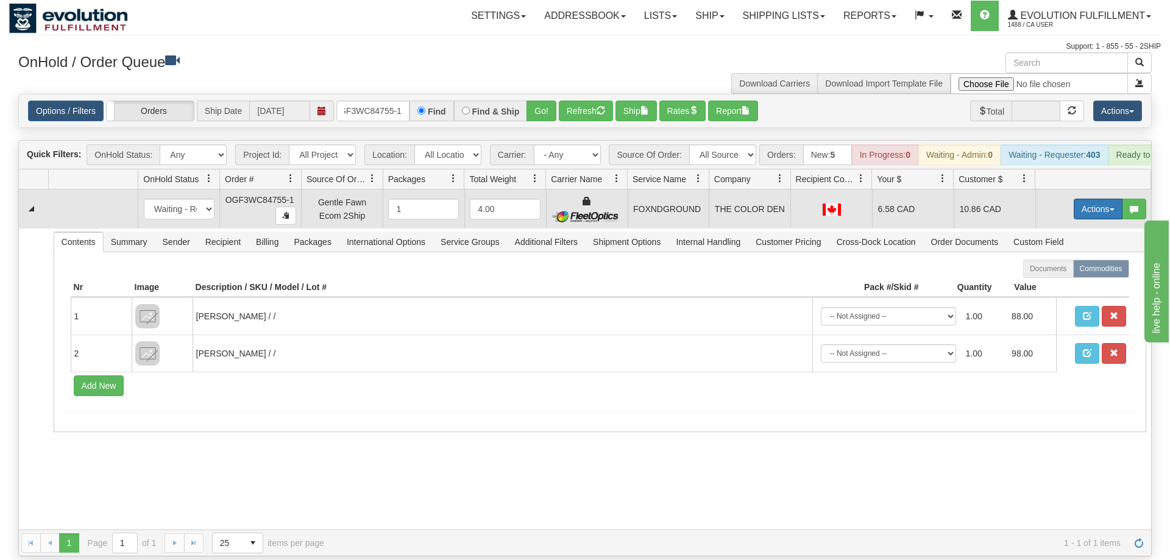
click at [1107, 199] on button "Actions" at bounding box center [1098, 209] width 49 height 21
click at [1061, 272] on link "Ship" at bounding box center [1072, 280] width 97 height 16
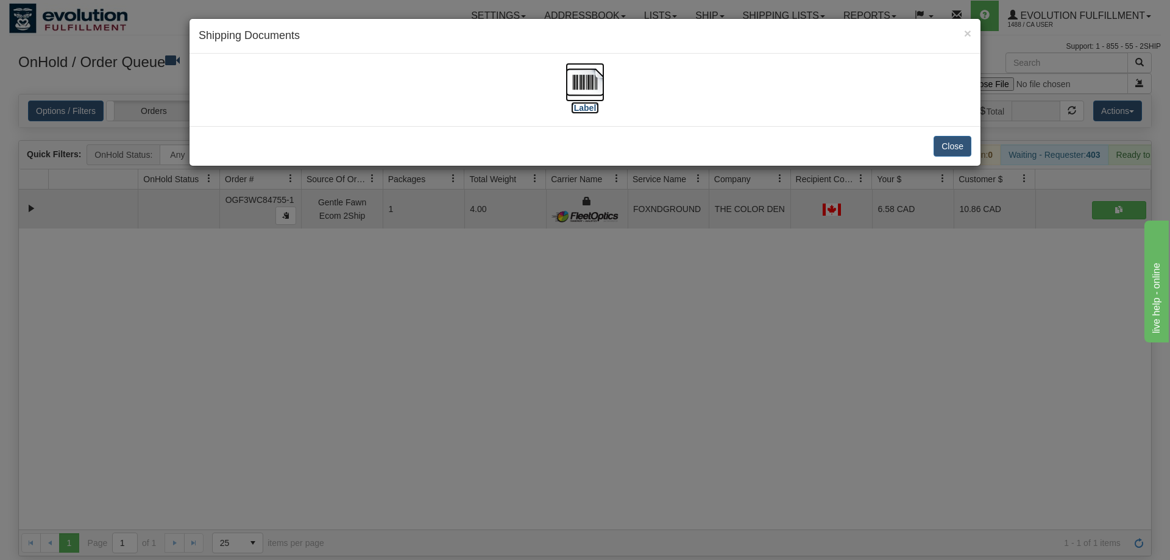
click at [583, 90] on img at bounding box center [584, 82] width 39 height 39
click at [756, 253] on div "× Shipping Documents [Label] Close" at bounding box center [585, 280] width 1170 height 560
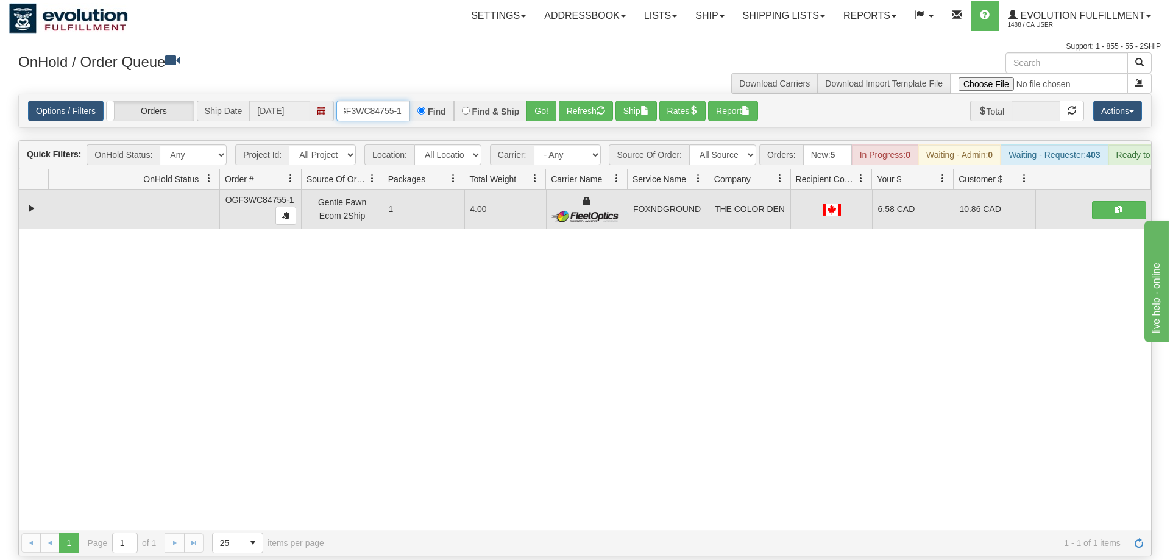
click at [382, 102] on input "oGF3WC84755-1" at bounding box center [372, 111] width 73 height 21
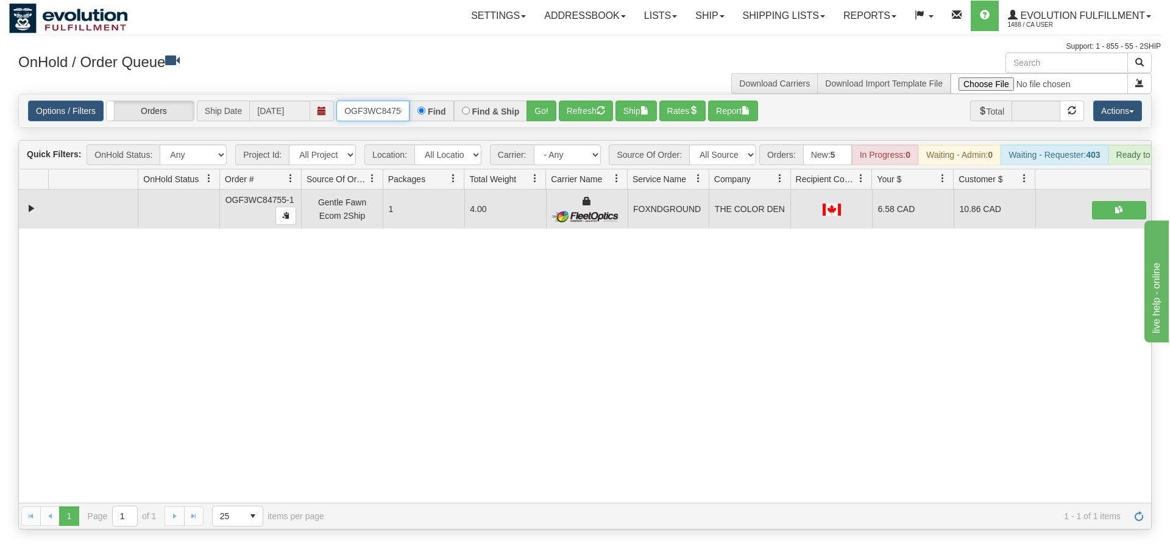
scroll to position [0, 12]
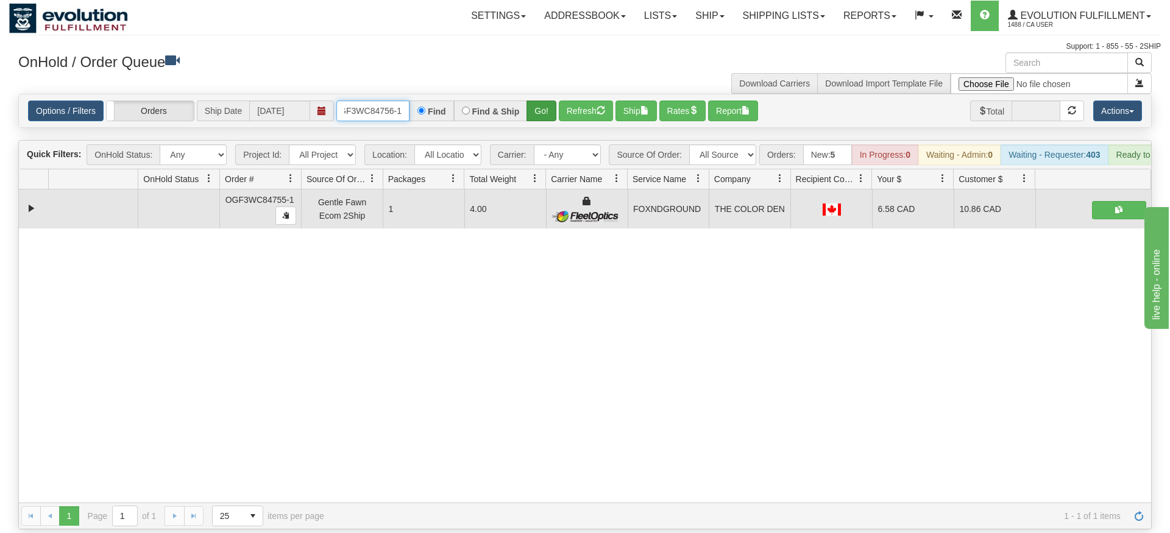
type input "OGF3WC84756-1"
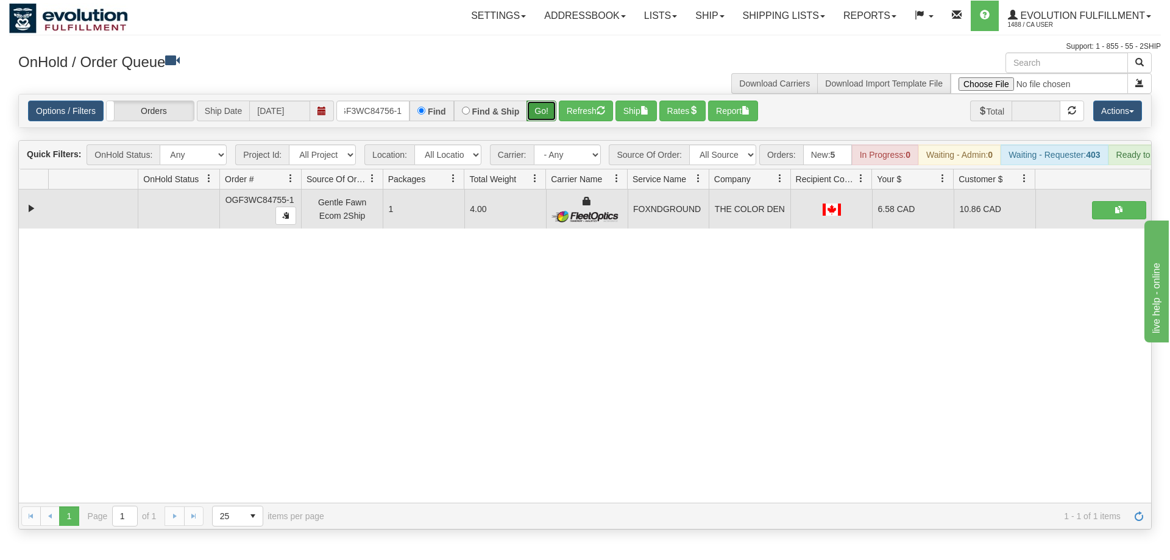
click at [546, 124] on div "Is equal to Is not equal to Contains Does not contains CAD USD EUR ZAR [PERSON_…" at bounding box center [585, 312] width 1152 height 436
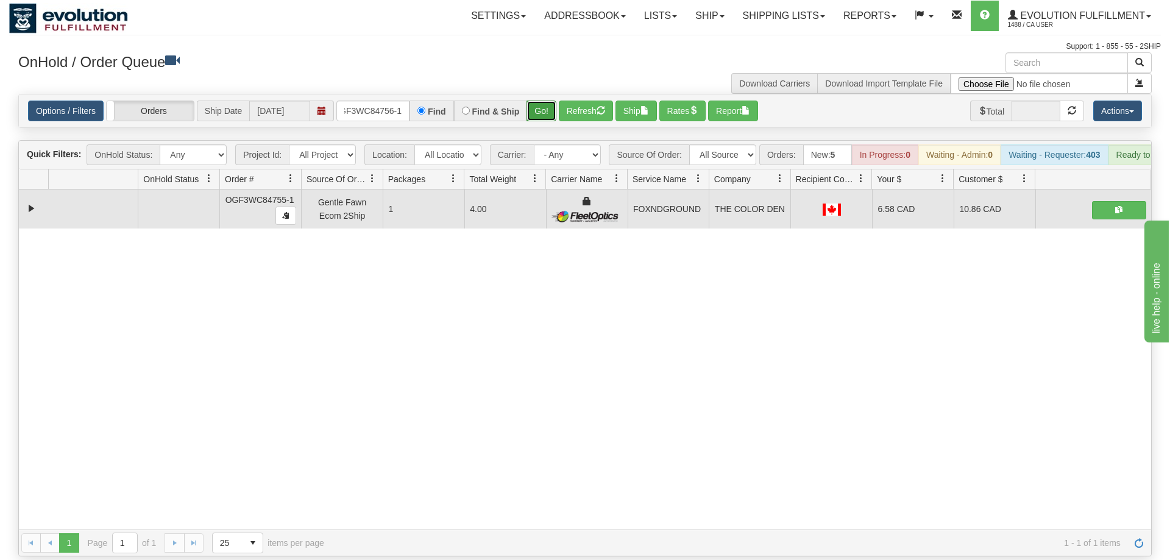
click at [544, 101] on button "Go!" at bounding box center [541, 111] width 30 height 21
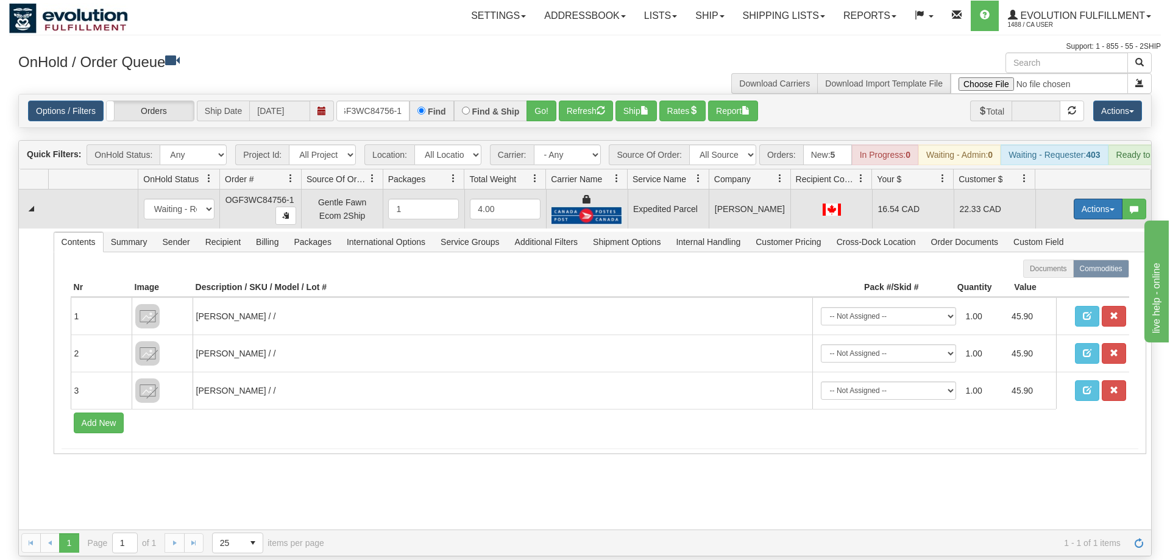
click at [1085, 199] on button "Actions" at bounding box center [1098, 209] width 49 height 21
click at [1074, 272] on link "Ship" at bounding box center [1072, 280] width 97 height 16
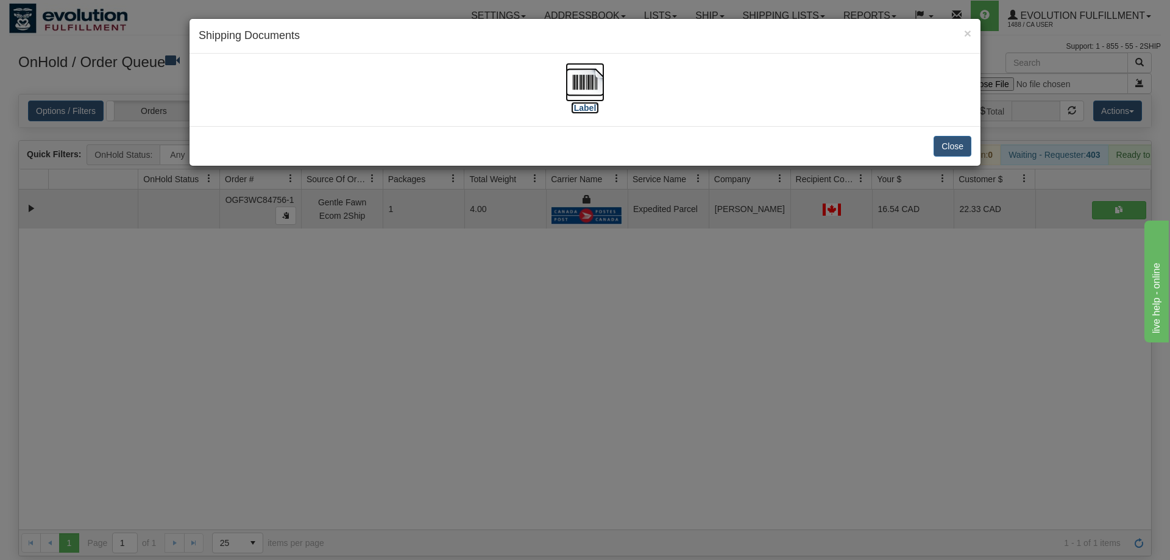
click at [590, 96] on img at bounding box center [584, 82] width 39 height 39
drag, startPoint x: 291, startPoint y: 357, endPoint x: 344, endPoint y: 116, distance: 246.5
click at [291, 351] on div "× Shipping Documents [Label] Close" at bounding box center [585, 280] width 1170 height 560
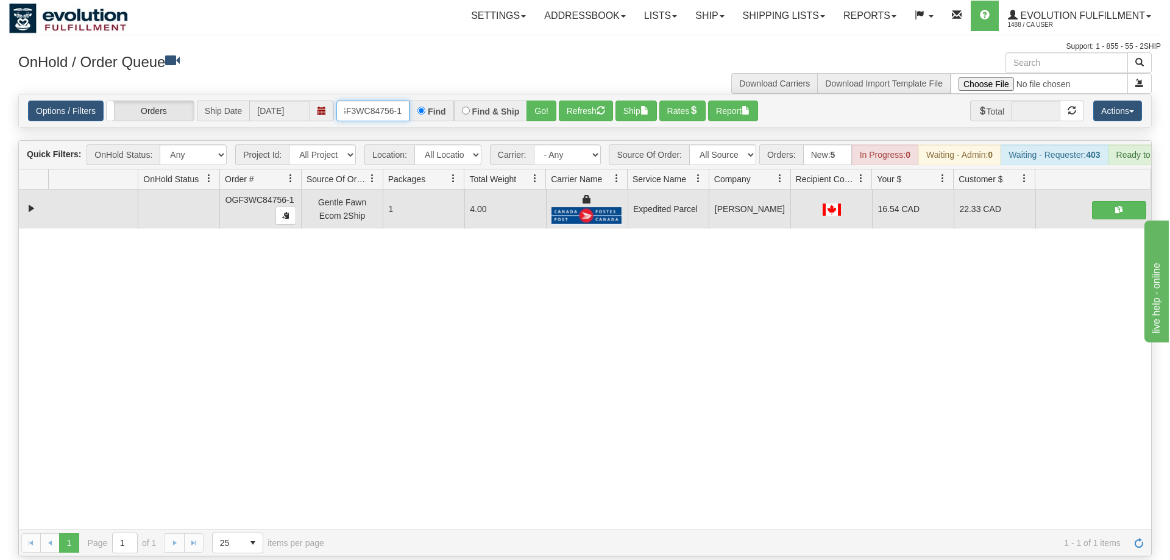
click at [372, 101] on input "OGF3WC84756-1" at bounding box center [372, 111] width 73 height 21
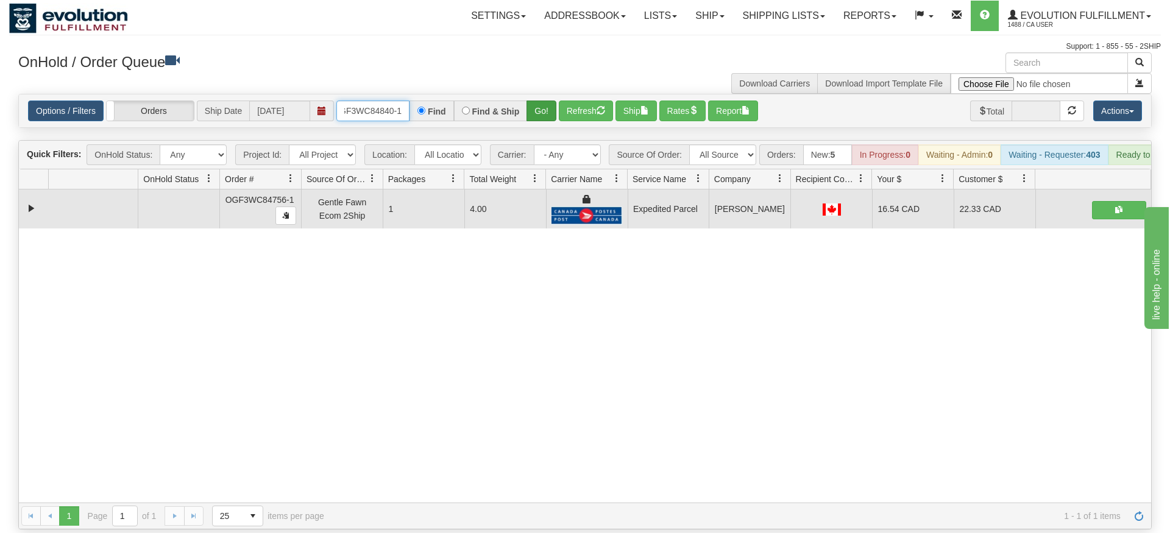
type input "OGF3WC84840-1"
click at [545, 114] on div "Is equal to Is not equal to Contains Does not contains CAD USD EUR ZAR [PERSON_…" at bounding box center [585, 312] width 1152 height 436
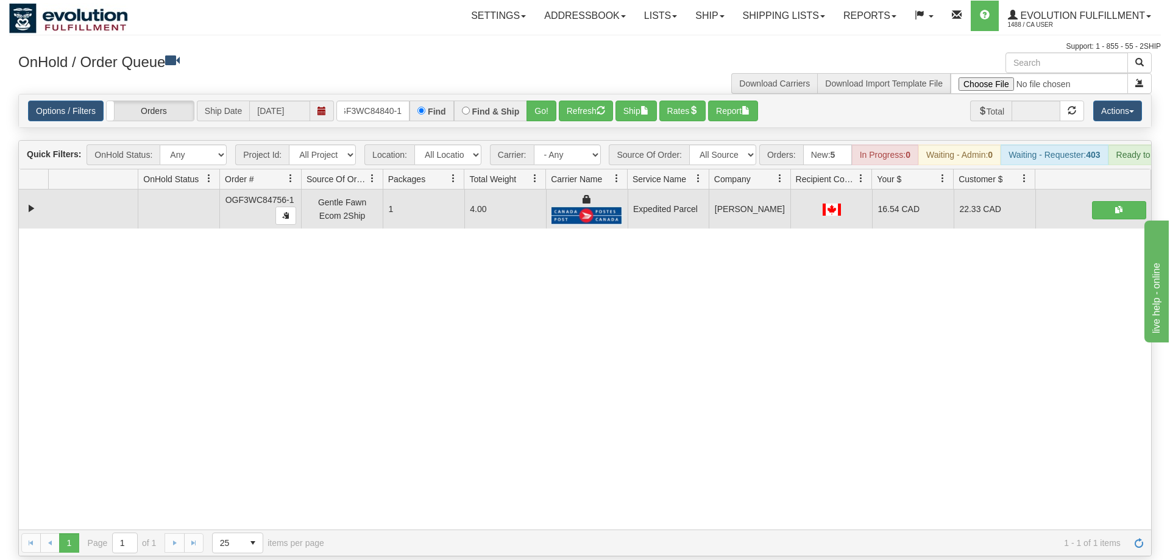
click at [539, 94] on div "Options / Filters Group Shipments Orders Ship Date [DATE] OGF3WC84840-1 Find Fi…" at bounding box center [585, 110] width 1132 height 33
click at [545, 102] on button "Go!" at bounding box center [541, 111] width 30 height 21
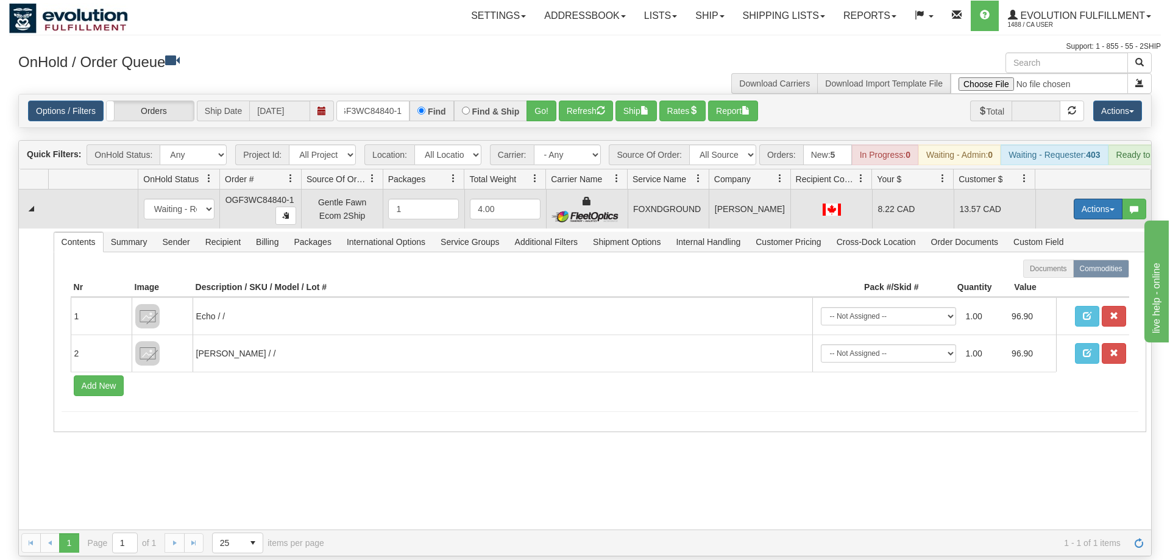
click at [1093, 199] on button "Actions" at bounding box center [1098, 209] width 49 height 21
click at [1071, 272] on link "Ship" at bounding box center [1072, 280] width 97 height 16
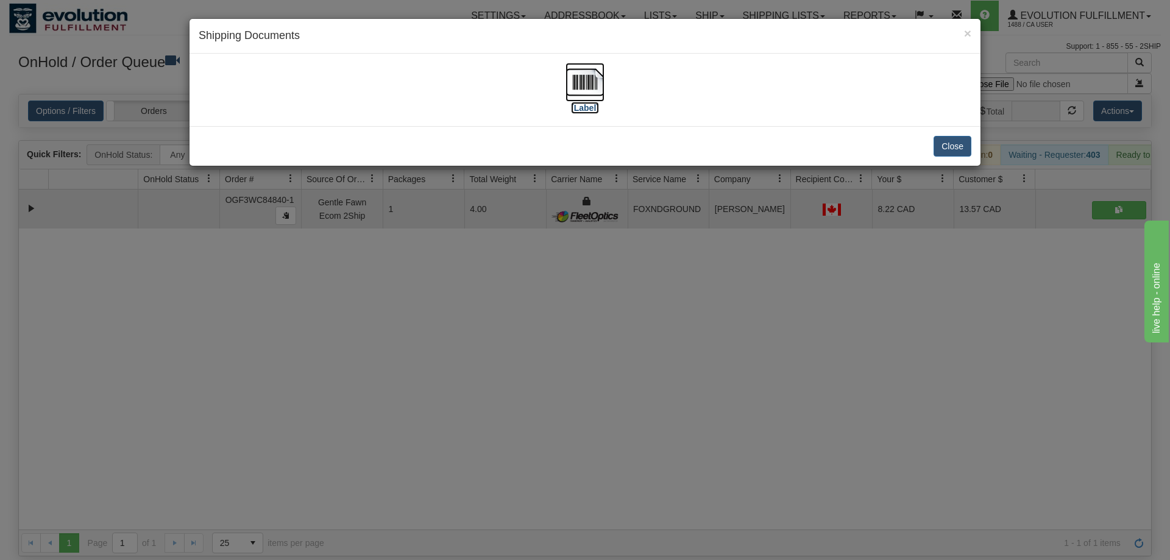
click at [584, 71] on img at bounding box center [584, 82] width 39 height 39
click at [378, 336] on div "× Shipping Documents [Label] Close" at bounding box center [585, 280] width 1170 height 560
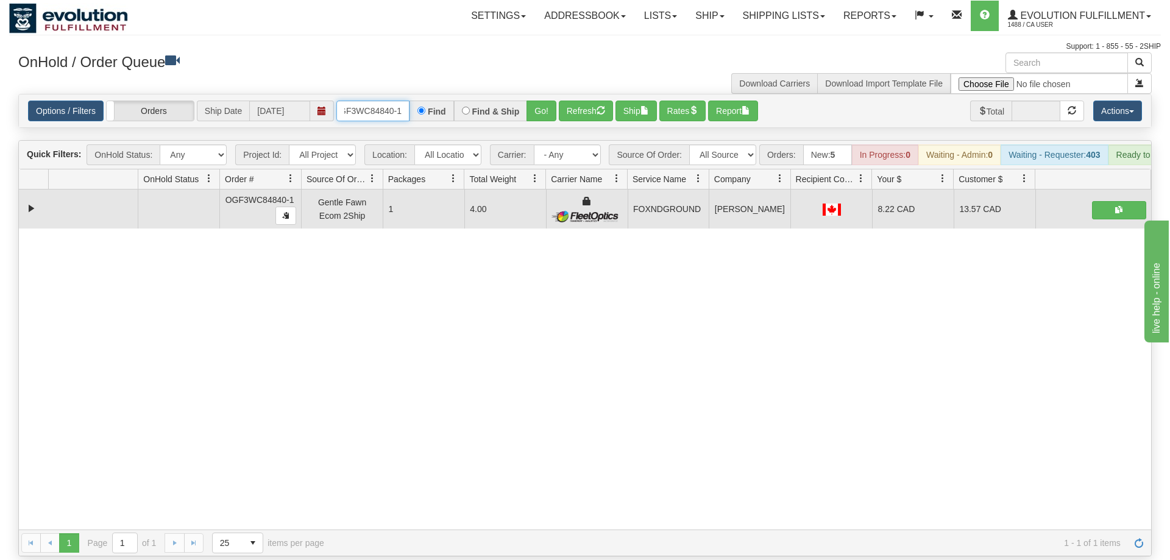
click at [367, 101] on input "OGF3WC84840-1" at bounding box center [372, 111] width 73 height 21
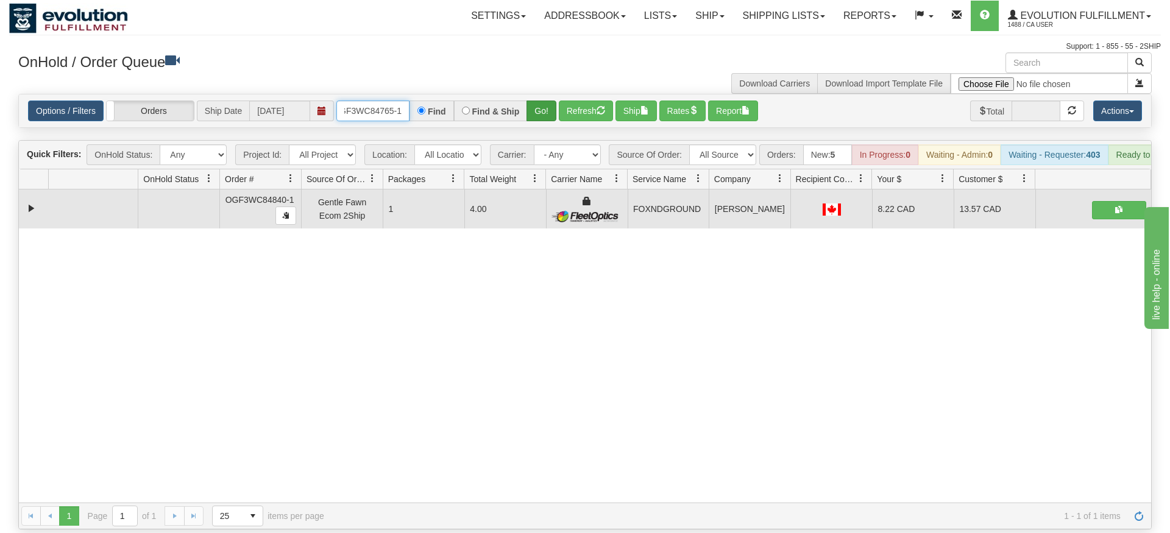
type input "OGF3WC84765-1"
click at [540, 121] on div "Is equal to Is not equal to Contains Does not contains CAD USD EUR ZAR [PERSON_…" at bounding box center [585, 312] width 1152 height 436
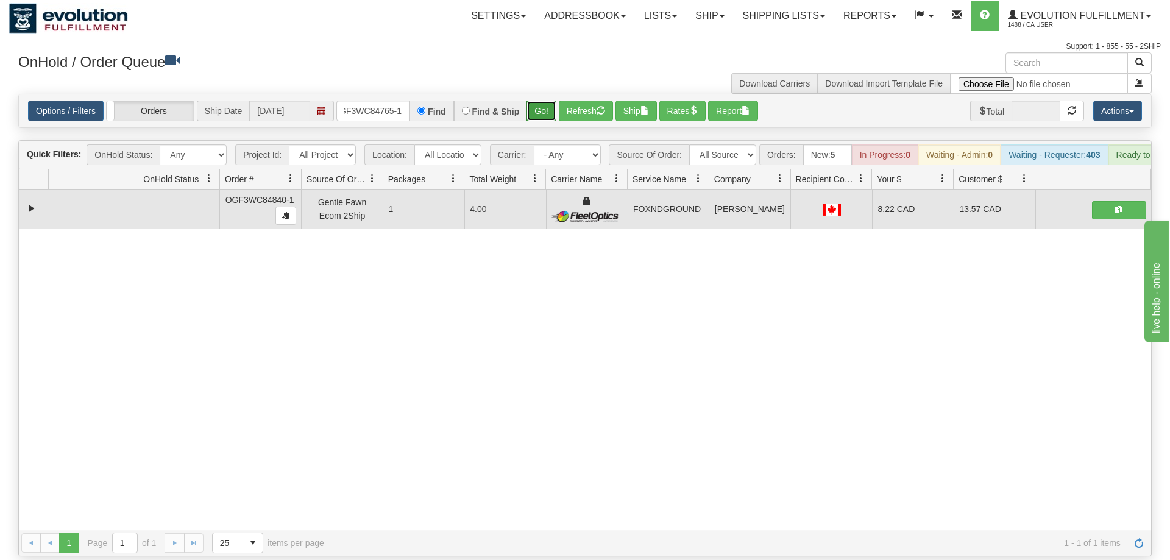
click at [556, 101] on button "Go!" at bounding box center [541, 111] width 30 height 21
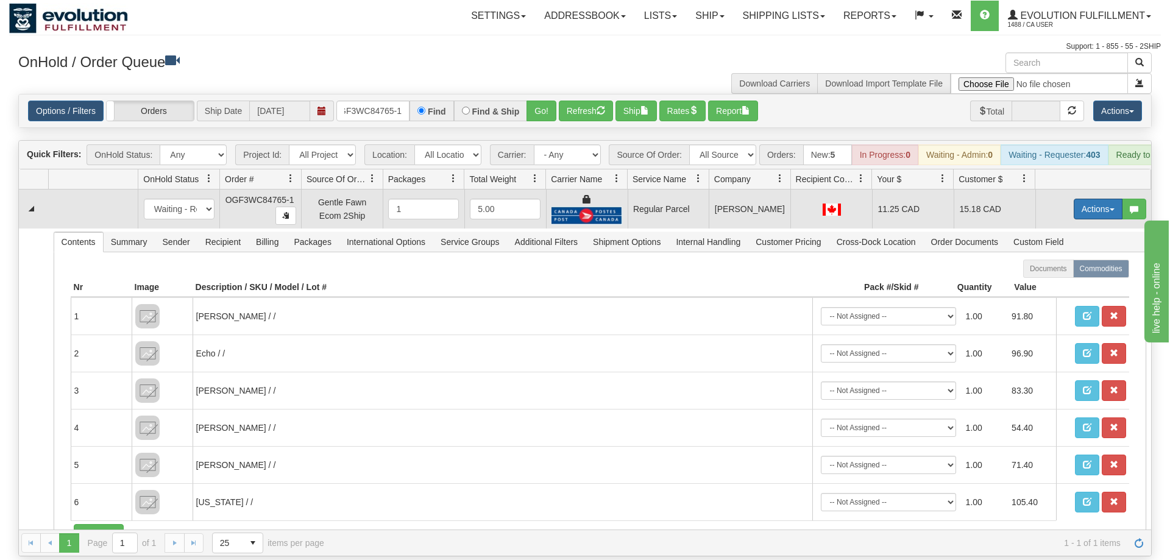
click at [1118, 199] on button "Actions" at bounding box center [1098, 209] width 49 height 21
click at [1066, 259] on span "Rate All Services" at bounding box center [1072, 264] width 73 height 10
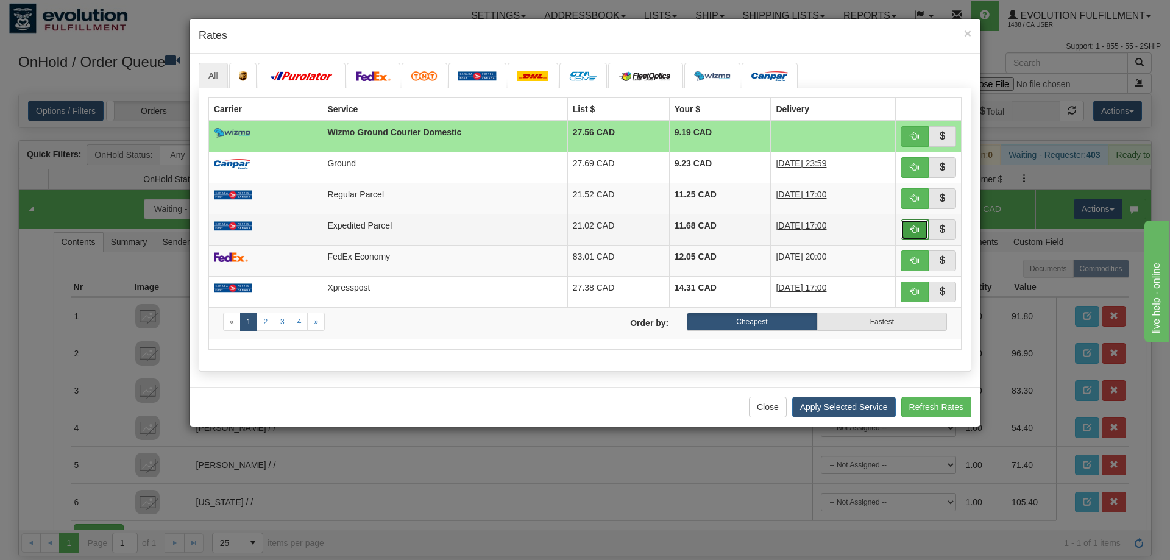
click at [907, 232] on button "button" at bounding box center [915, 229] width 28 height 21
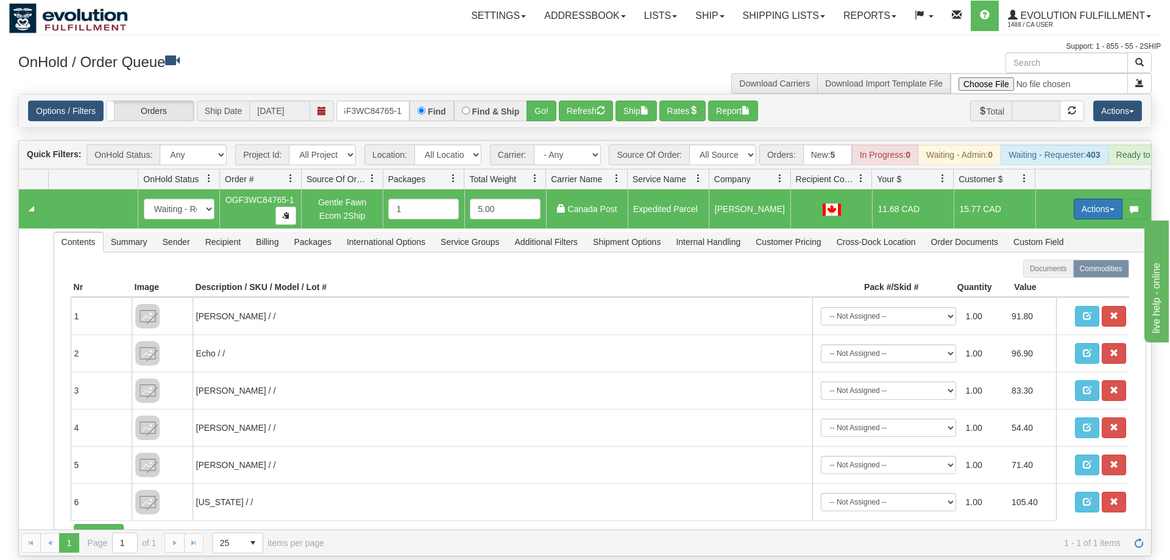
click at [1096, 199] on button "Actions" at bounding box center [1098, 209] width 49 height 21
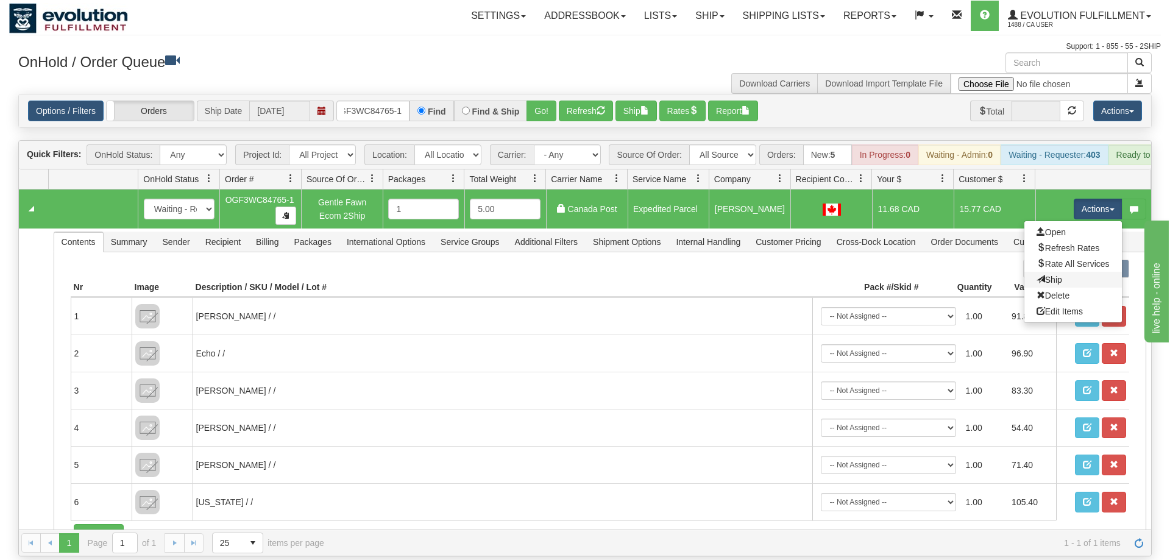
click at [1061, 272] on link "Ship" at bounding box center [1072, 280] width 97 height 16
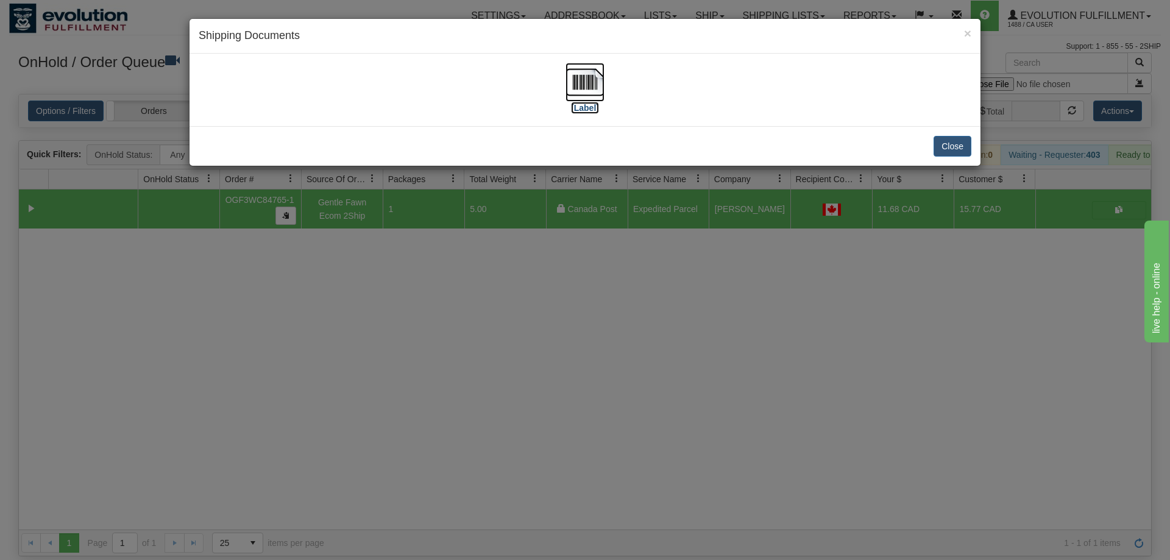
click at [578, 89] on img at bounding box center [584, 82] width 39 height 39
drag, startPoint x: 559, startPoint y: 342, endPoint x: 399, endPoint y: 147, distance: 253.3
click at [559, 369] on div "× Shipping Documents [Label] Close" at bounding box center [585, 280] width 1170 height 560
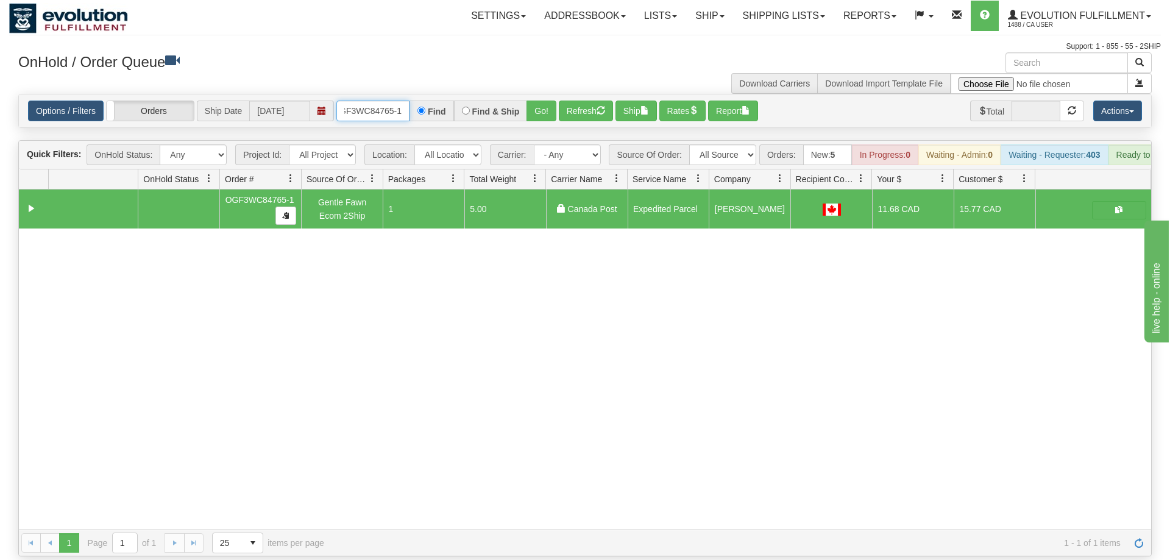
click at [388, 101] on input "OGF3WC84765-1" at bounding box center [372, 111] width 73 height 21
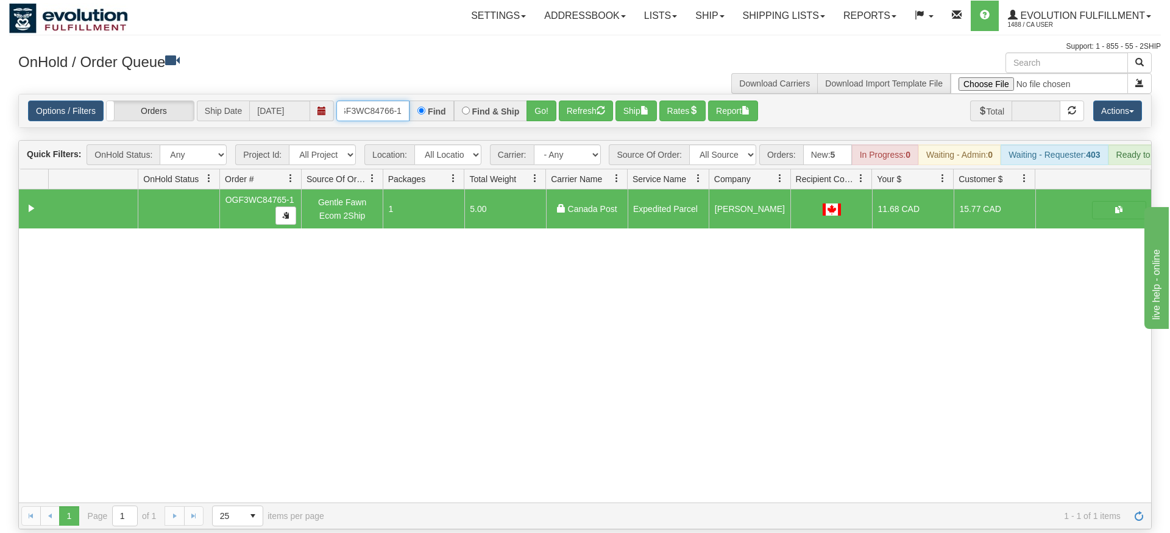
type input "oGF3WC84766-1"
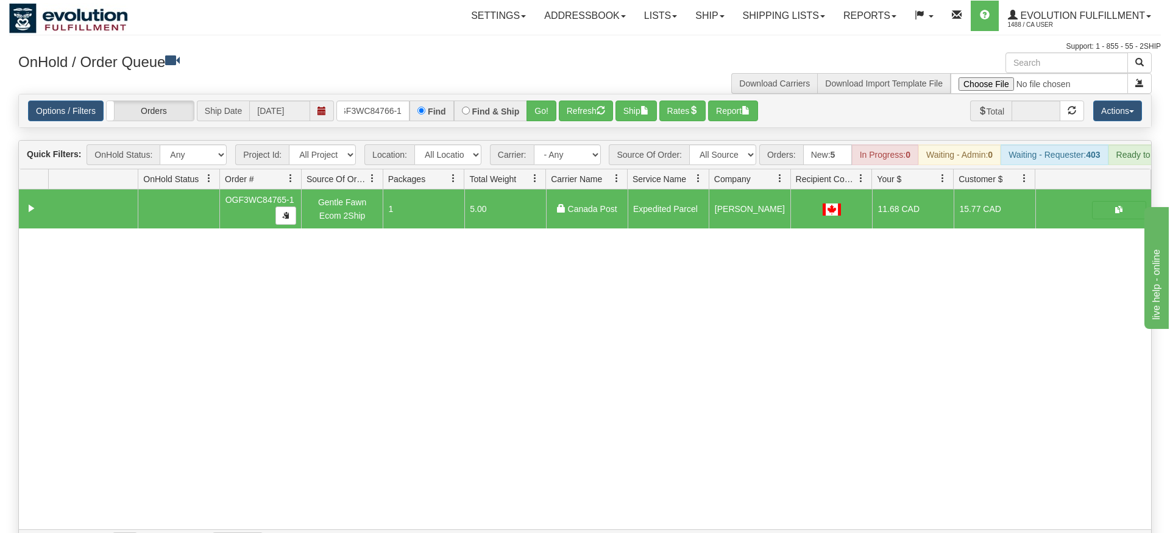
drag, startPoint x: 558, startPoint y: 127, endPoint x: 538, endPoint y: 106, distance: 28.5
click at [556, 125] on div "Is equal to Is not equal to Contains Does not contains CAD USD EUR ZAR [PERSON_…" at bounding box center [585, 325] width 1152 height 462
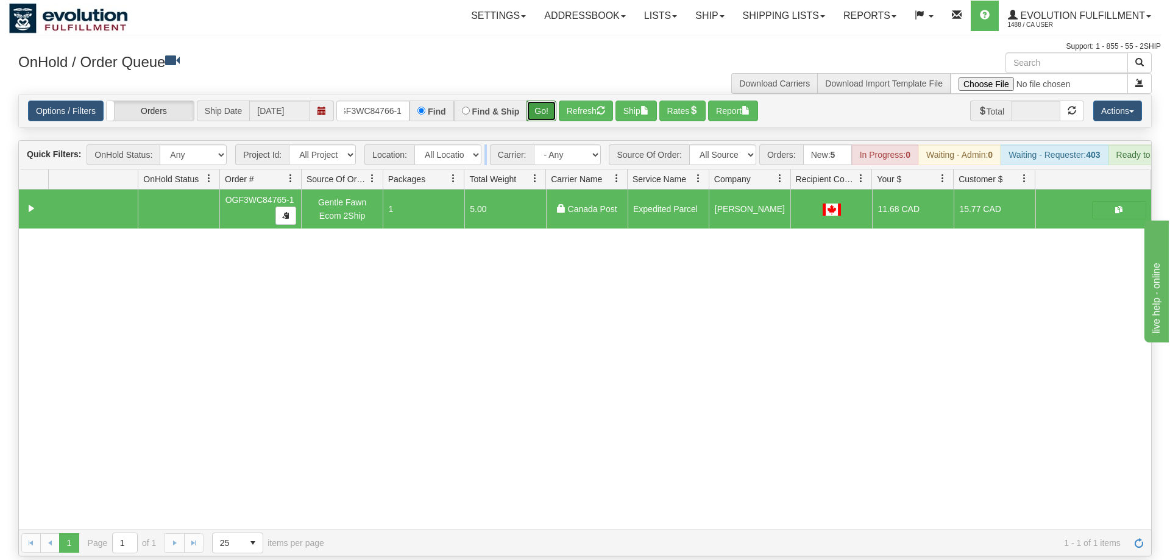
click at [537, 101] on button "Go!" at bounding box center [541, 111] width 30 height 21
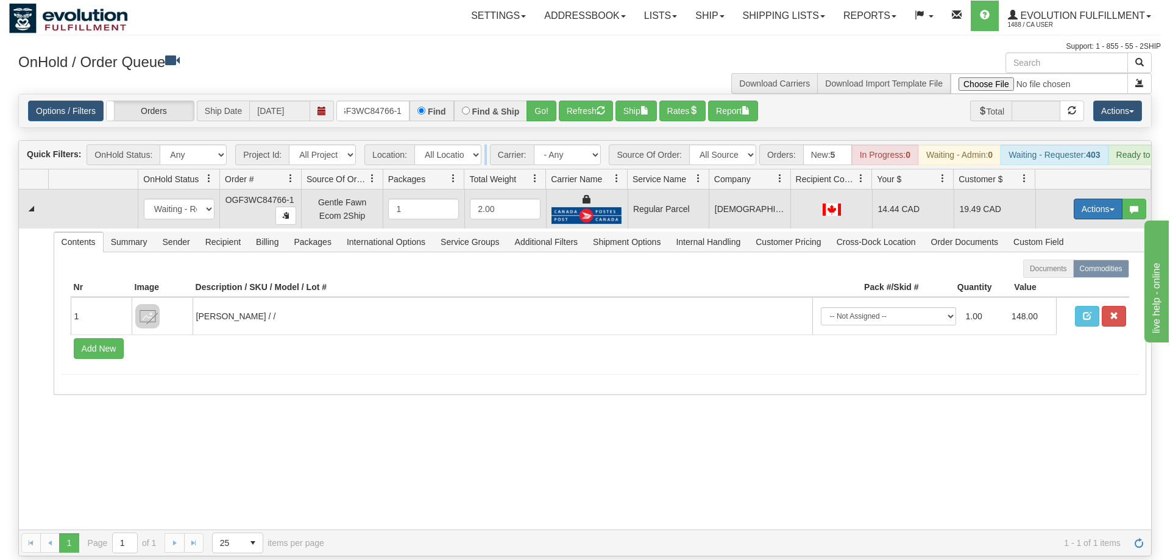
click at [1097, 199] on button "Actions" at bounding box center [1098, 209] width 49 height 21
click at [1052, 259] on span "Rate All Services" at bounding box center [1072, 264] width 73 height 10
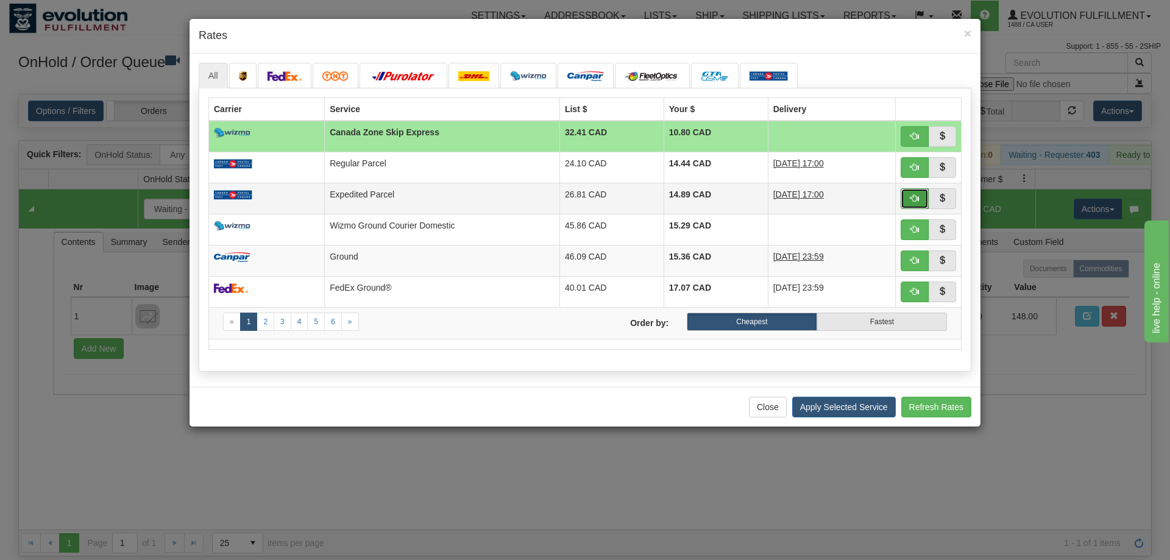
click at [922, 194] on button "button" at bounding box center [915, 198] width 28 height 21
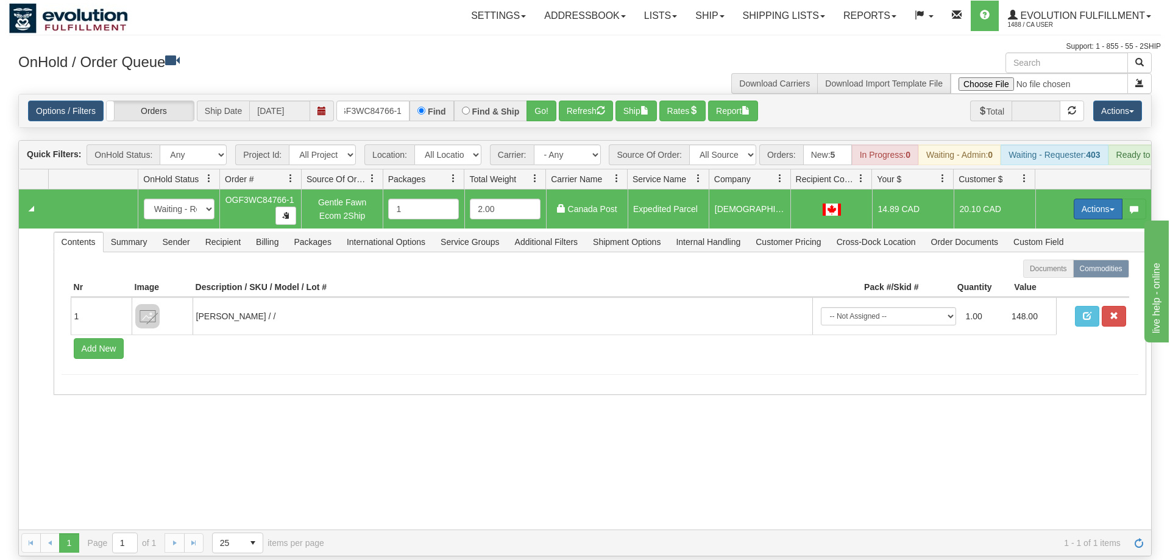
click at [1106, 199] on button "Actions" at bounding box center [1098, 209] width 49 height 21
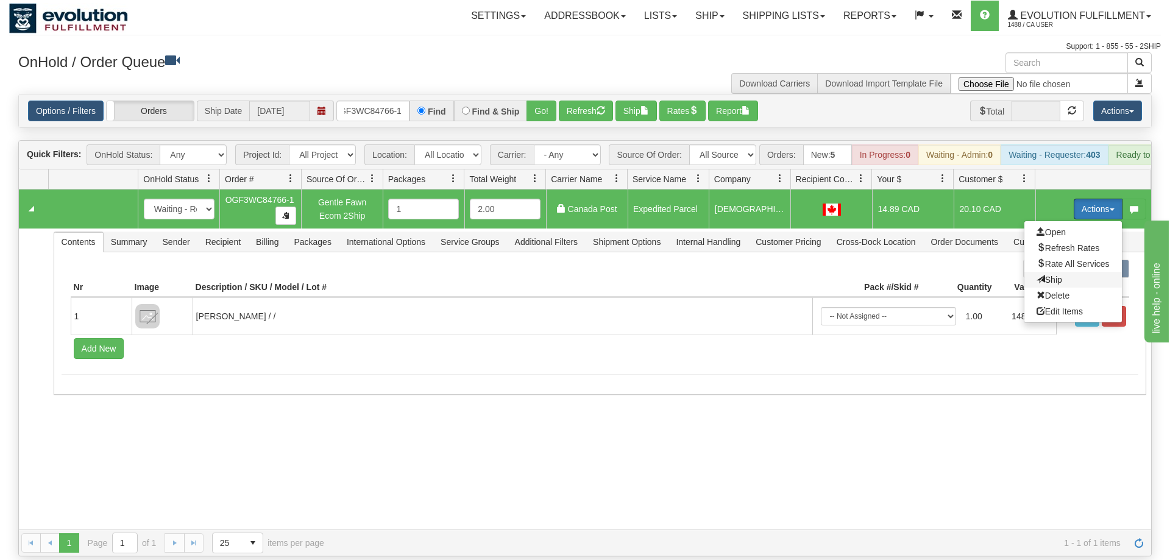
click at [1050, 275] on span "Ship" at bounding box center [1049, 280] width 26 height 10
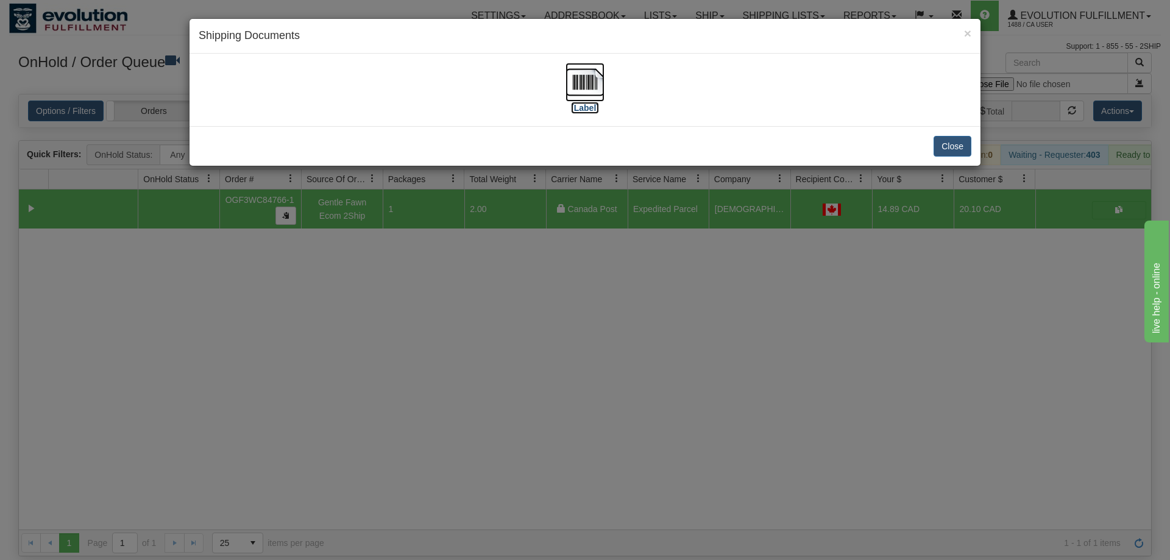
click at [584, 108] on label "[Label]" at bounding box center [585, 108] width 28 height 12
drag, startPoint x: 495, startPoint y: 406, endPoint x: 377, endPoint y: 288, distance: 166.7
click at [496, 403] on div "× Shipping Documents [Label] Close" at bounding box center [585, 280] width 1170 height 560
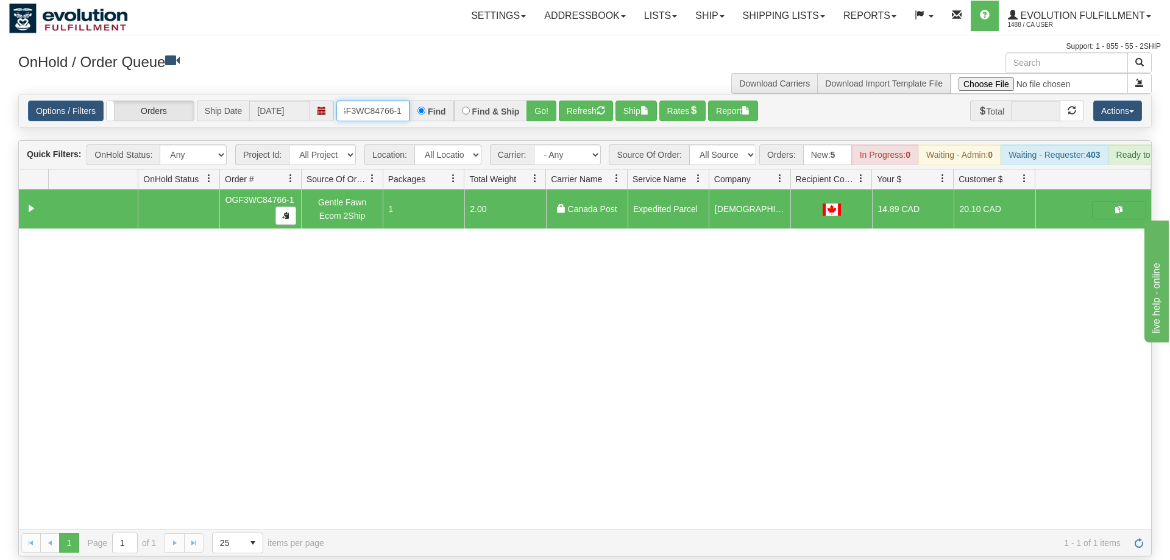
click at [390, 101] on input "oGF3WC84766-1" at bounding box center [372, 111] width 73 height 21
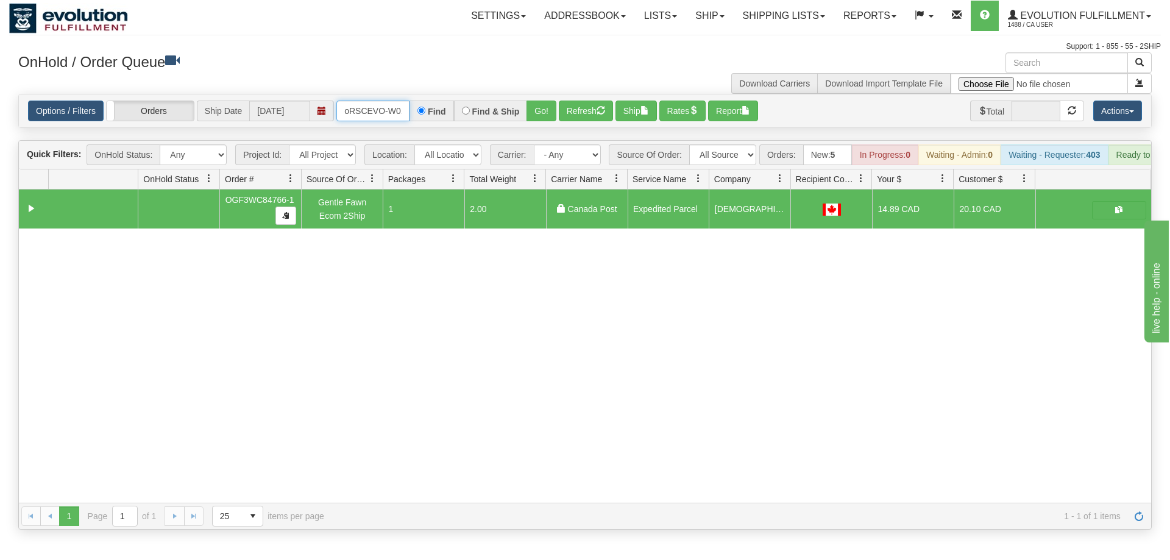
scroll to position [0, 23]
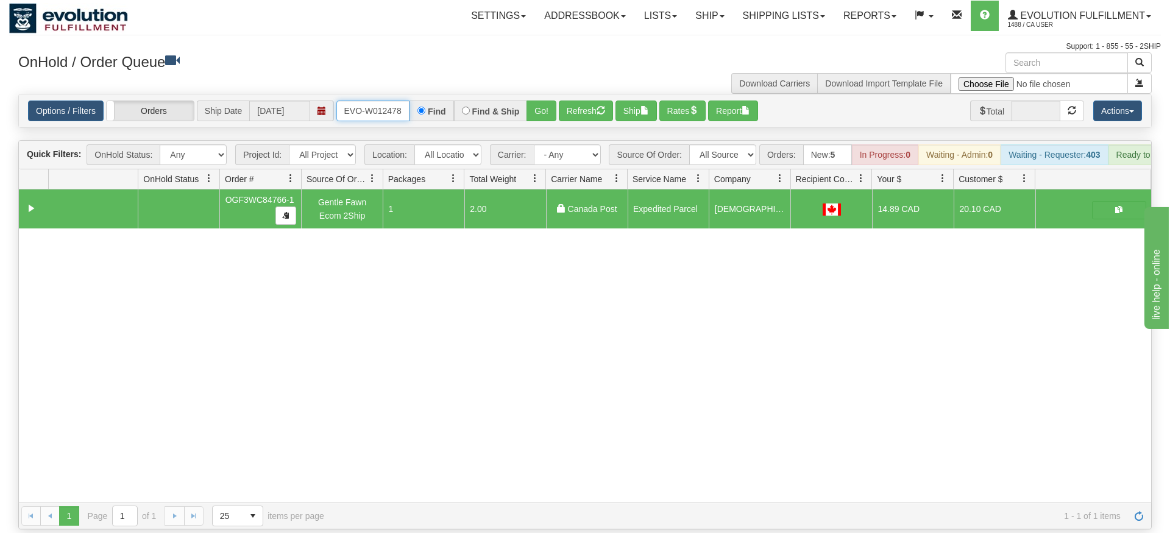
type input "oRSCEVO-W012478"
click at [550, 120] on div "Is equal to Is not equal to Contains Does not contains CAD USD EUR ZAR [PERSON_…" at bounding box center [585, 312] width 1152 height 436
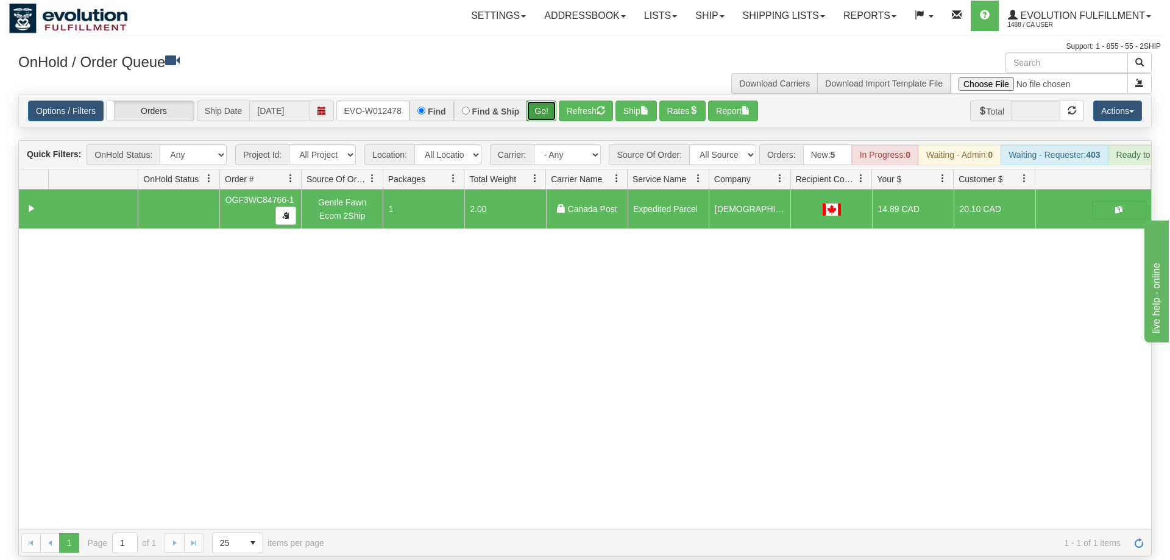
click at [548, 101] on button "Go!" at bounding box center [541, 111] width 30 height 21
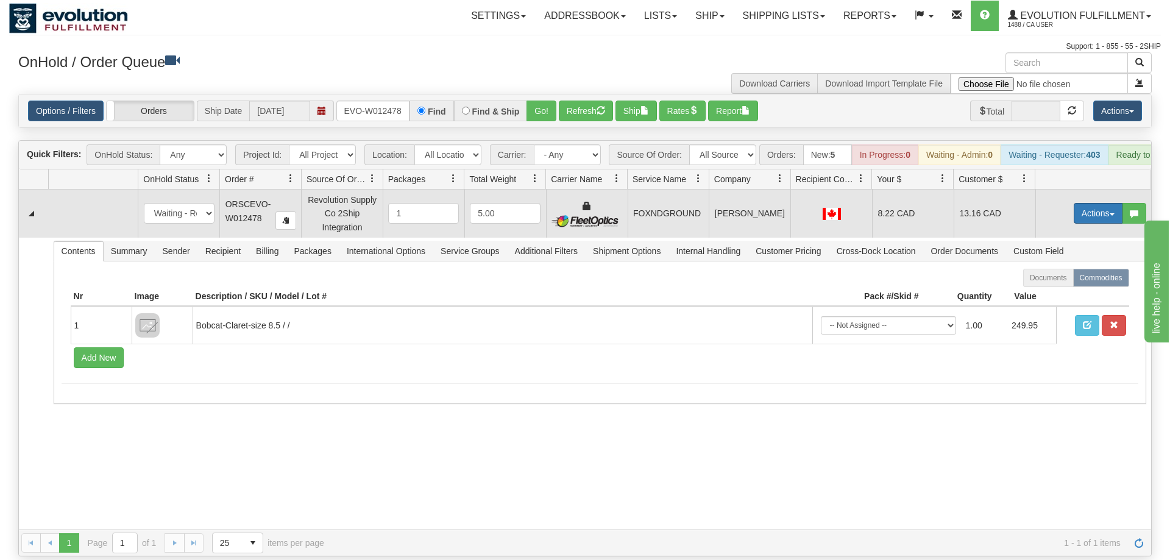
click at [1082, 203] on button "Actions" at bounding box center [1098, 213] width 49 height 21
click at [1067, 276] on link "Ship" at bounding box center [1072, 284] width 97 height 16
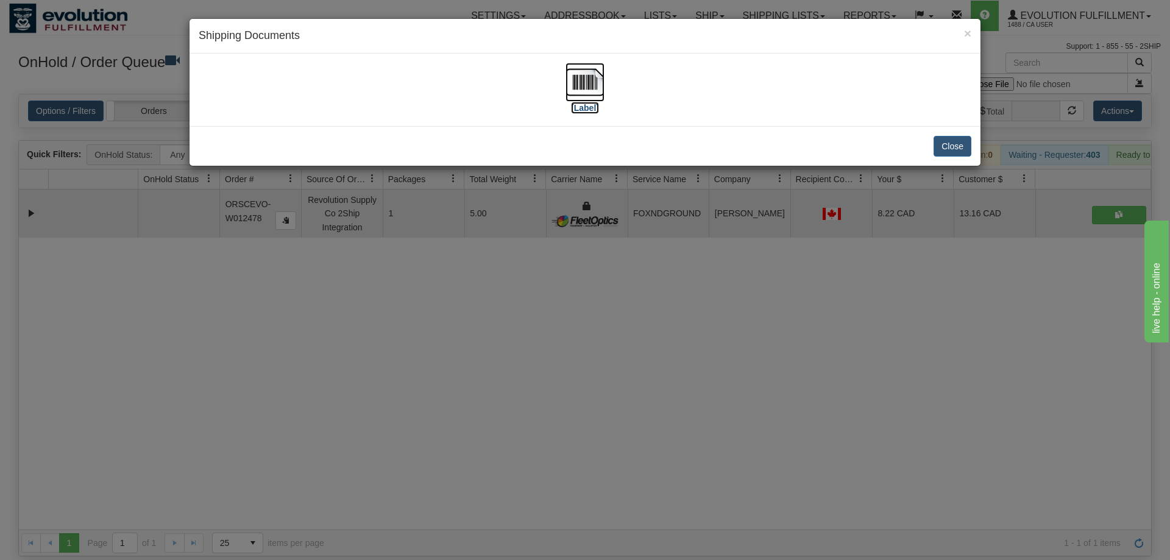
click at [595, 80] on img at bounding box center [584, 82] width 39 height 39
click at [525, 291] on div "× Shipping Documents [Label] Close" at bounding box center [585, 280] width 1170 height 560
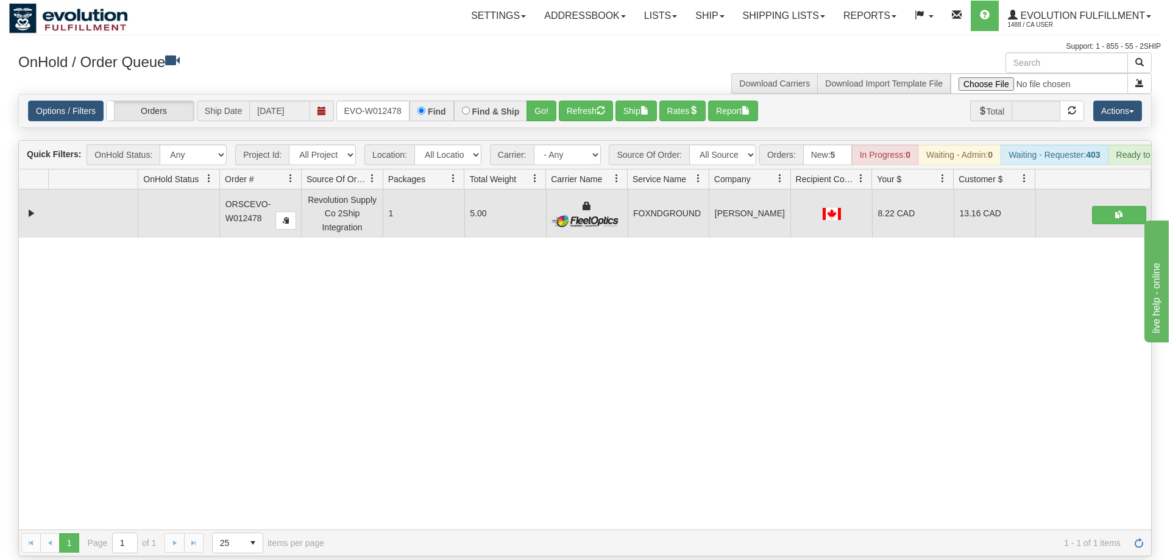
click at [380, 69] on h3 "OnHold / Order Queue" at bounding box center [297, 61] width 558 height 18
click at [377, 101] on input "oRSCEVO-W012478" at bounding box center [372, 111] width 73 height 21
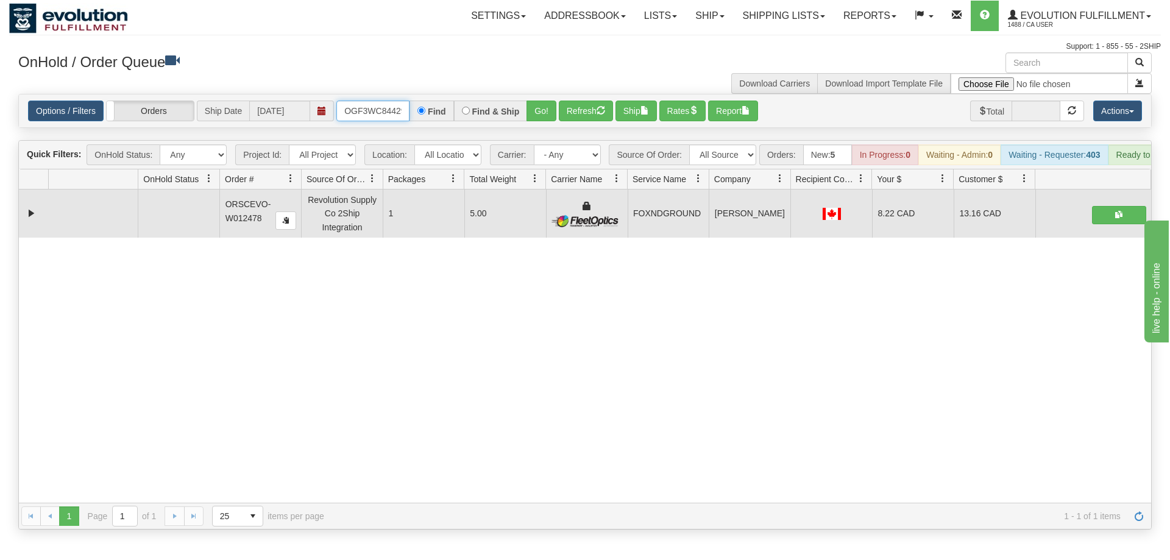
scroll to position [0, 12]
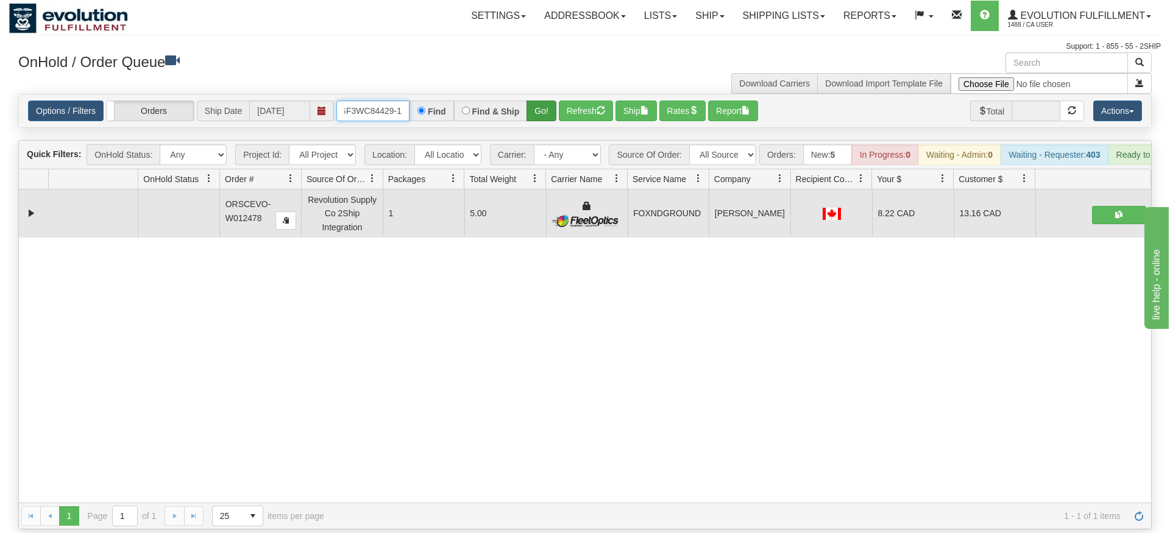
type input "OGF3WC84429-1"
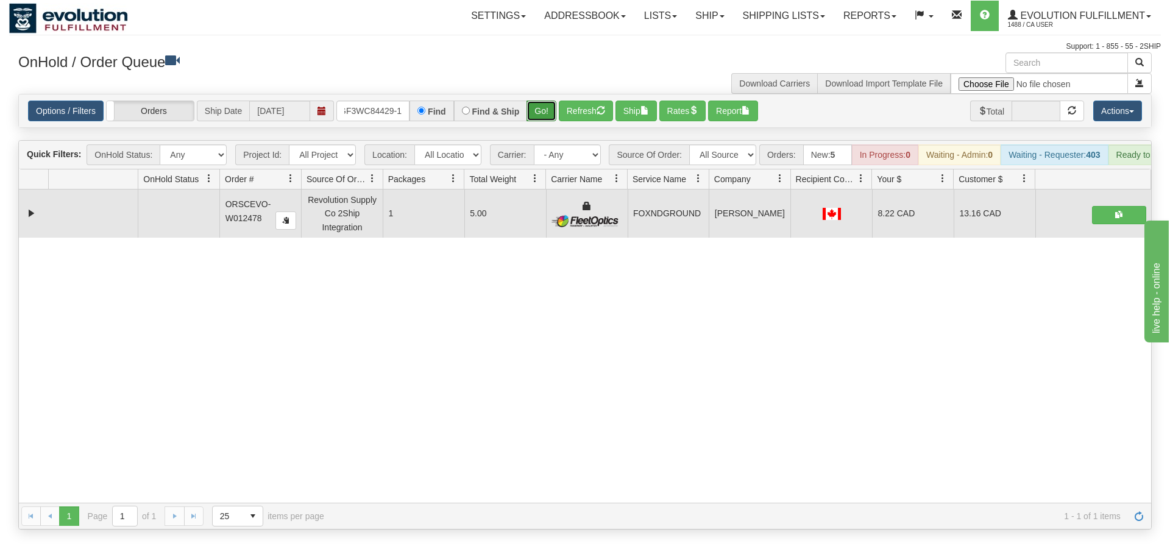
click at [542, 118] on div "Is equal to Is not equal to Contains Does not contains CAD USD EUR ZAR [PERSON_…" at bounding box center [585, 312] width 1152 height 436
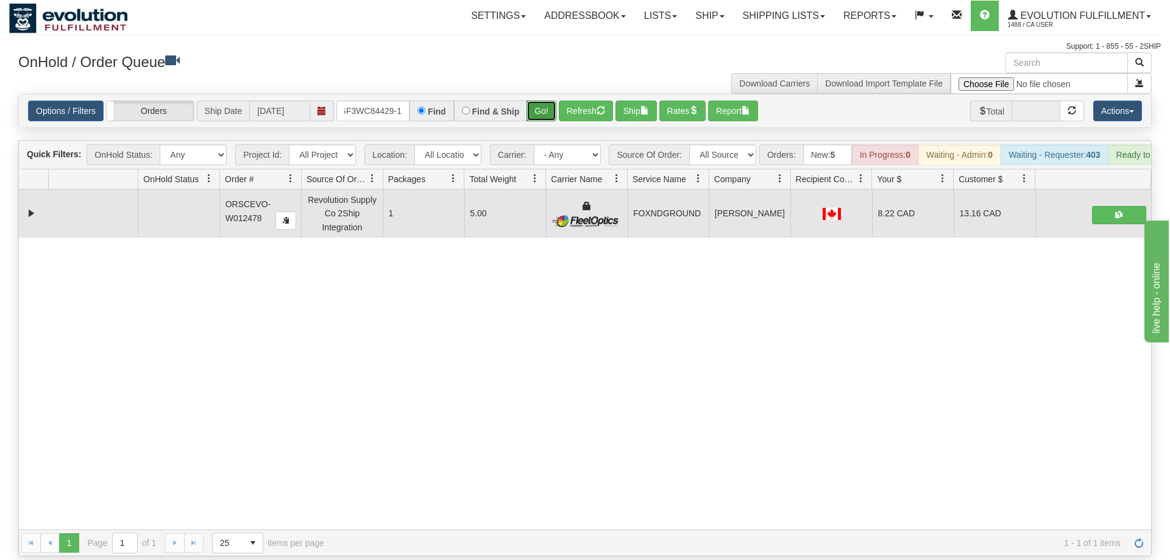
click at [540, 101] on button "Go!" at bounding box center [541, 111] width 30 height 21
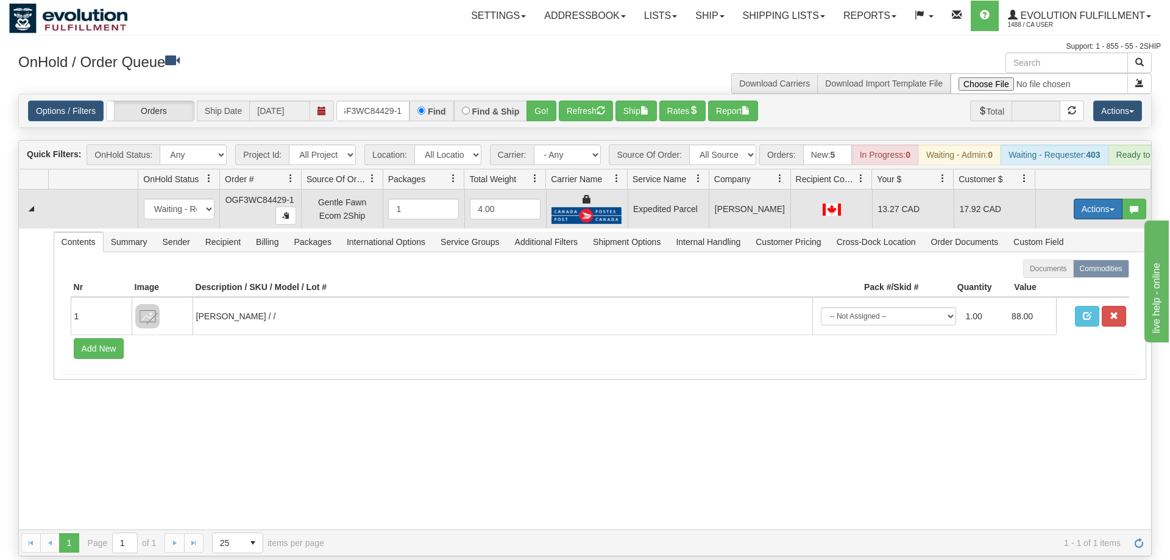
click at [1100, 199] on button "Actions" at bounding box center [1098, 209] width 49 height 21
click at [1063, 272] on link "Ship" at bounding box center [1072, 280] width 97 height 16
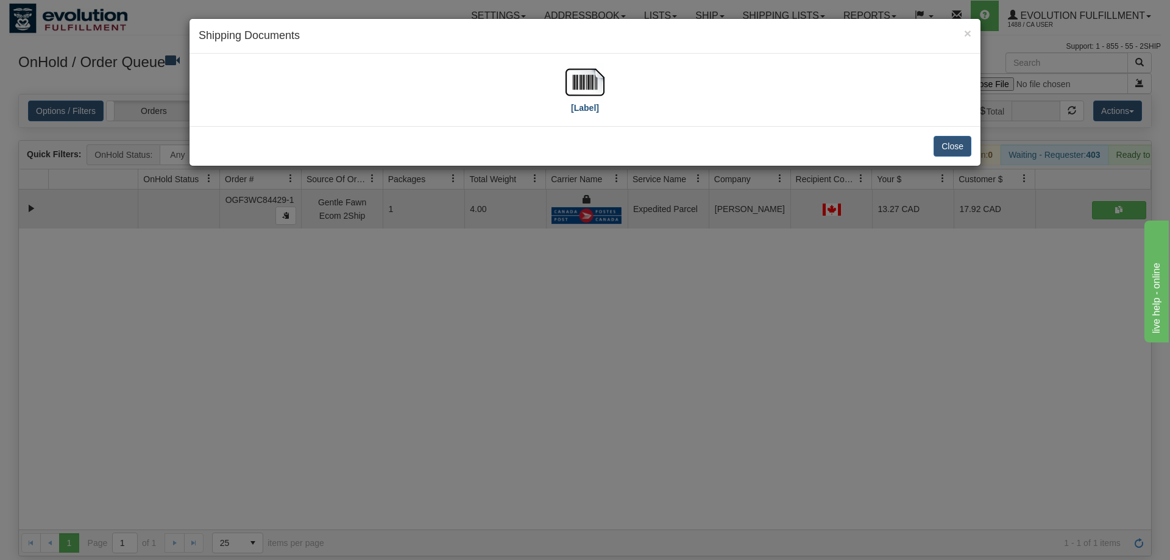
drag, startPoint x: 523, startPoint y: 51, endPoint x: 577, endPoint y: 75, distance: 58.7
click at [525, 51] on div "× Shipping Documents" at bounding box center [585, 36] width 791 height 35
click at [577, 75] on img at bounding box center [584, 82] width 39 height 39
drag, startPoint x: 734, startPoint y: 331, endPoint x: 469, endPoint y: 53, distance: 384.0
click at [734, 331] on div "× Shipping Documents [Label] Close" at bounding box center [585, 280] width 1170 height 560
